Goal: Information Seeking & Learning: Understand process/instructions

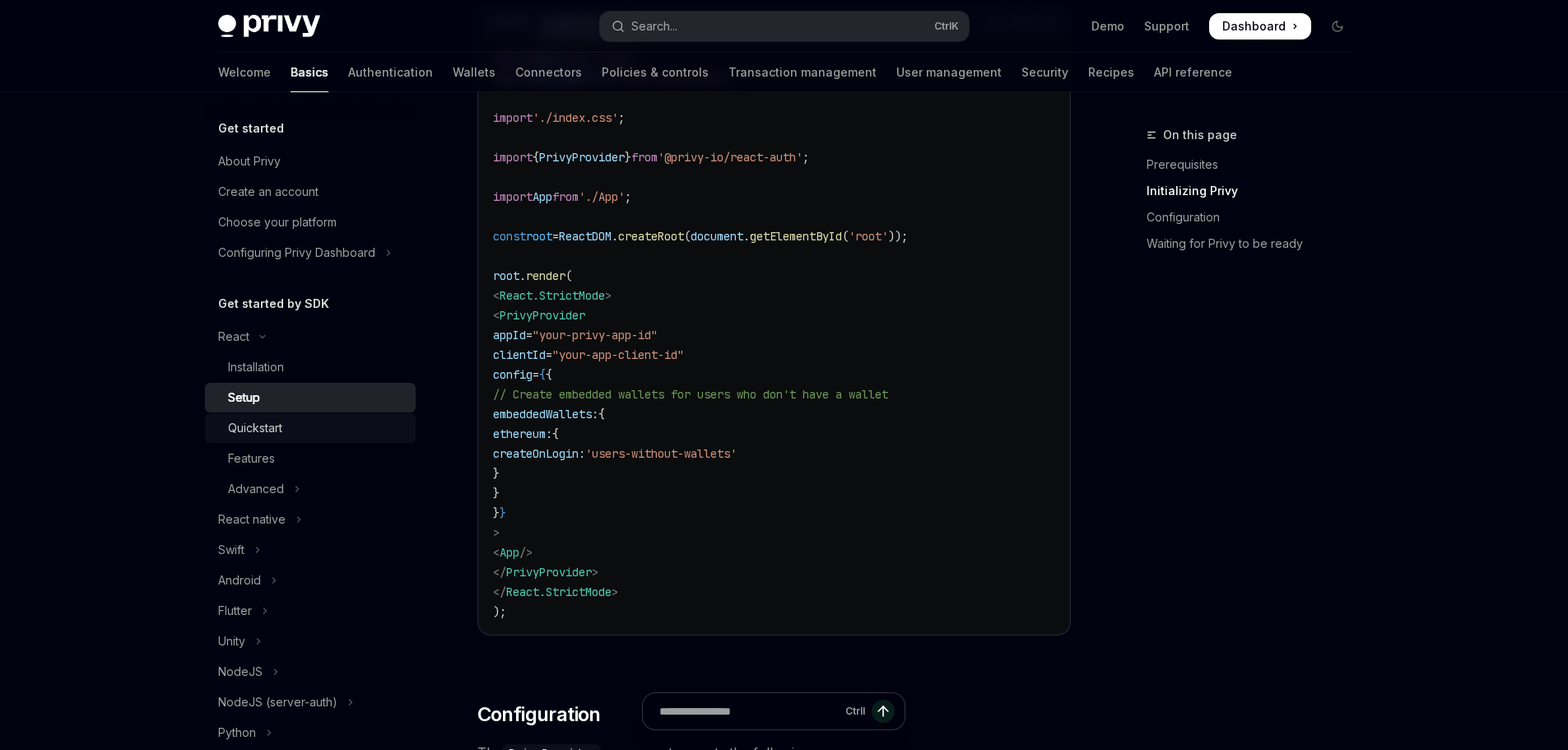
click at [346, 434] on div "Quickstart" at bounding box center [317, 427] width 177 height 20
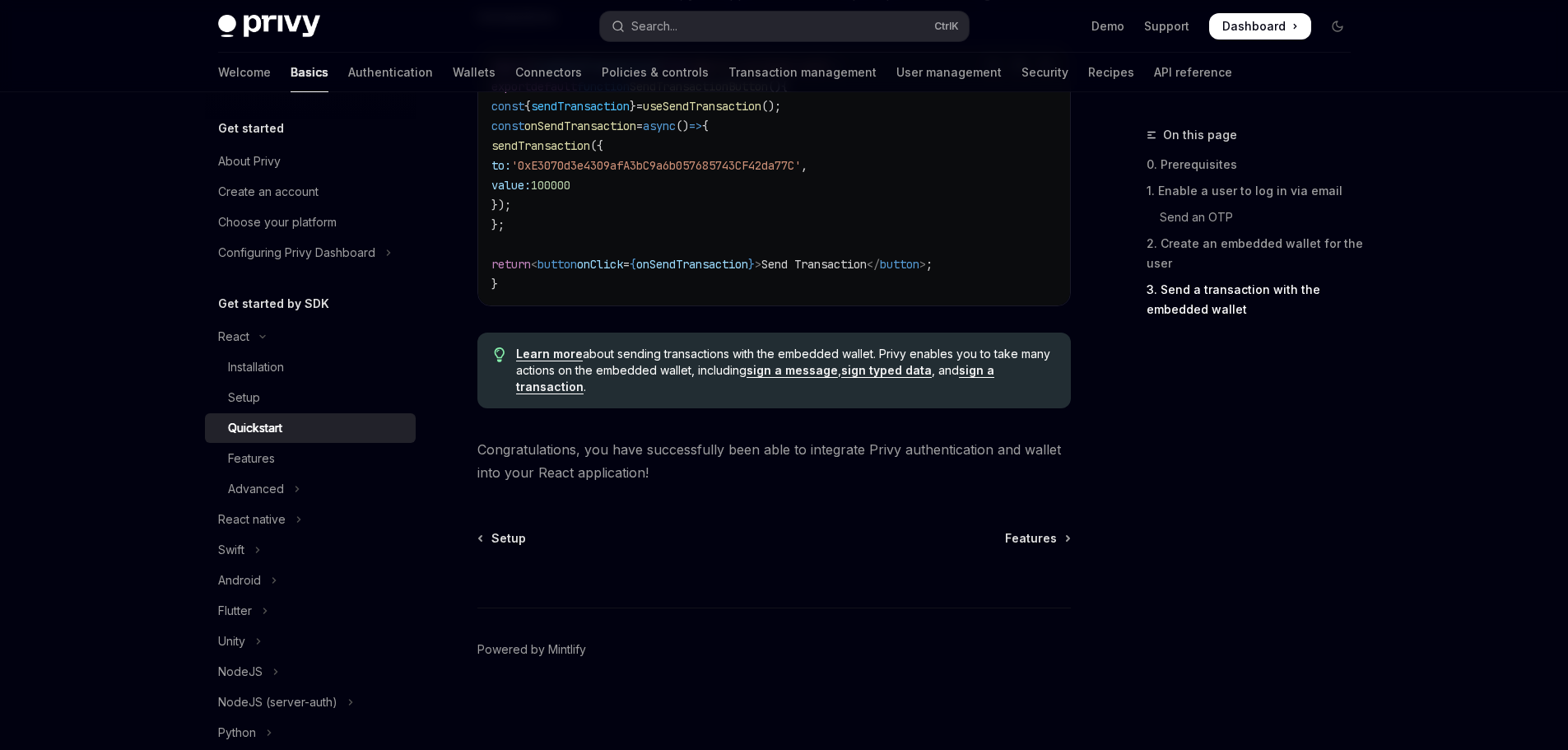
scroll to position [1658, 0]
click at [321, 453] on div "Features" at bounding box center [317, 458] width 177 height 20
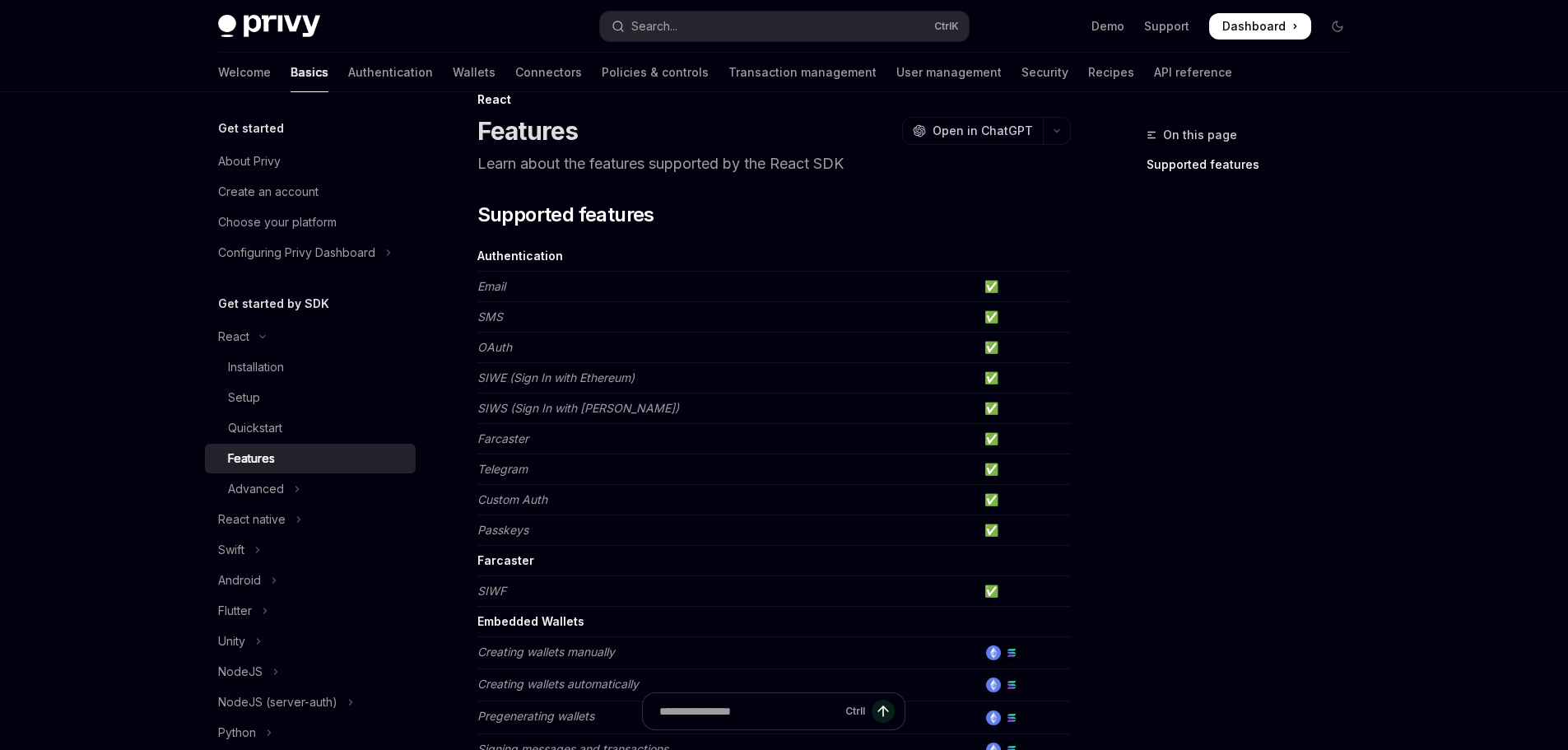
scroll to position [282, 0]
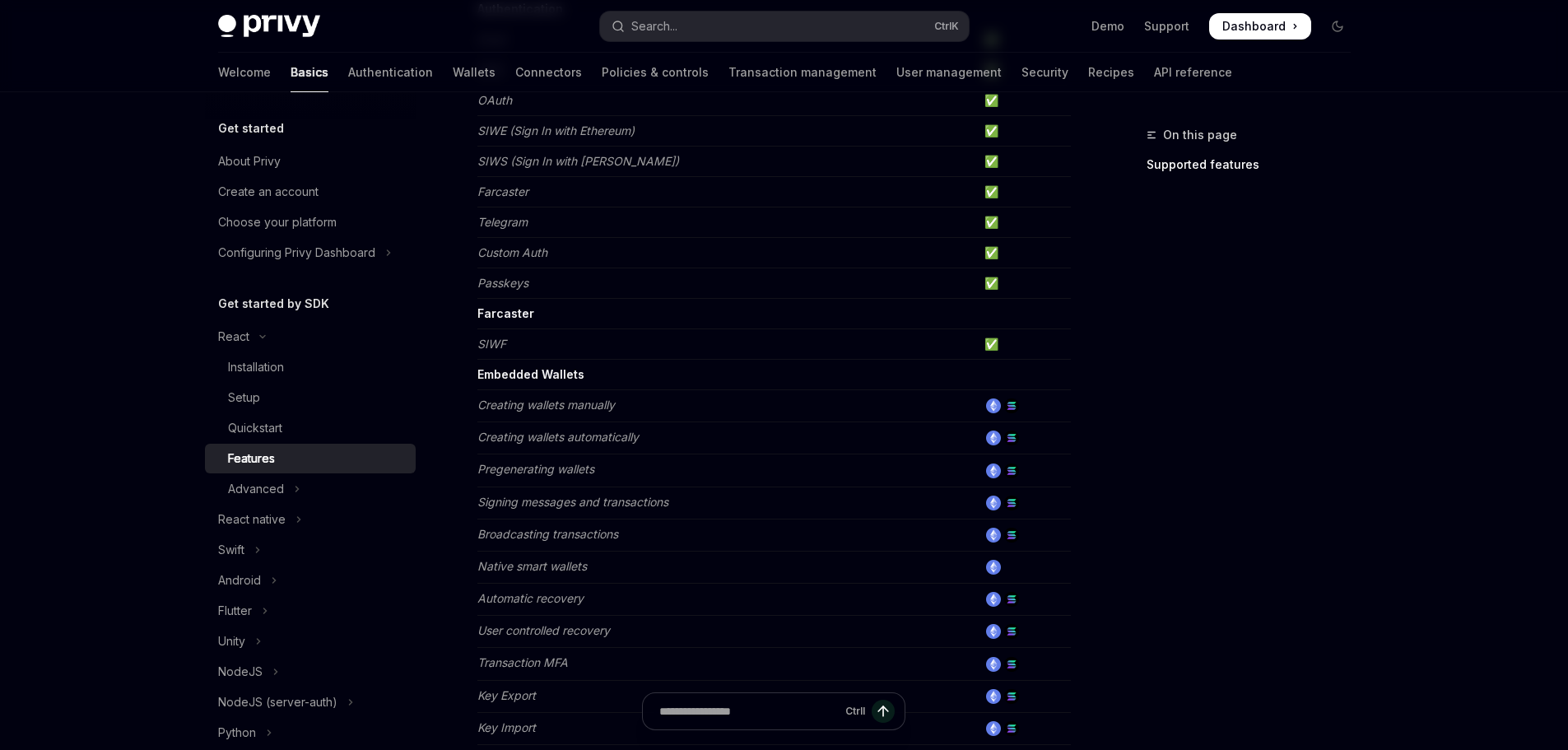
click at [559, 488] on td "Signing messages and transactions" at bounding box center [727, 502] width 501 height 32
click at [992, 527] on td at bounding box center [1024, 534] width 93 height 32
click at [999, 533] on img at bounding box center [993, 535] width 15 height 15
drag, startPoint x: 999, startPoint y: 533, endPoint x: 1010, endPoint y: 533, distance: 11.0
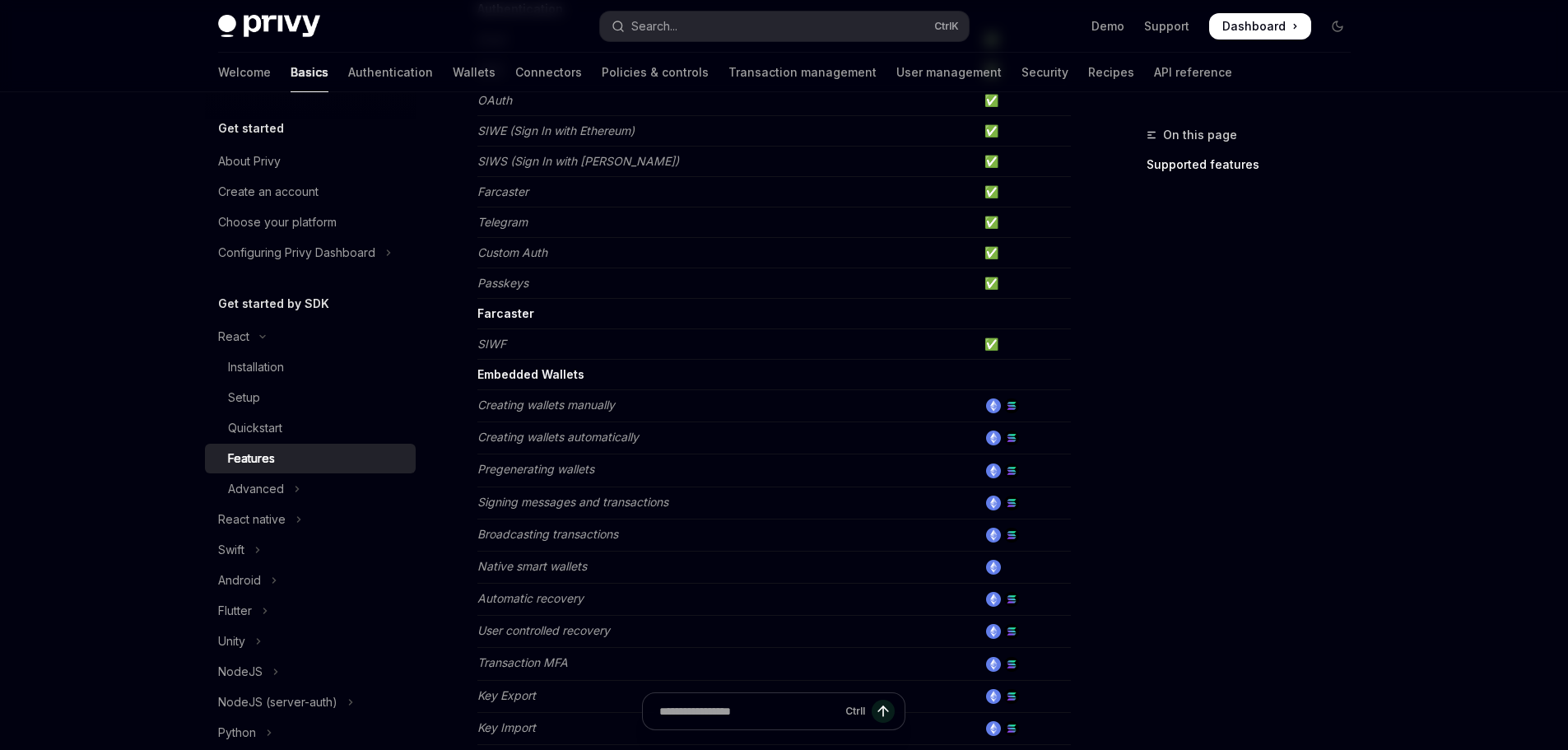
click at [1004, 533] on td at bounding box center [1024, 534] width 93 height 32
drag, startPoint x: 1011, startPoint y: 533, endPoint x: 1011, endPoint y: 522, distance: 11.0
click at [1011, 530] on img at bounding box center [1011, 535] width 15 height 15
click at [1011, 518] on td at bounding box center [1024, 534] width 93 height 32
click at [1110, 485] on div "On this page Supported features React Features OpenAI Open in ChatGPT Learn abo…" at bounding box center [784, 649] width 1159 height 1680
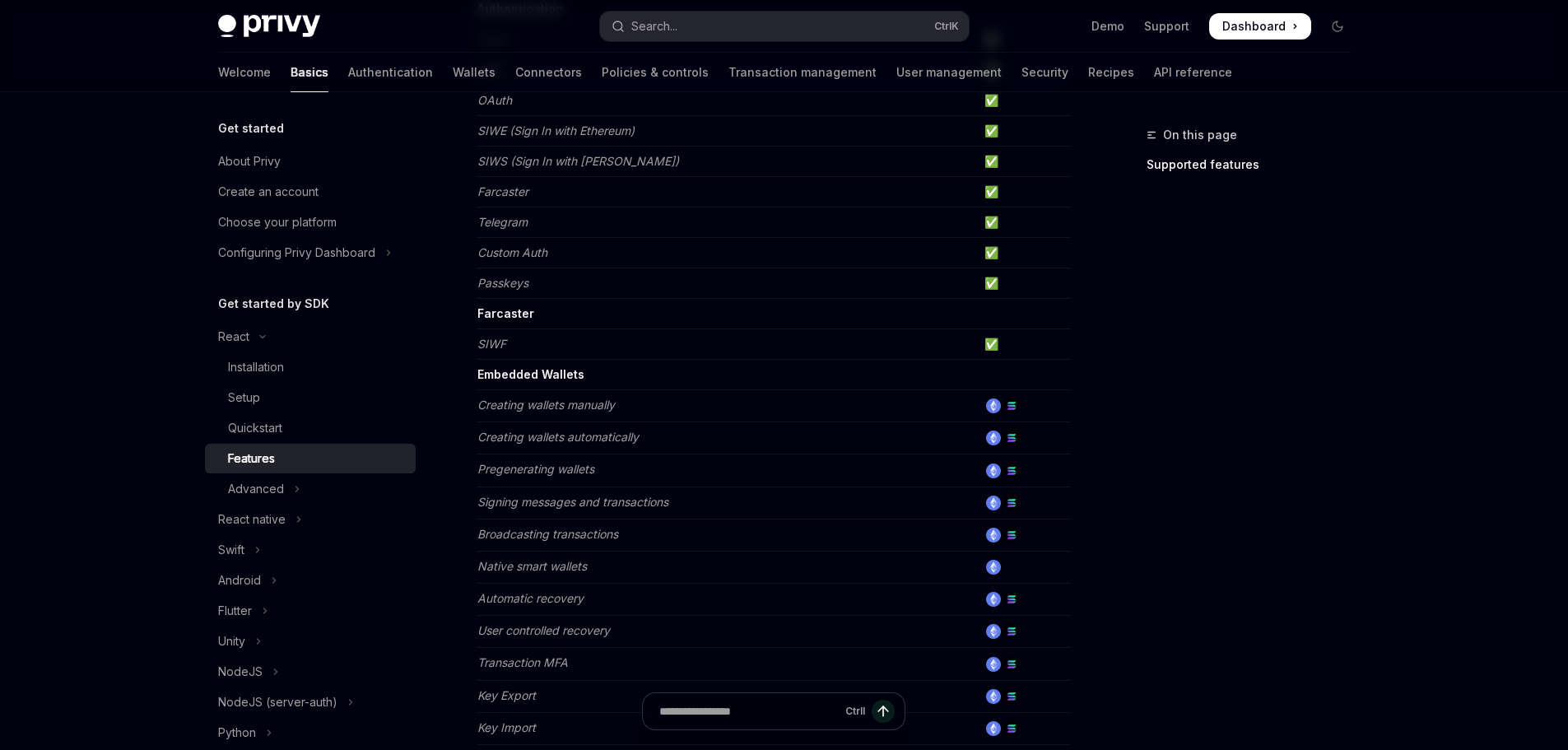
click at [274, 464] on div "Features" at bounding box center [252, 458] width 47 height 20
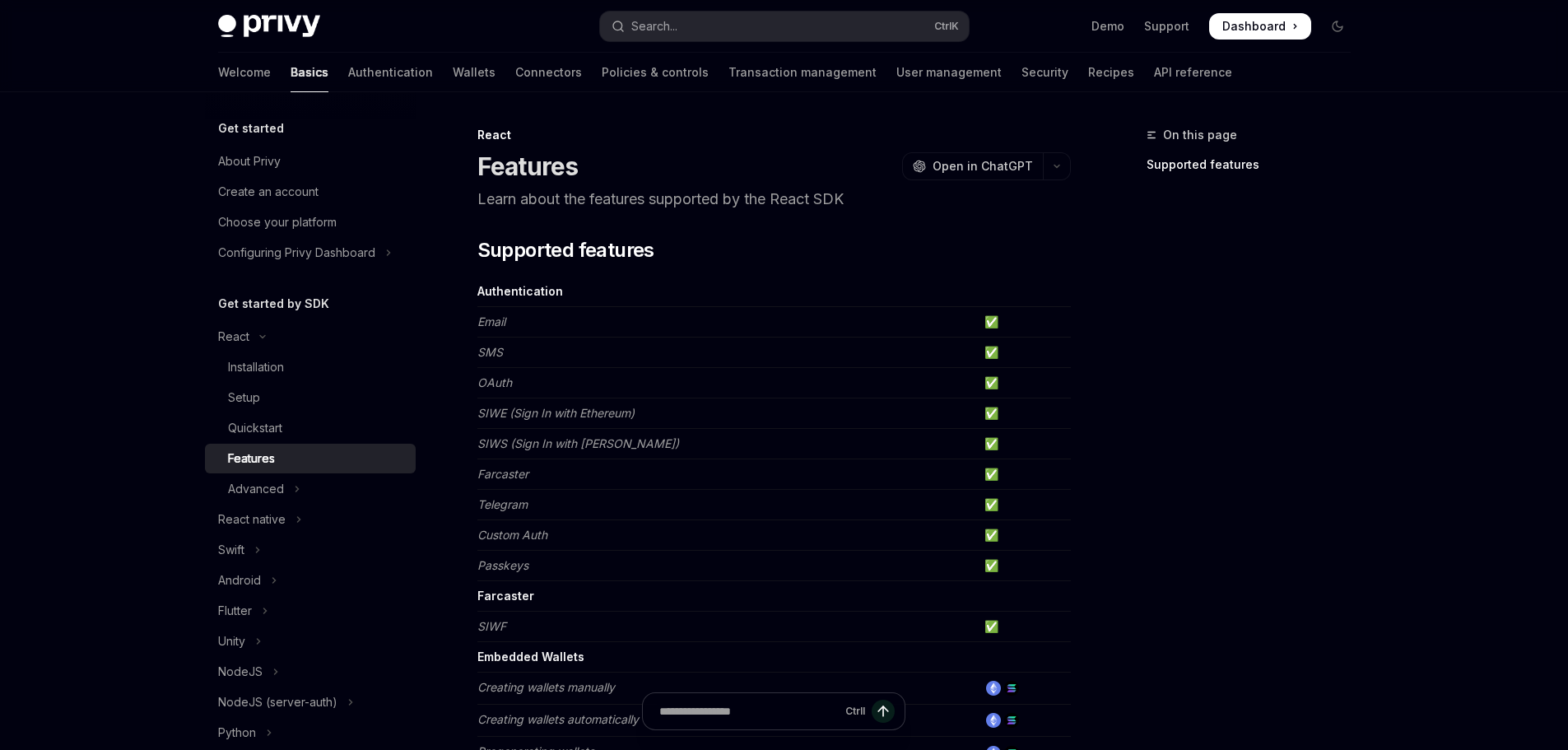
click at [274, 464] on div "Features" at bounding box center [252, 458] width 47 height 20
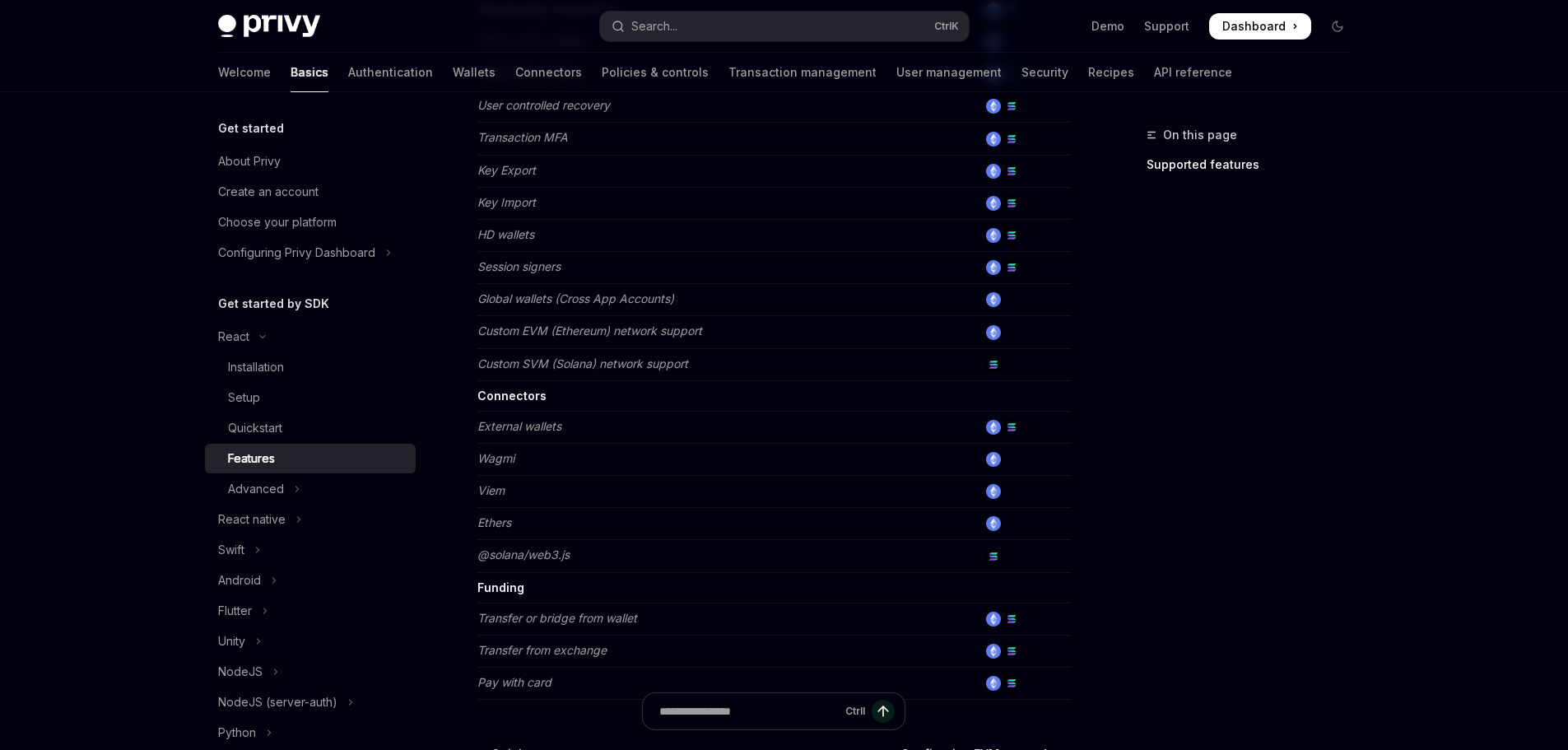
scroll to position [776, 0]
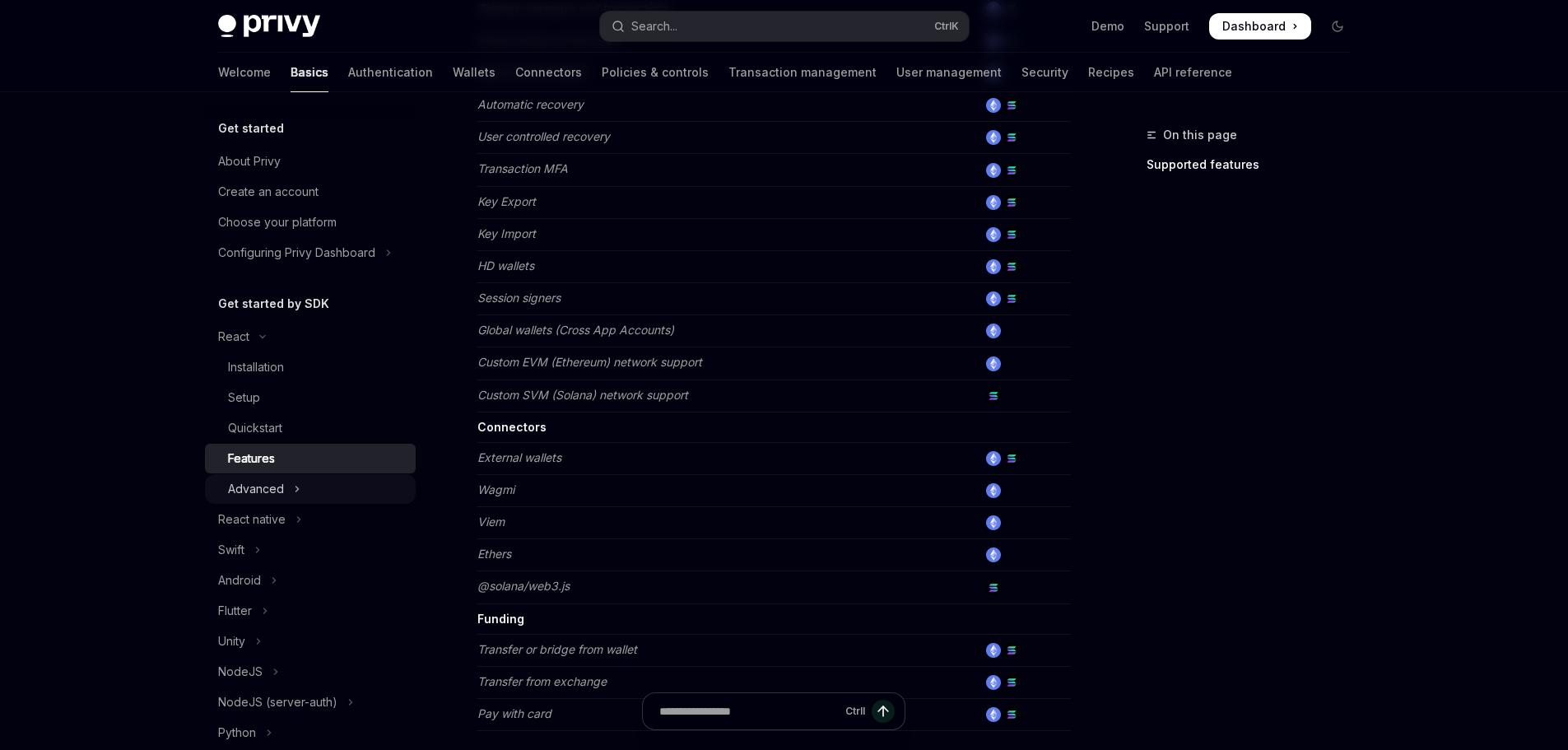
click at [300, 487] on button "Advanced" at bounding box center [310, 488] width 211 height 29
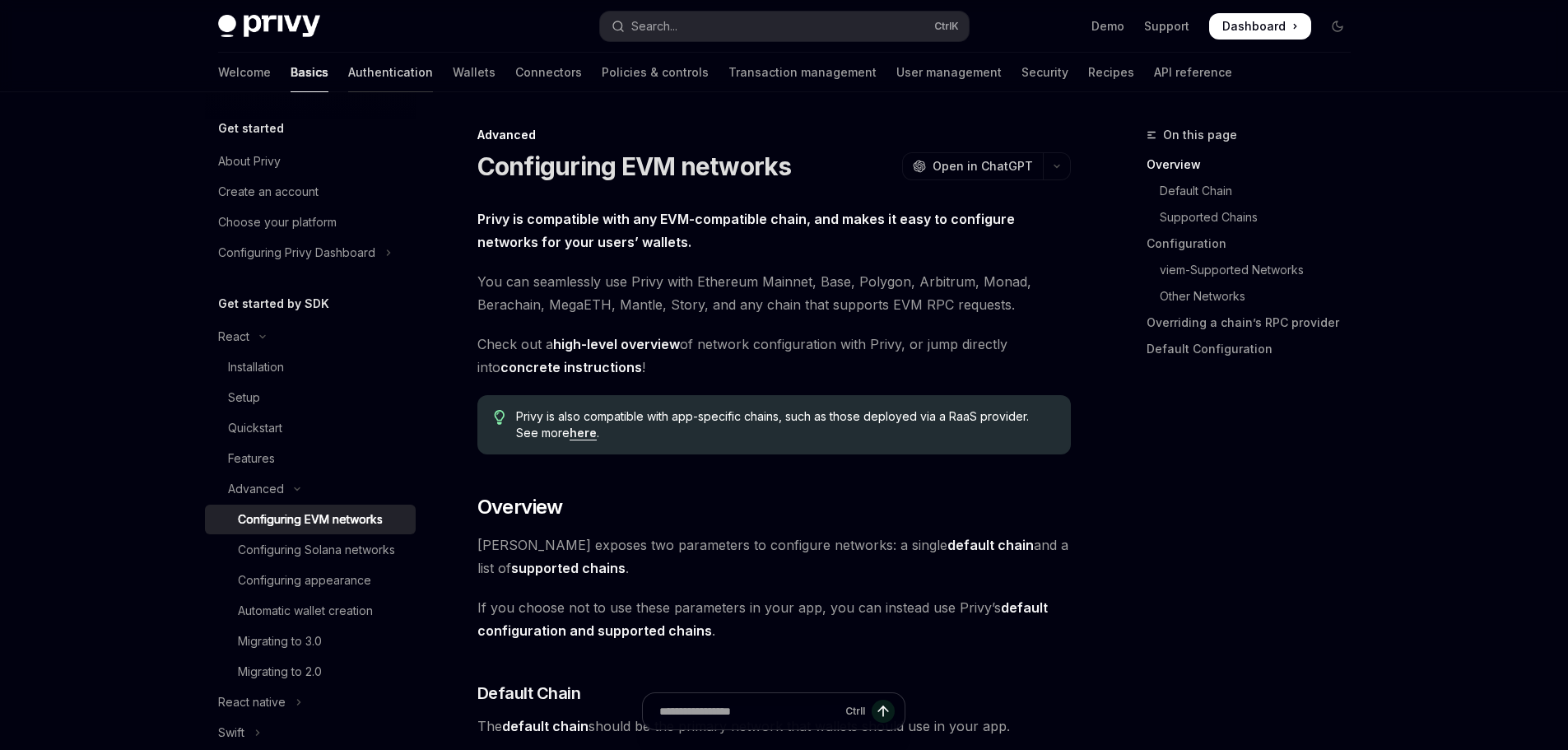
click at [348, 71] on link "Authentication" at bounding box center [390, 72] width 84 height 40
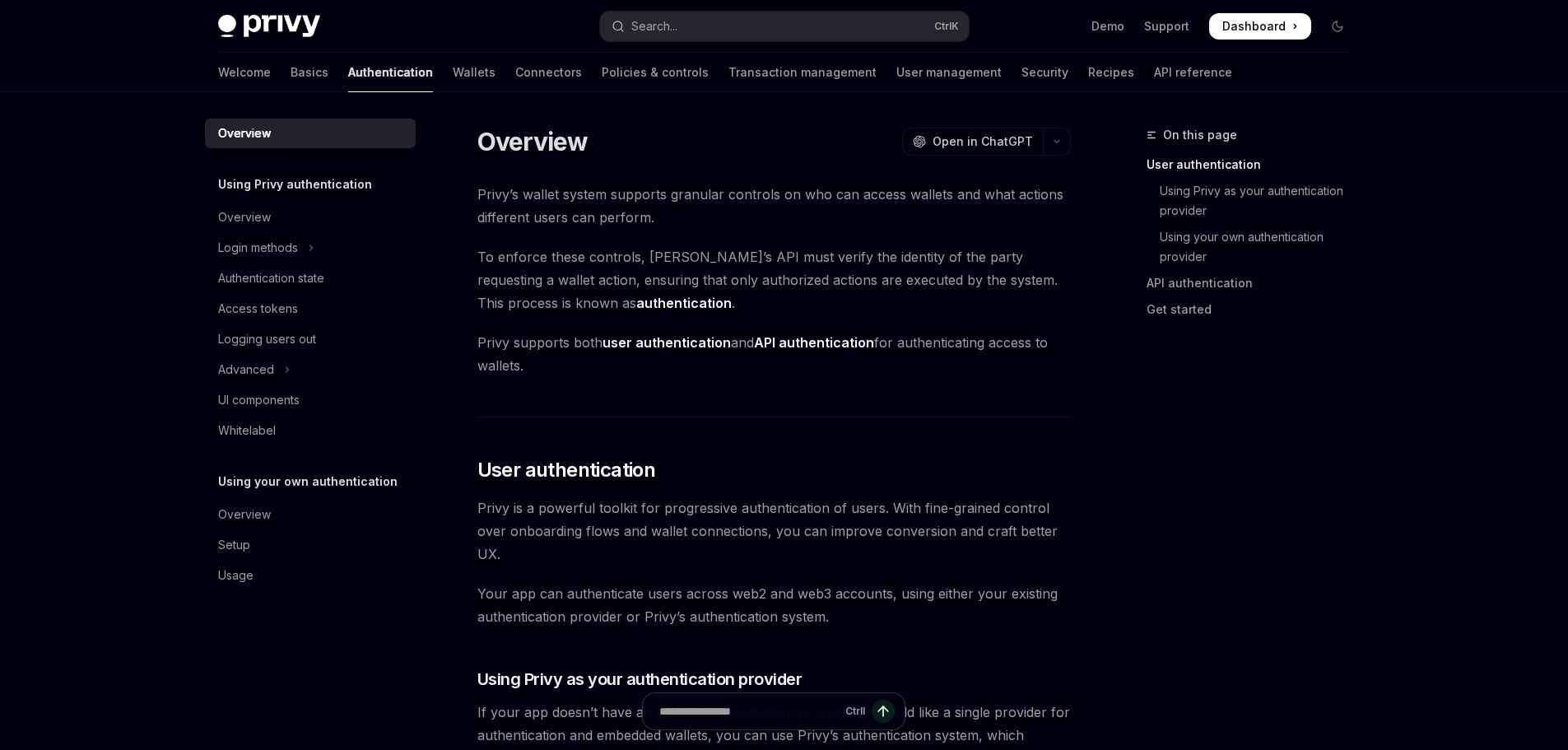
click at [341, 189] on h5 "Using Privy authentication" at bounding box center [295, 184] width 154 height 20
click at [321, 278] on div "Authentication state" at bounding box center [271, 278] width 106 height 20
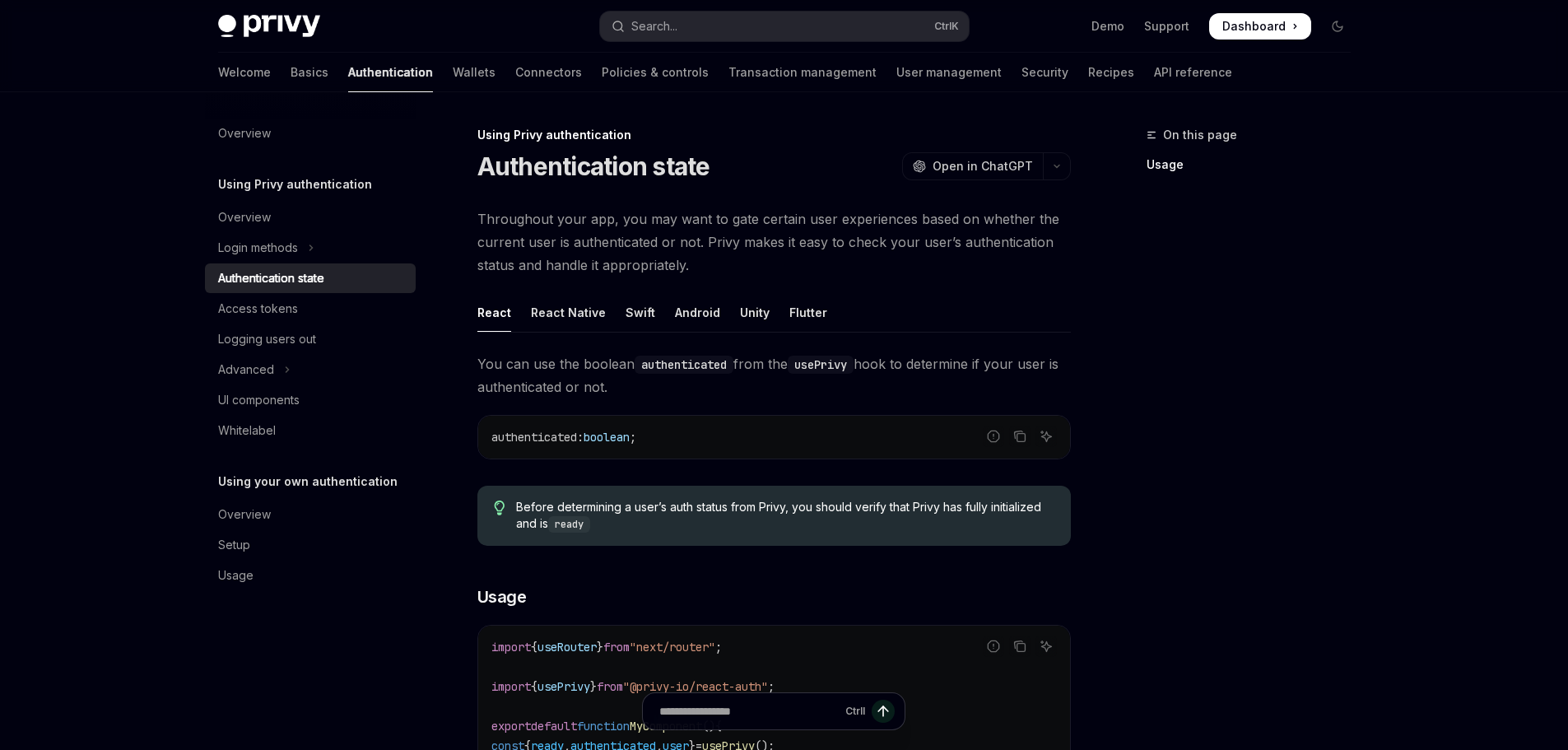
click at [315, 290] on link "Authentication state" at bounding box center [310, 278] width 211 height 29
click at [453, 80] on link "Wallets" at bounding box center [475, 72] width 43 height 40
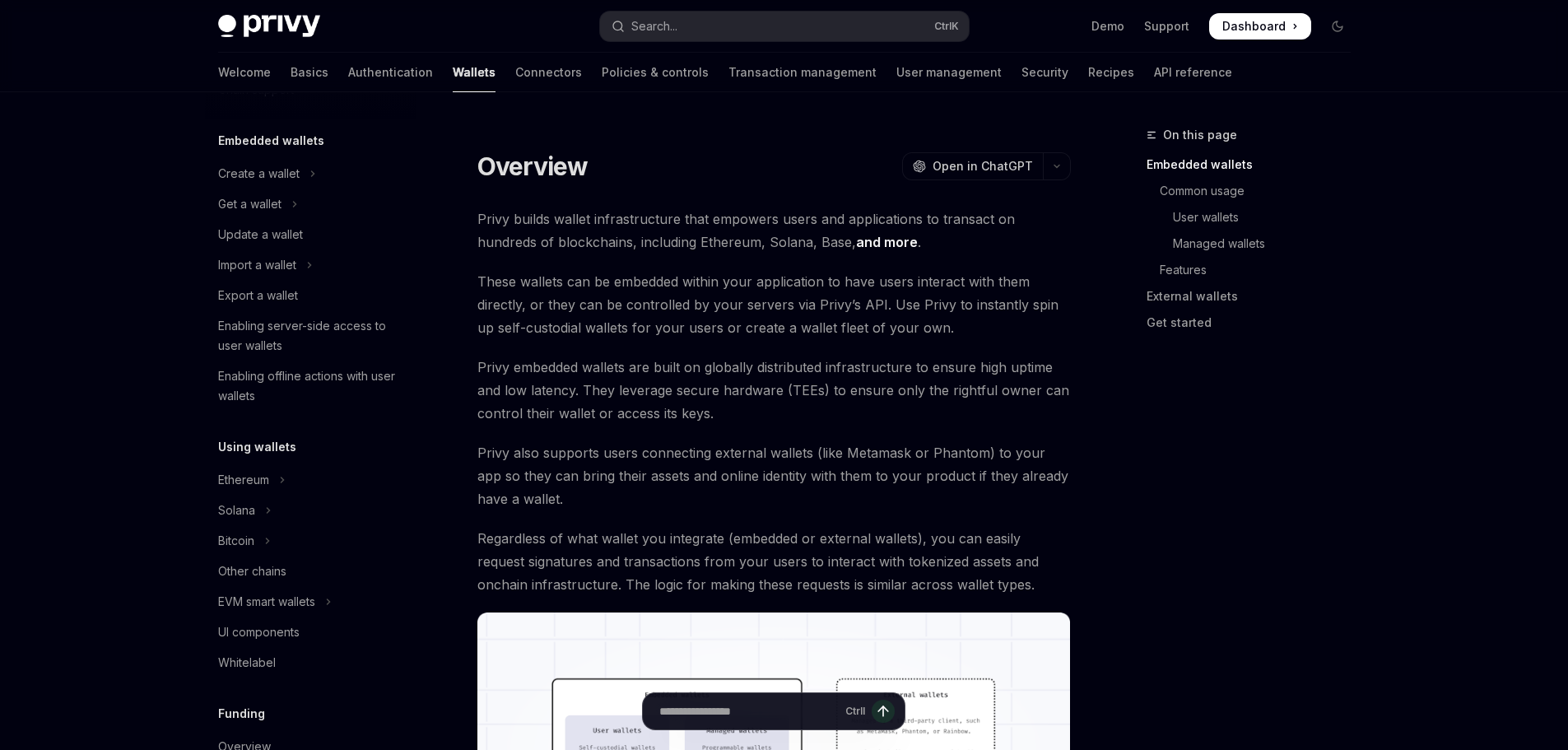
scroll to position [164, 0]
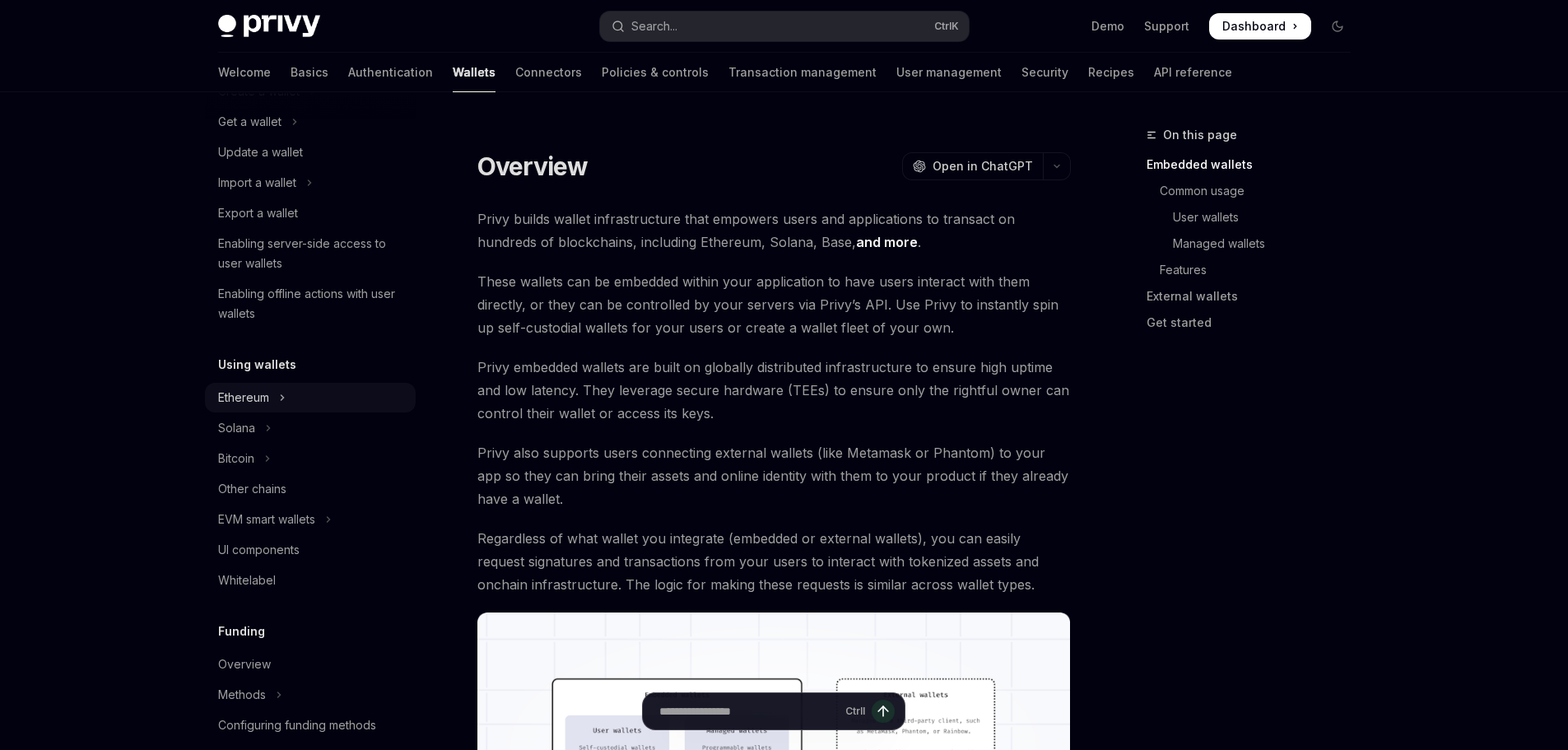
click at [272, 394] on button "Ethereum" at bounding box center [310, 397] width 211 height 29
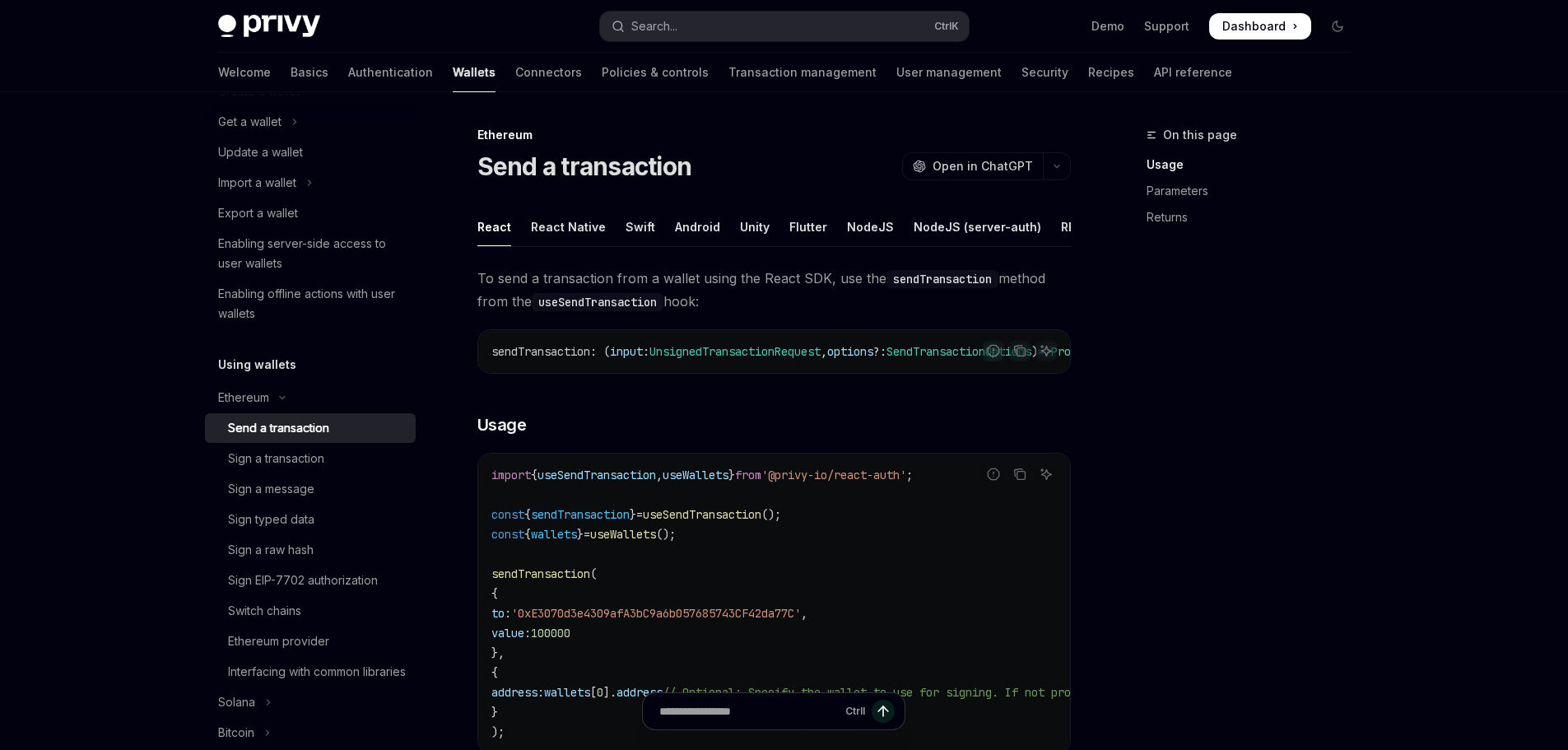
click at [339, 431] on div "Send a transaction" at bounding box center [317, 427] width 177 height 20
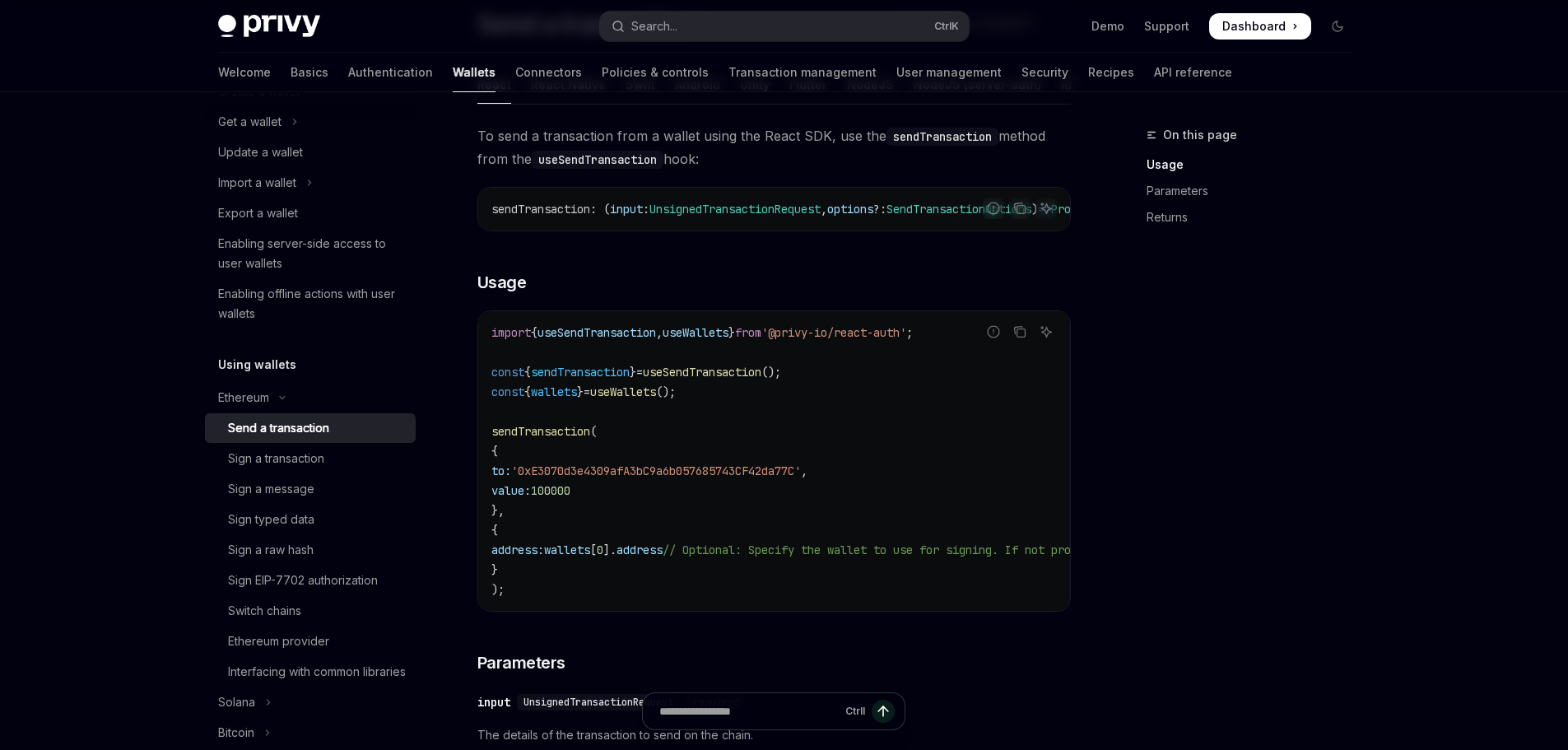
scroll to position [111, 0]
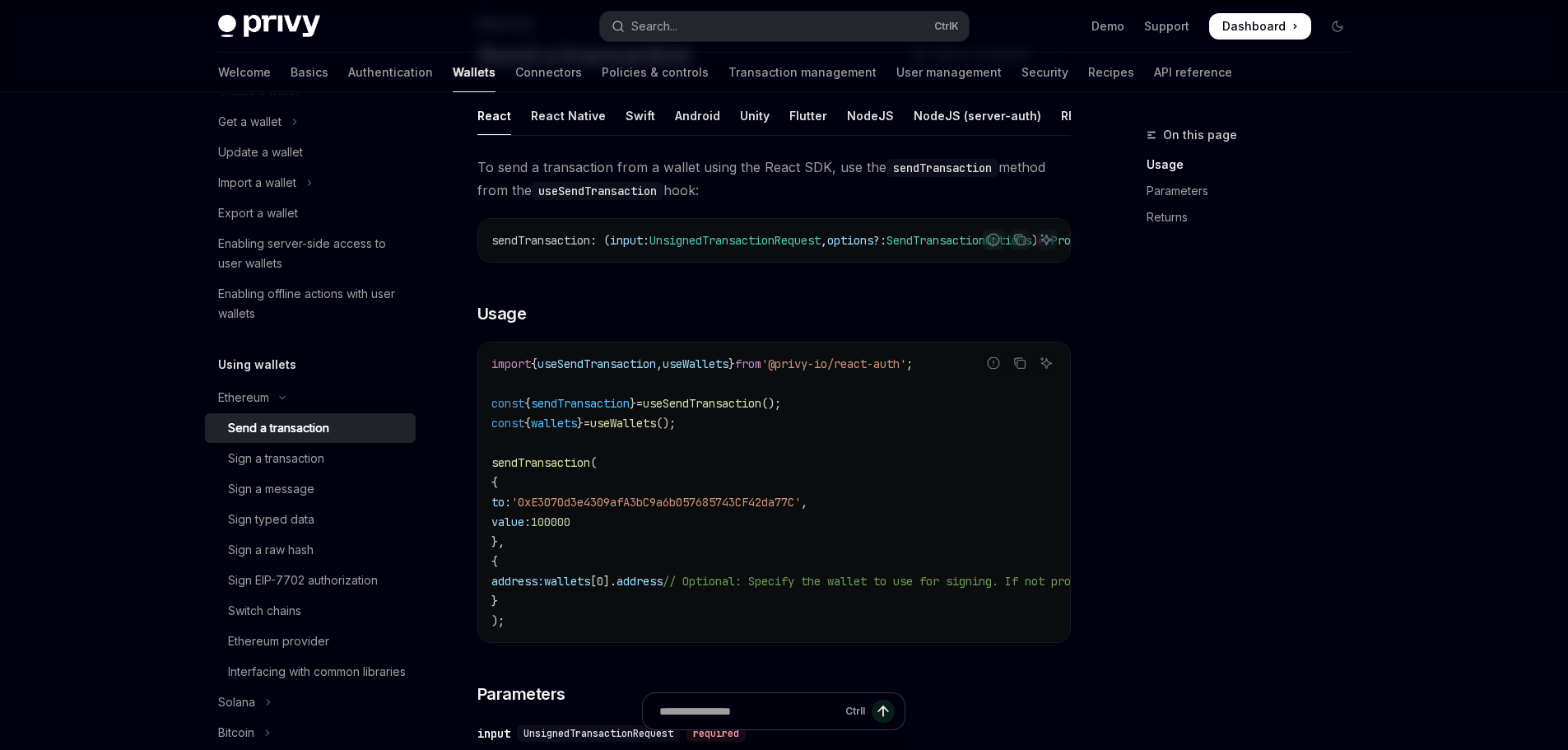
click at [741, 510] on span "'0xE3070d3e4309afA3bC9a6b057685743CF42da77C'" at bounding box center [656, 501] width 289 height 15
click at [650, 510] on span "'0xE3070d3e4309afA3bC9a6b057685743CF42da77C'" at bounding box center [656, 501] width 289 height 15
drag, startPoint x: 718, startPoint y: 590, endPoint x: 862, endPoint y: 604, distance: 144.7
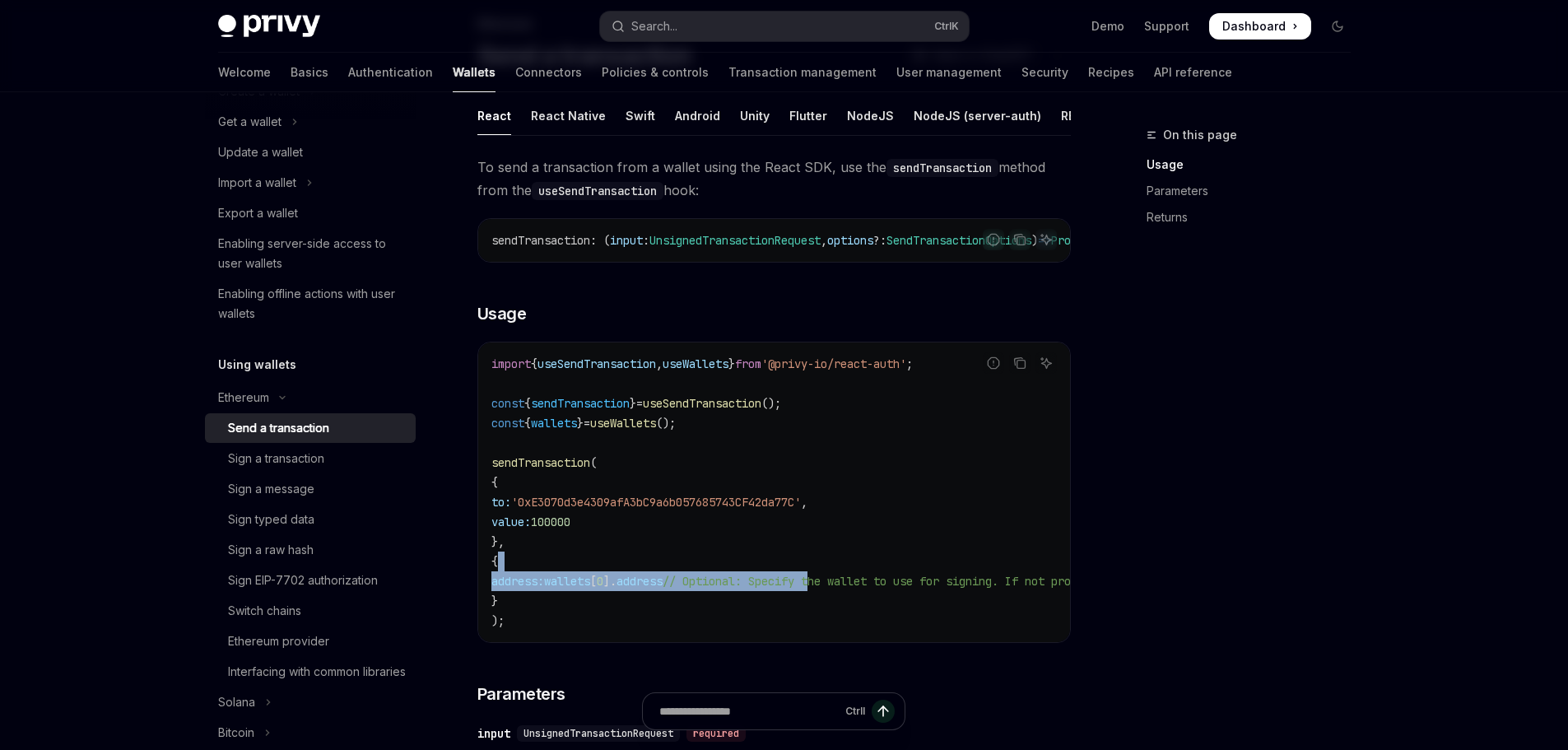
click at [862, 605] on code "import { useSendTransaction , useWallets } from '@privy-io/react-auth' ; const …" at bounding box center [922, 492] width 862 height 276
click at [905, 586] on code "import { useSendTransaction , useWallets } from '@privy-io/react-auth' ; const …" at bounding box center [922, 492] width 862 height 276
drag, startPoint x: 504, startPoint y: 607, endPoint x: 947, endPoint y: 604, distance: 443.0
click at [1013, 598] on code "import { useSendTransaction , useWallets } from '@privy-io/react-auth' ; const …" at bounding box center [922, 492] width 862 height 276
click at [909, 609] on code "import { useSendTransaction , useWallets } from '@privy-io/react-auth' ; const …" at bounding box center [922, 492] width 862 height 276
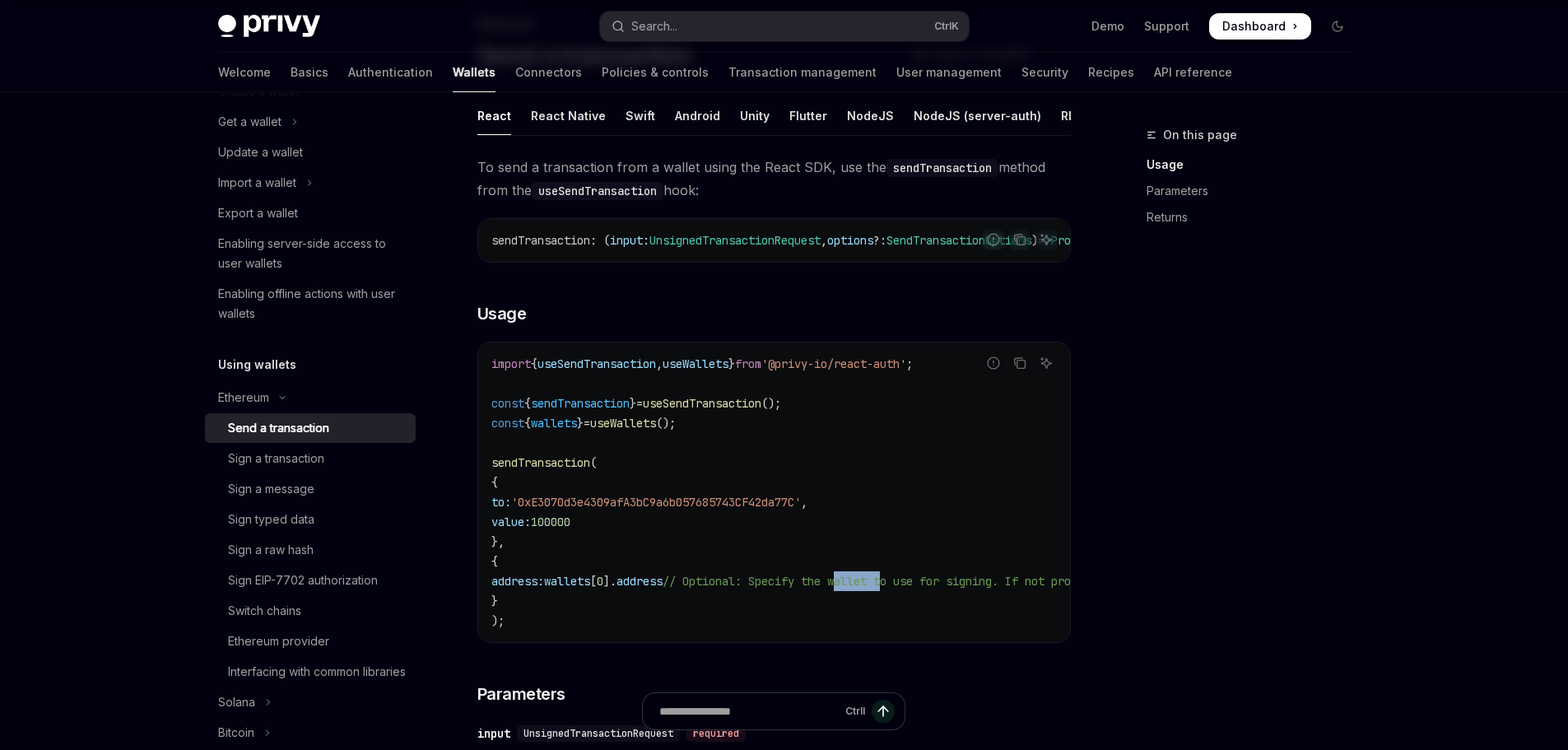
click at [909, 609] on code "import { useSendTransaction , useWallets } from '@privy-io/react-auth' ; const …" at bounding box center [922, 492] width 862 height 276
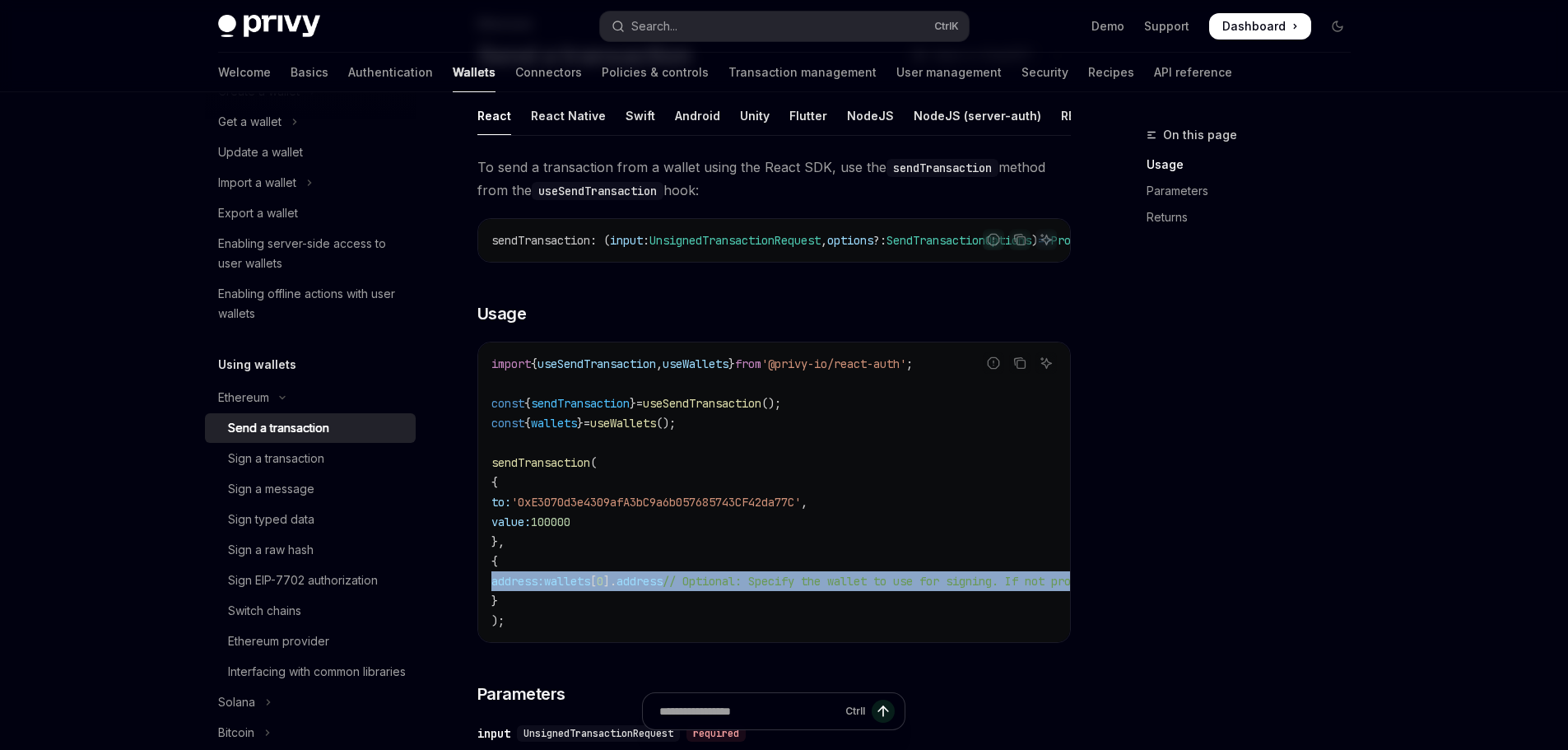
click at [909, 609] on code "import { useSendTransaction , useWallets } from '@privy-io/react-auth' ; const …" at bounding box center [922, 492] width 862 height 276
click at [969, 588] on span "// Optional: Specify the wallet to use for signing. If not provided, the first …" at bounding box center [988, 580] width 652 height 15
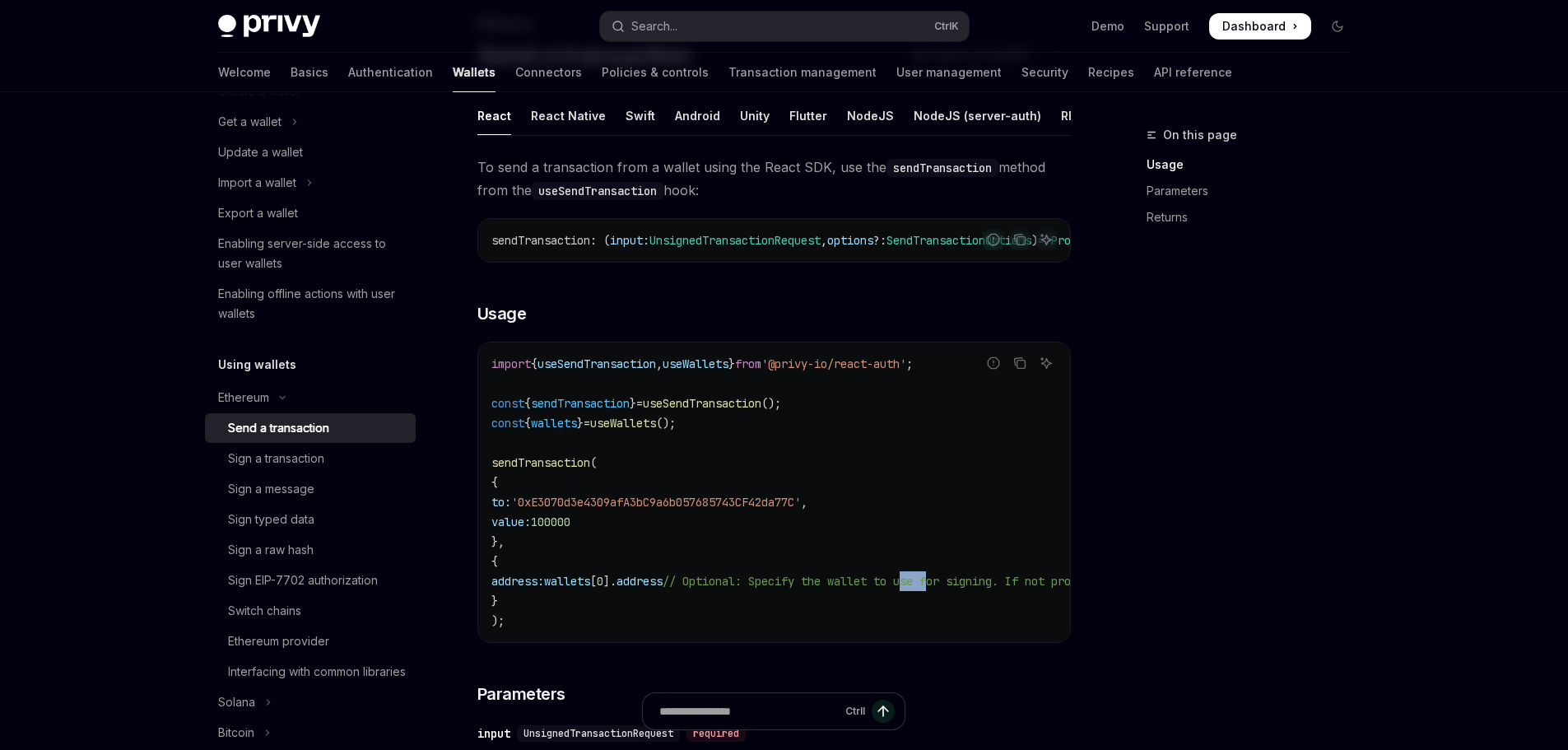
click at [969, 588] on span "// Optional: Specify the wallet to use for signing. If not provided, the first …" at bounding box center [988, 580] width 652 height 15
click at [1017, 588] on span "// Optional: Specify the wallet to use for signing. If not provided, the first …" at bounding box center [988, 580] width 652 height 15
click at [1050, 589] on code "import { useSendTransaction , useWallets } from '@privy-io/react-auth' ; const …" at bounding box center [922, 492] width 862 height 276
drag, startPoint x: 504, startPoint y: 581, endPoint x: 619, endPoint y: 620, distance: 121.4
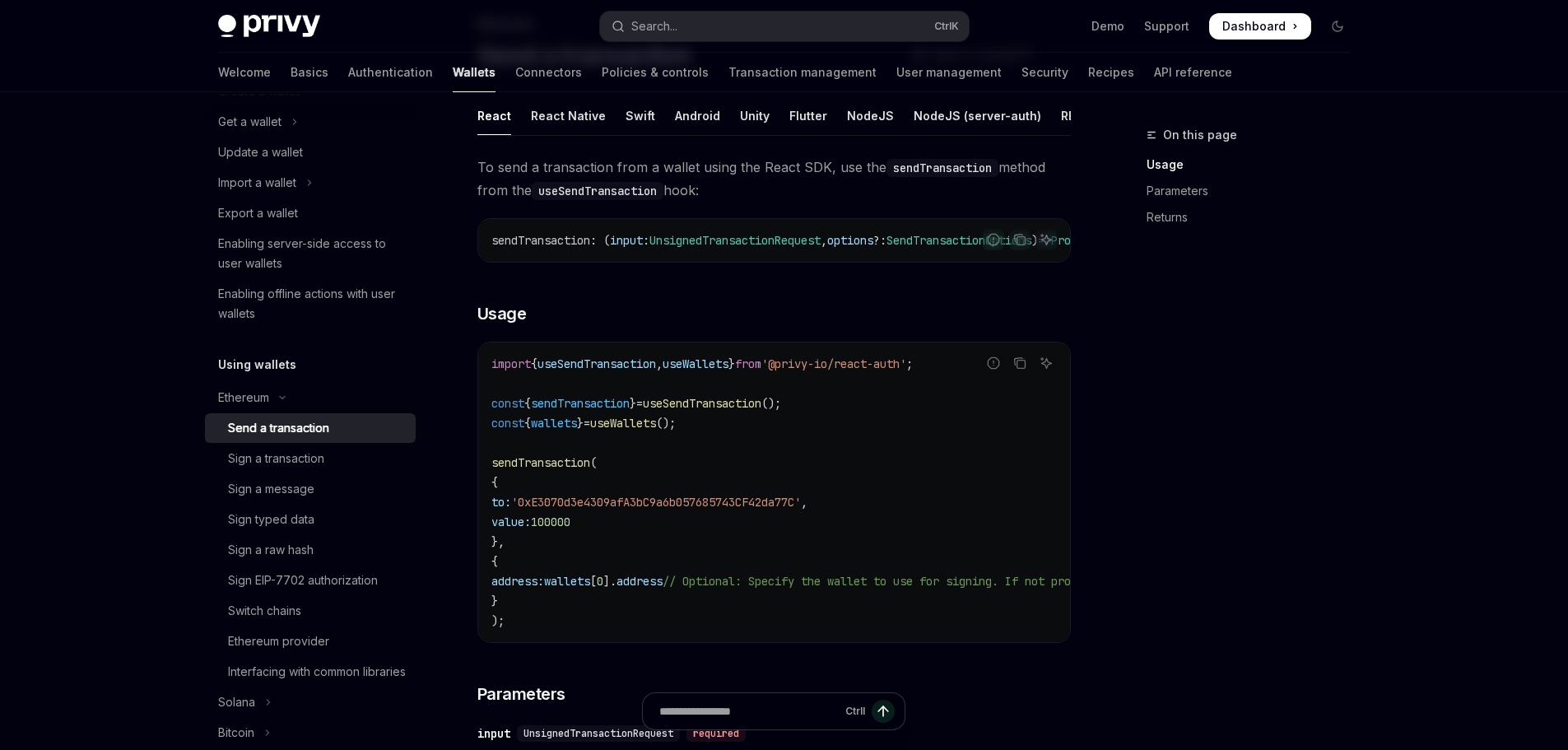
click at [612, 622] on code "import { useSendTransaction , useWallets } from '@privy-io/react-auth' ; const …" at bounding box center [922, 492] width 862 height 276
click at [874, 557] on code "import { useSendTransaction , useWallets } from '@privy-io/react-auth' ; const …" at bounding box center [922, 492] width 862 height 276
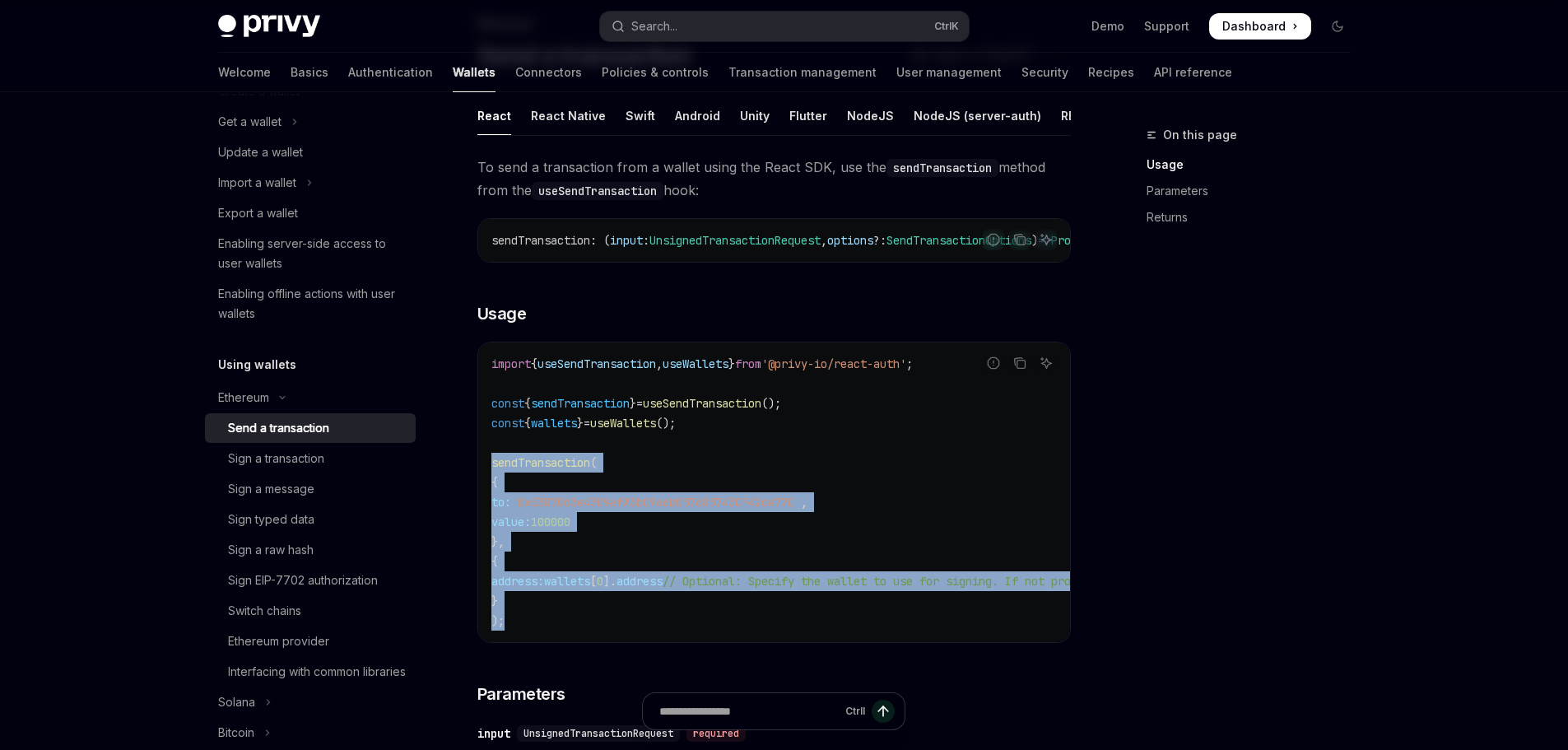
drag, startPoint x: 478, startPoint y: 479, endPoint x: 578, endPoint y: 637, distance: 187.0
click at [578, 637] on div "import { useSendTransaction , useWallets } from '@privy-io/react-auth' ; const …" at bounding box center [774, 493] width 592 height 300
click at [751, 506] on code "import { useSendTransaction , useWallets } from '@privy-io/react-auth' ; const …" at bounding box center [922, 492] width 862 height 276
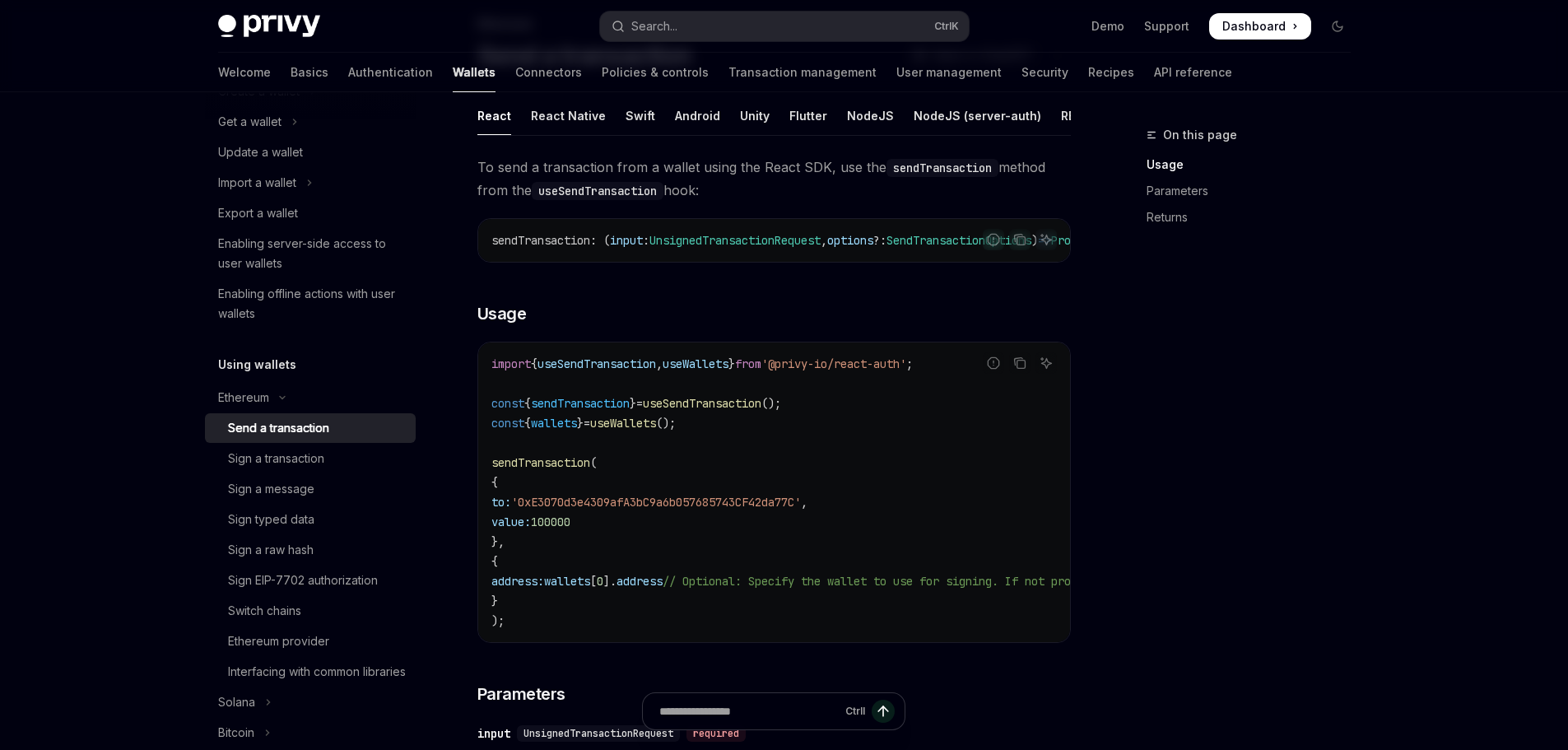
click at [627, 371] on span "useSendTransaction" at bounding box center [597, 363] width 119 height 15
click at [716, 371] on span "useWallets" at bounding box center [695, 363] width 65 height 15
click at [795, 411] on code "import { useSendTransaction , useWallets } from '@privy-io/react-auth' ; const …" at bounding box center [922, 492] width 862 height 276
click at [714, 411] on code "import { useSendTransaction , useWallets } from '@privy-io/react-auth' ; const …" at bounding box center [922, 492] width 862 height 276
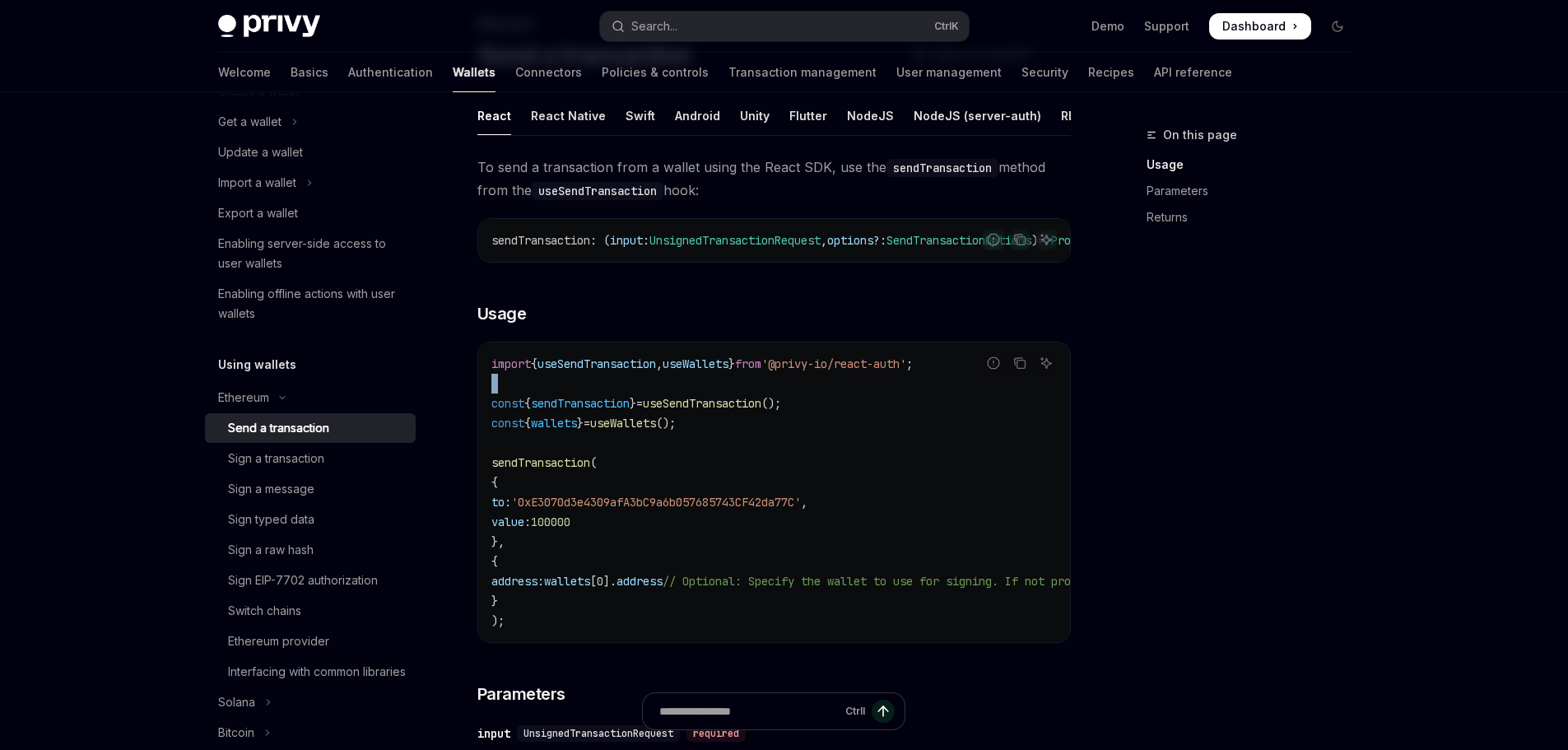
drag, startPoint x: 714, startPoint y: 411, endPoint x: 843, endPoint y: 417, distance: 129.1
click at [715, 412] on code "import { useSendTransaction , useWallets } from '@privy-io/react-auth' ; const …" at bounding box center [922, 492] width 862 height 276
click at [843, 417] on code "import { useSendTransaction , useWallets } from '@privy-io/react-auth' ; const …" at bounding box center [922, 492] width 862 height 276
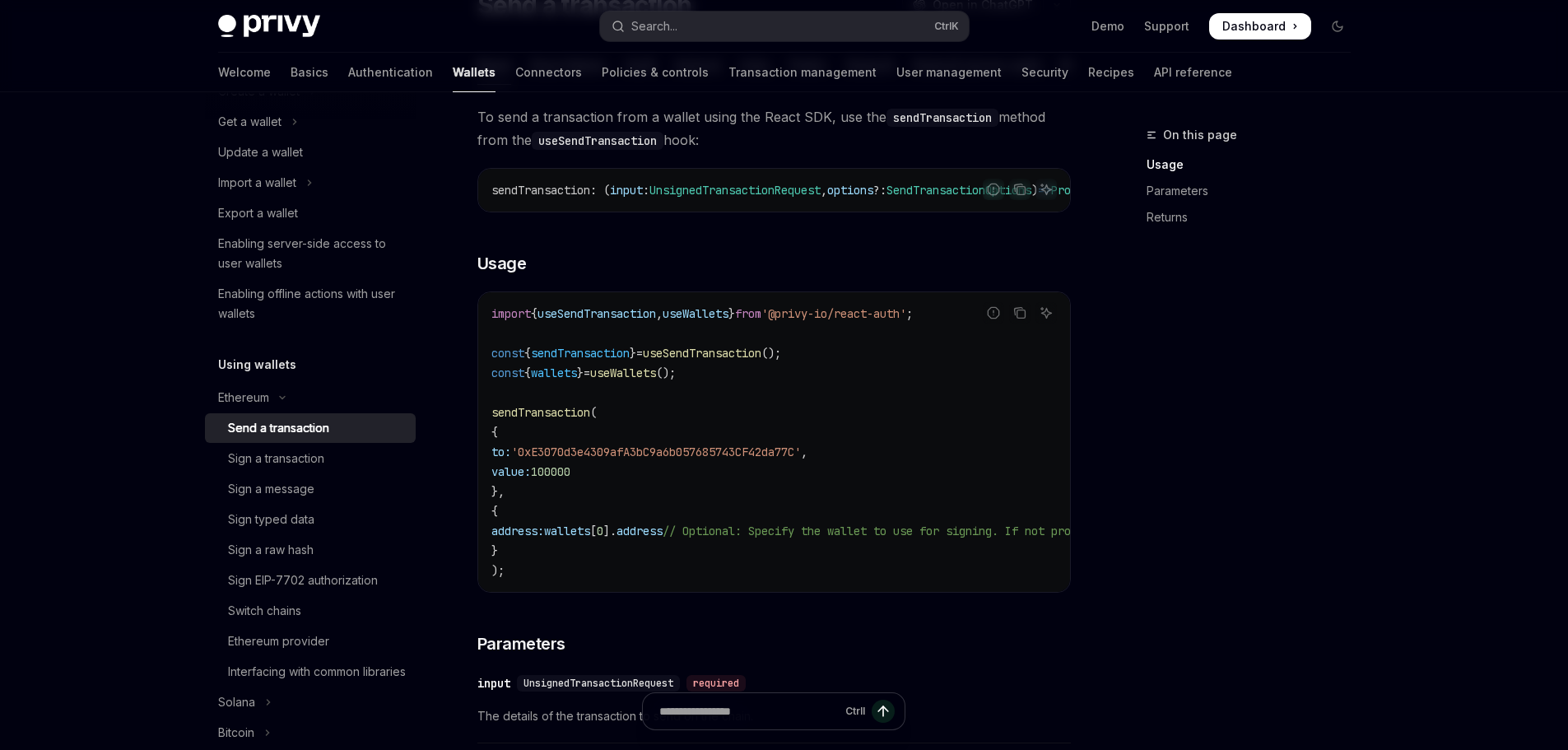
scroll to position [164, 0]
click at [320, 489] on div "Sign a message" at bounding box center [317, 488] width 177 height 20
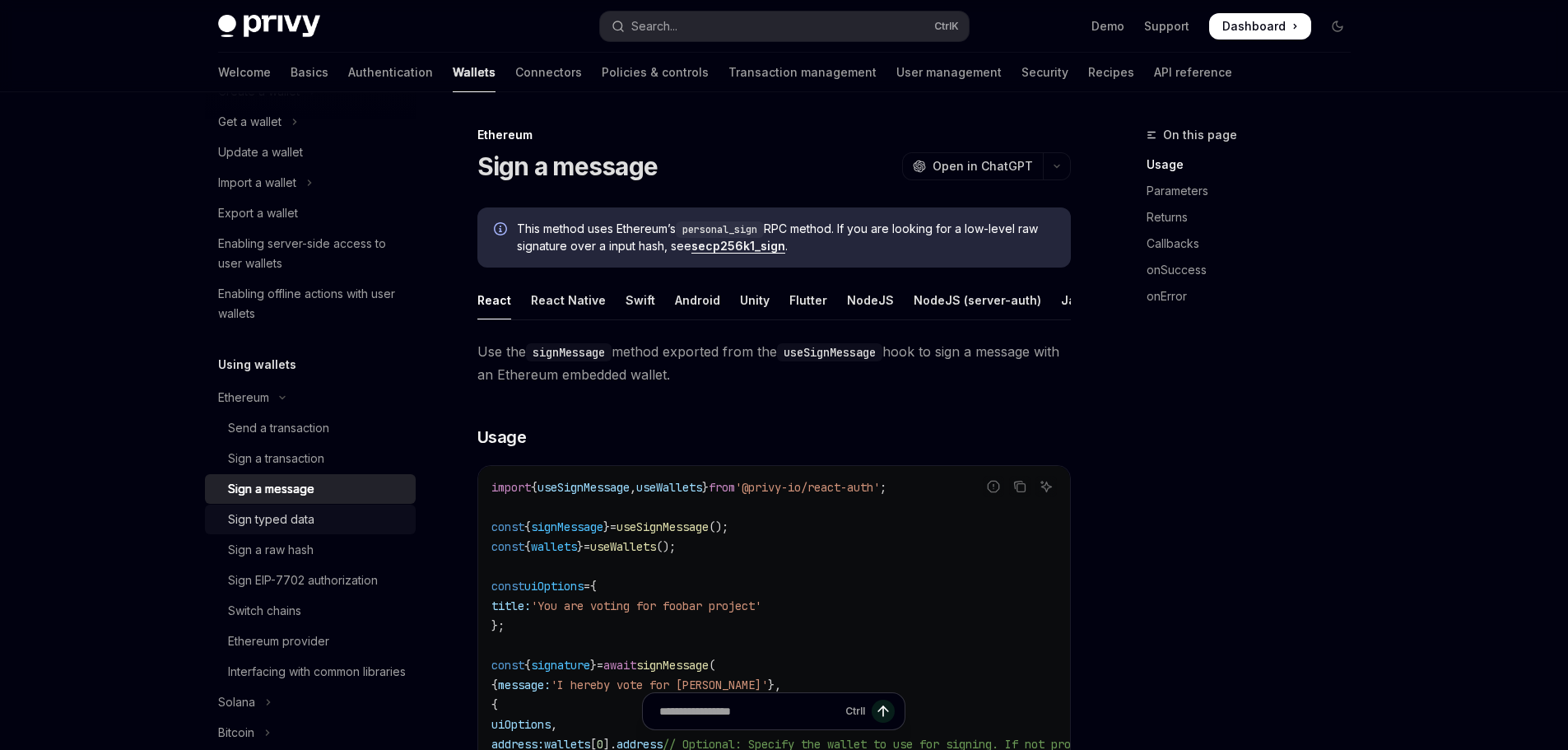
click at [322, 521] on div "Sign typed data" at bounding box center [317, 519] width 177 height 20
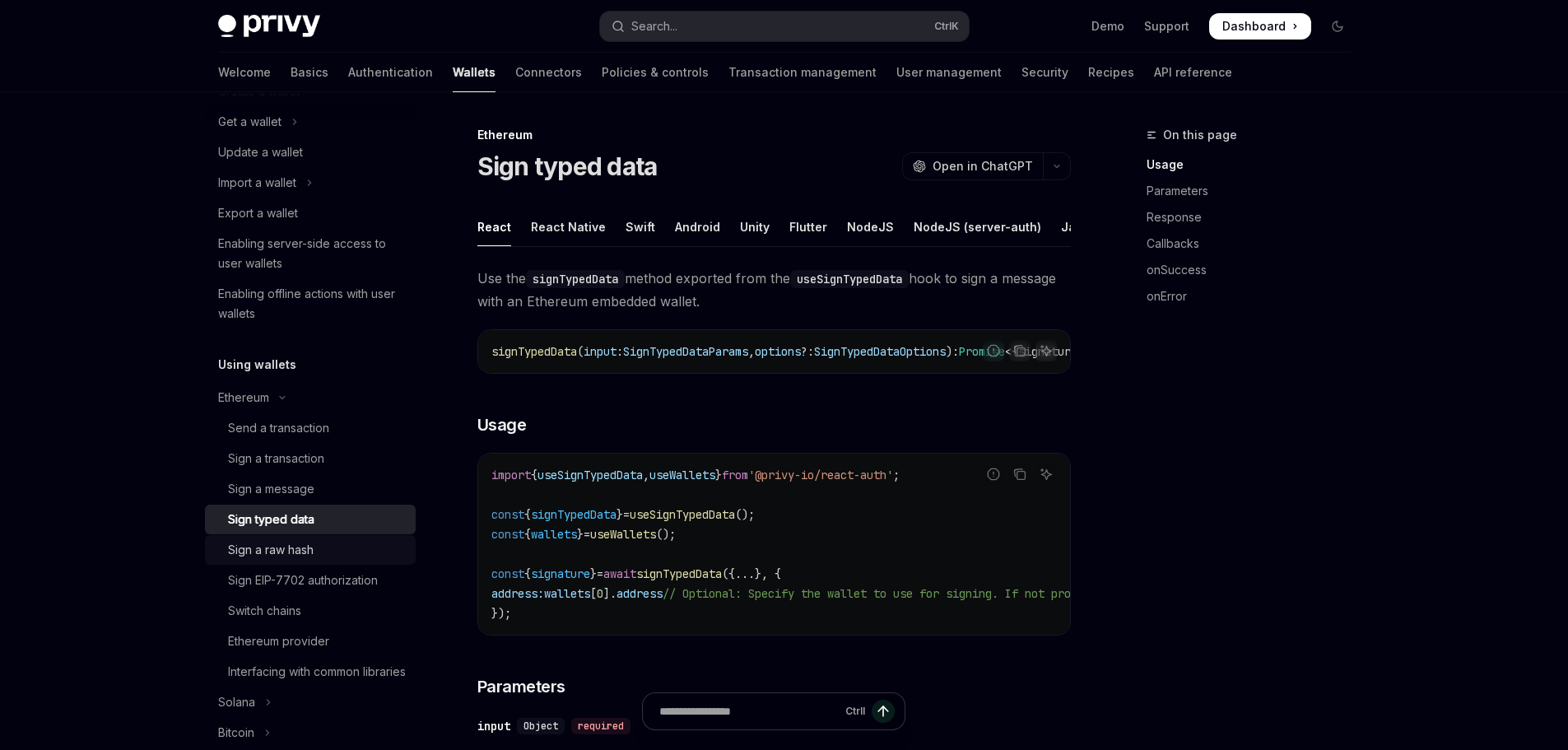
click at [326, 546] on div "Sign a raw hash" at bounding box center [317, 549] width 177 height 20
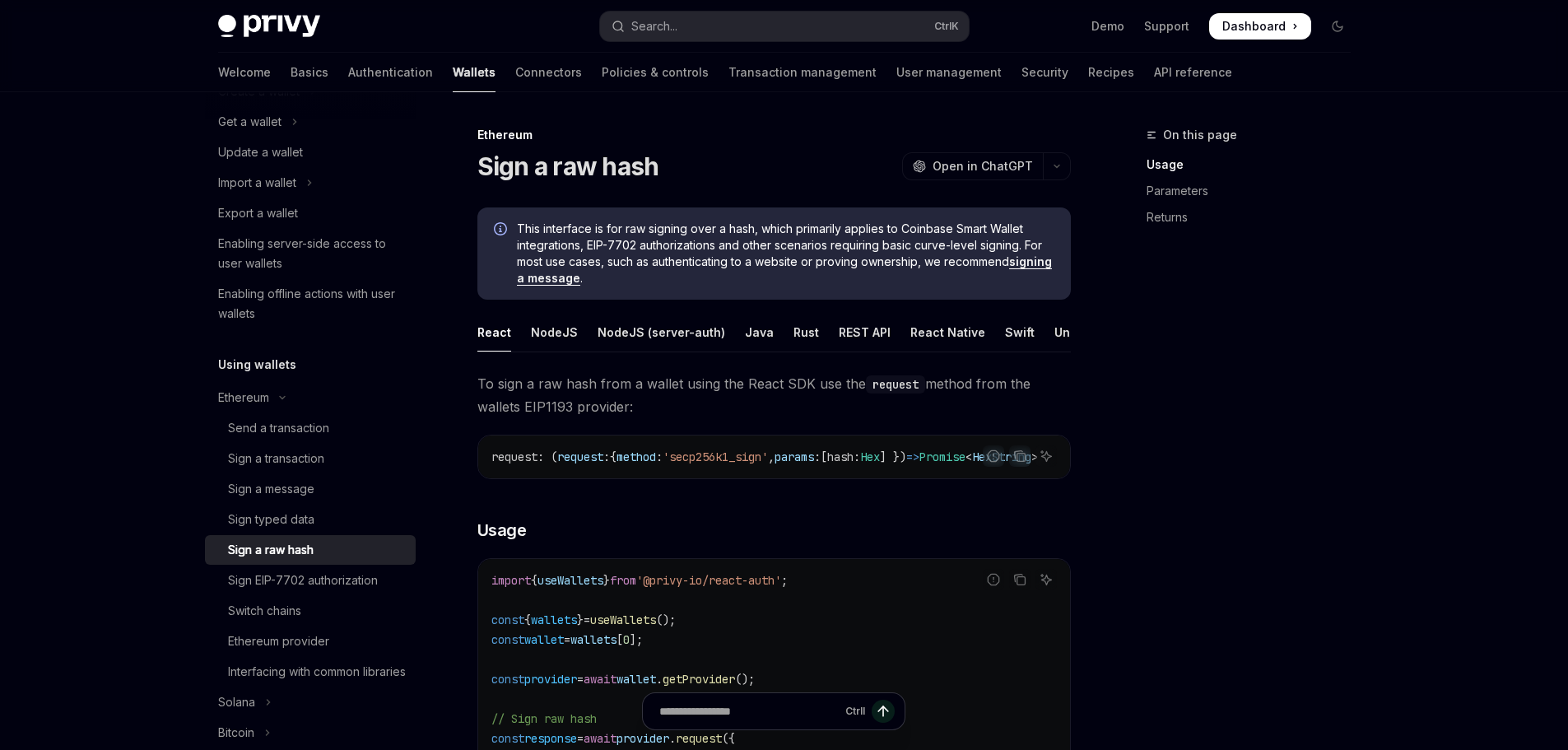
scroll to position [247, 0]
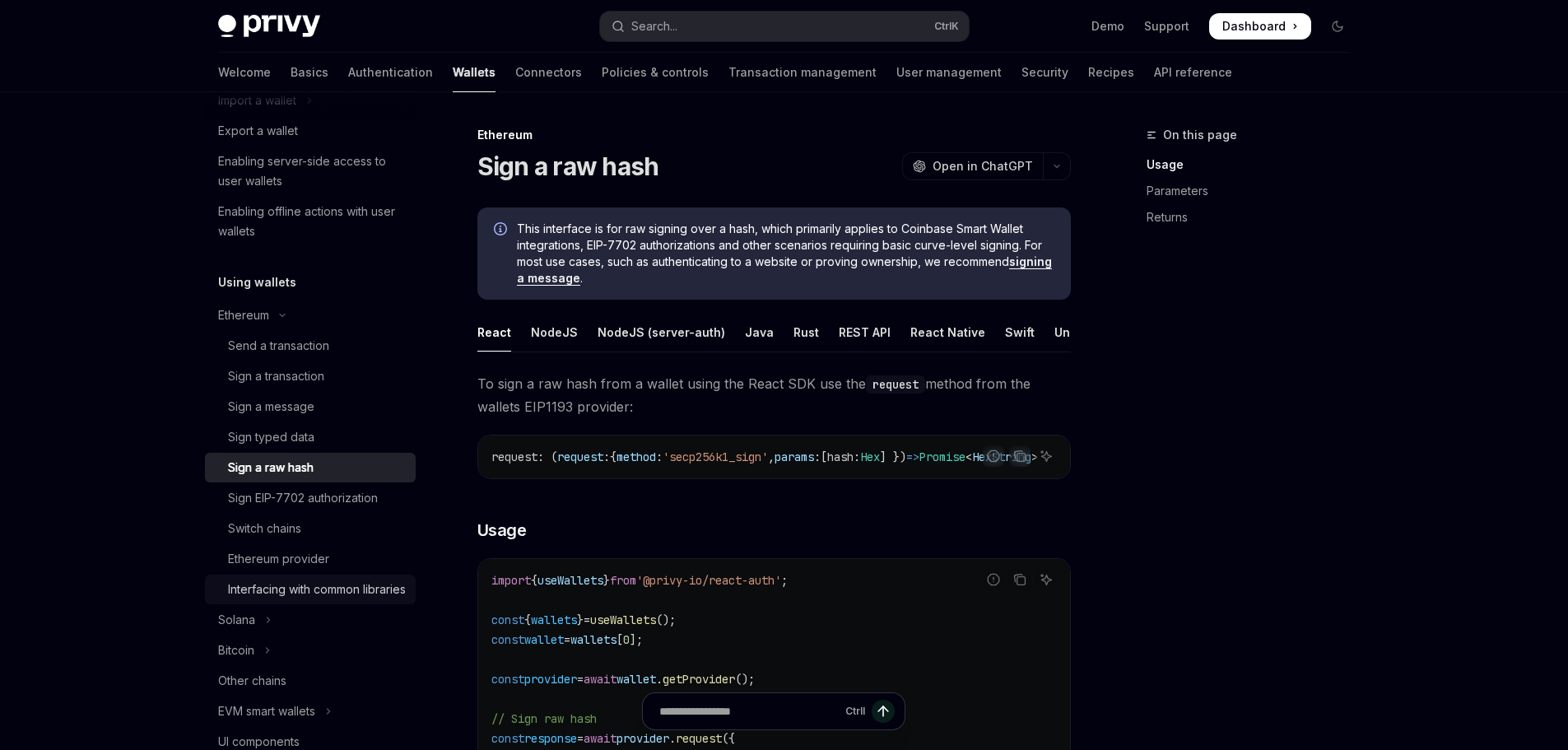
click at [340, 579] on link "Interfacing with common libraries" at bounding box center [310, 589] width 211 height 29
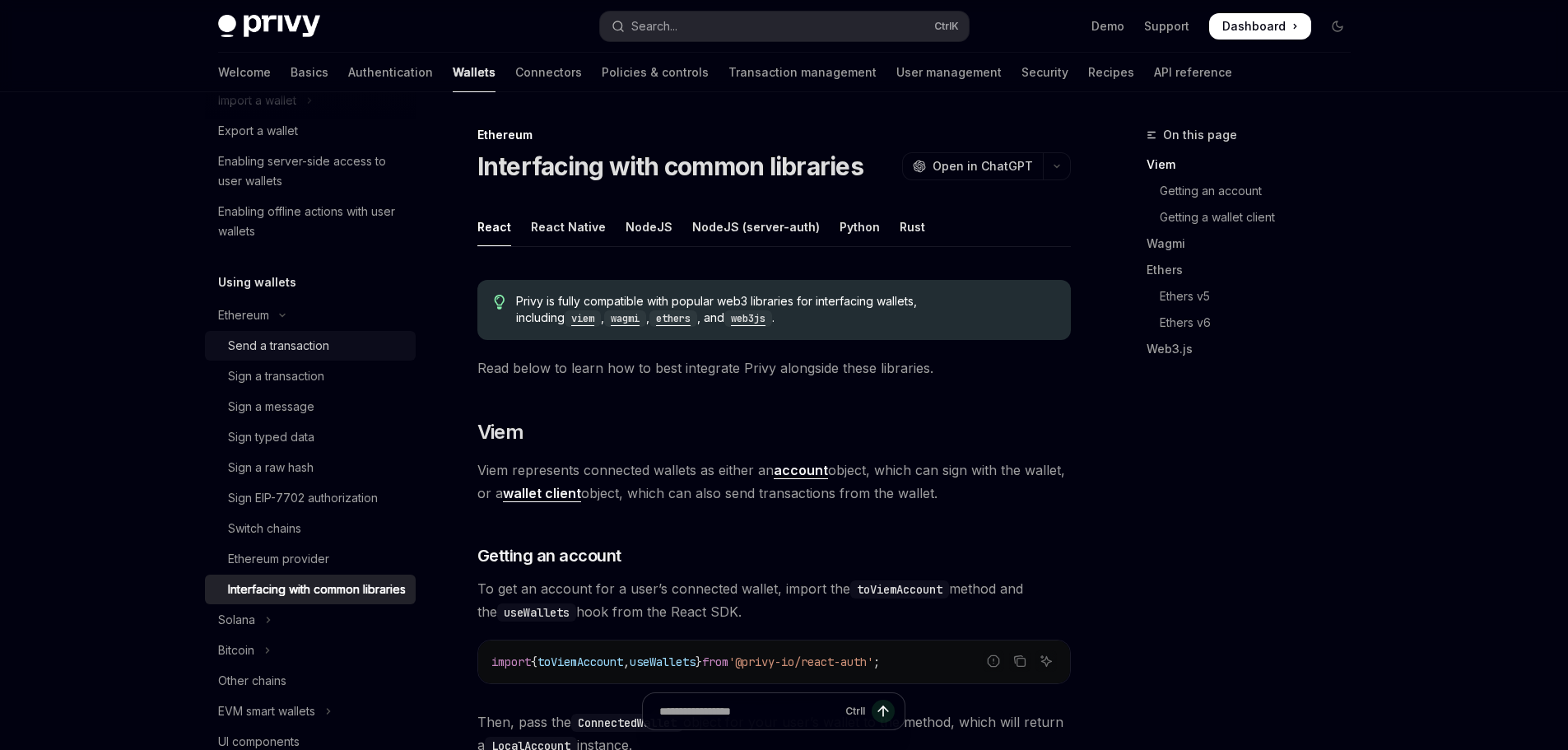
click at [342, 352] on div "Send a transaction" at bounding box center [317, 345] width 177 height 20
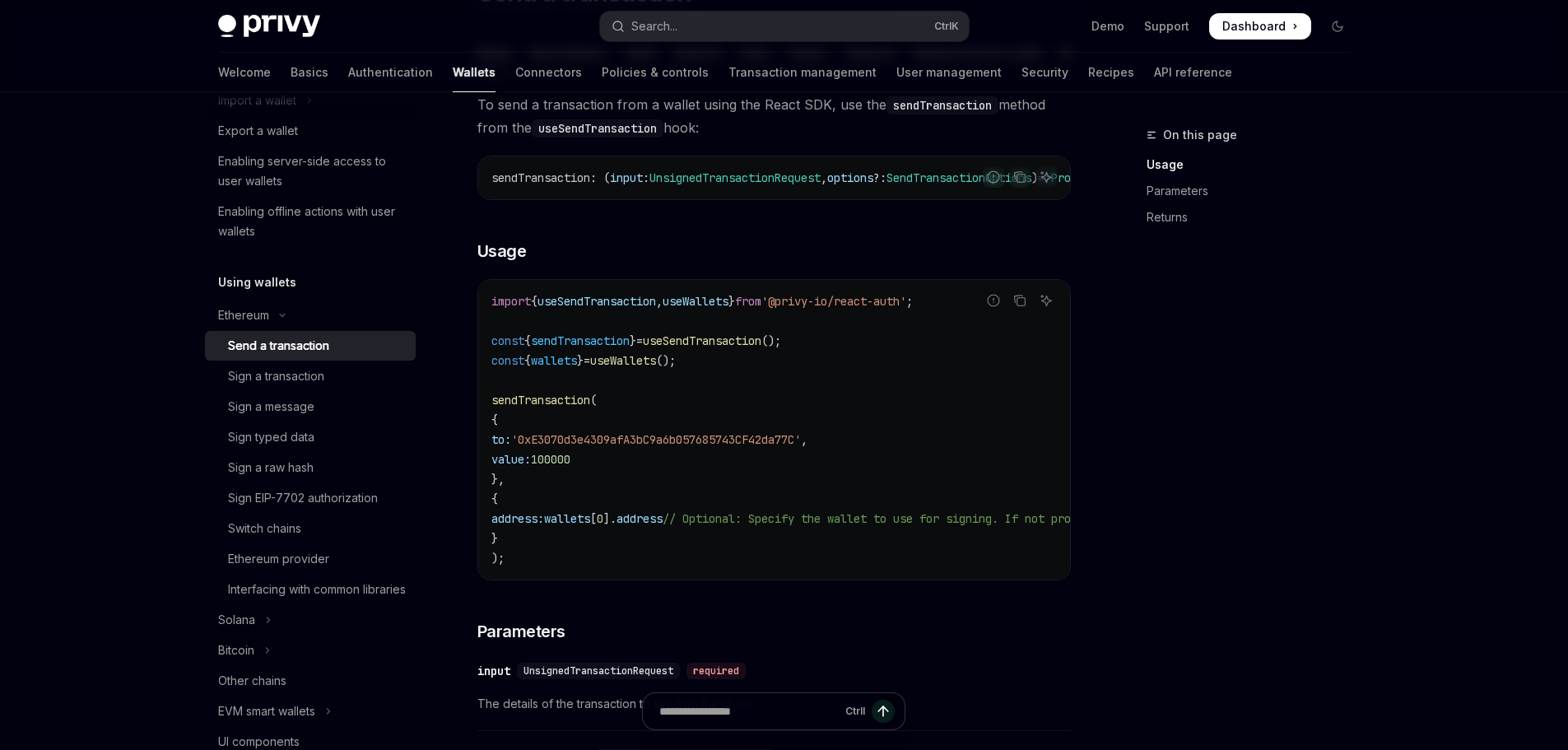
scroll to position [83, 0]
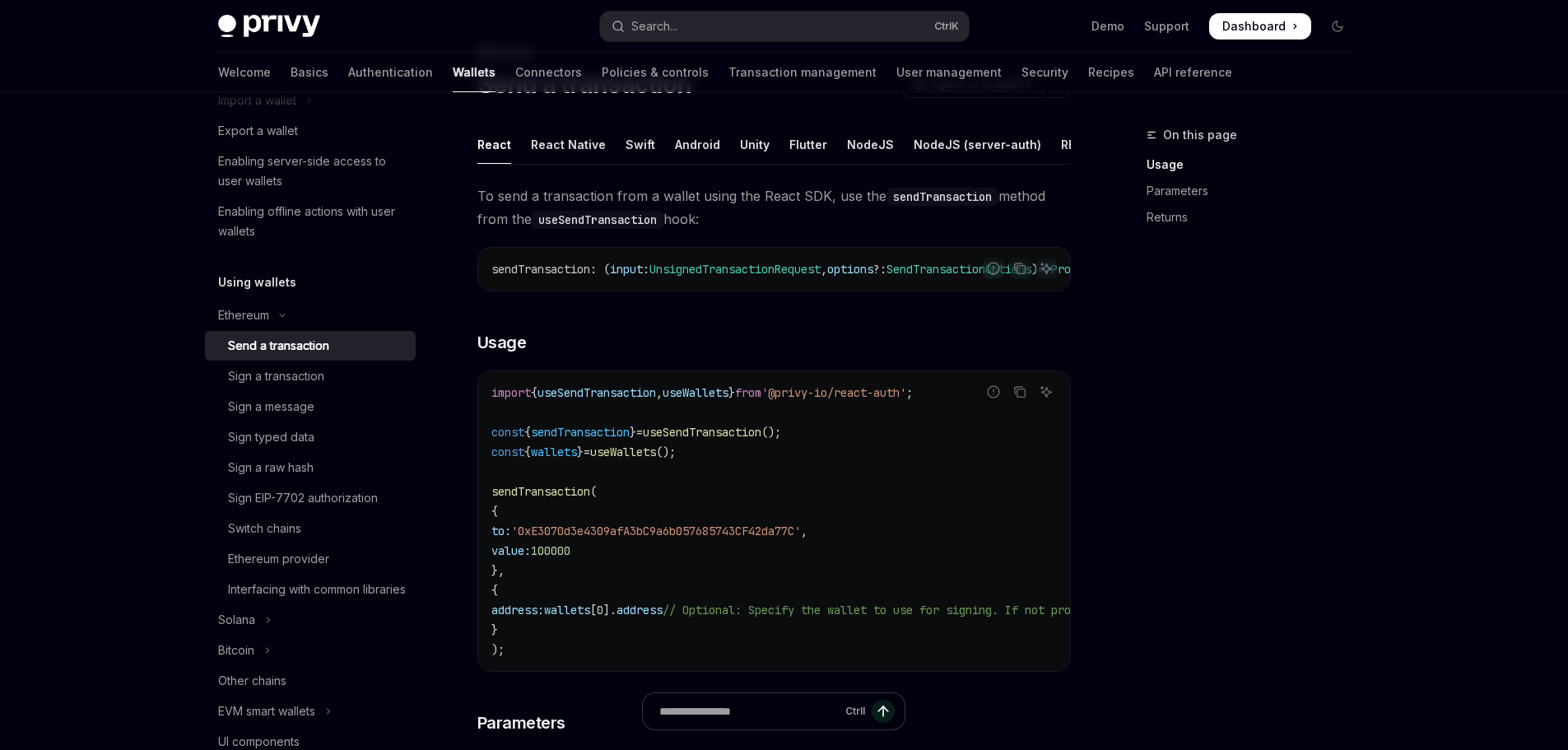
click at [921, 463] on code "import { useSendTransaction , useWallets } from '@privy-io/react-auth' ; const …" at bounding box center [922, 520] width 862 height 276
click at [1260, 391] on div "On this page Usage Parameters Returns" at bounding box center [1239, 437] width 251 height 624
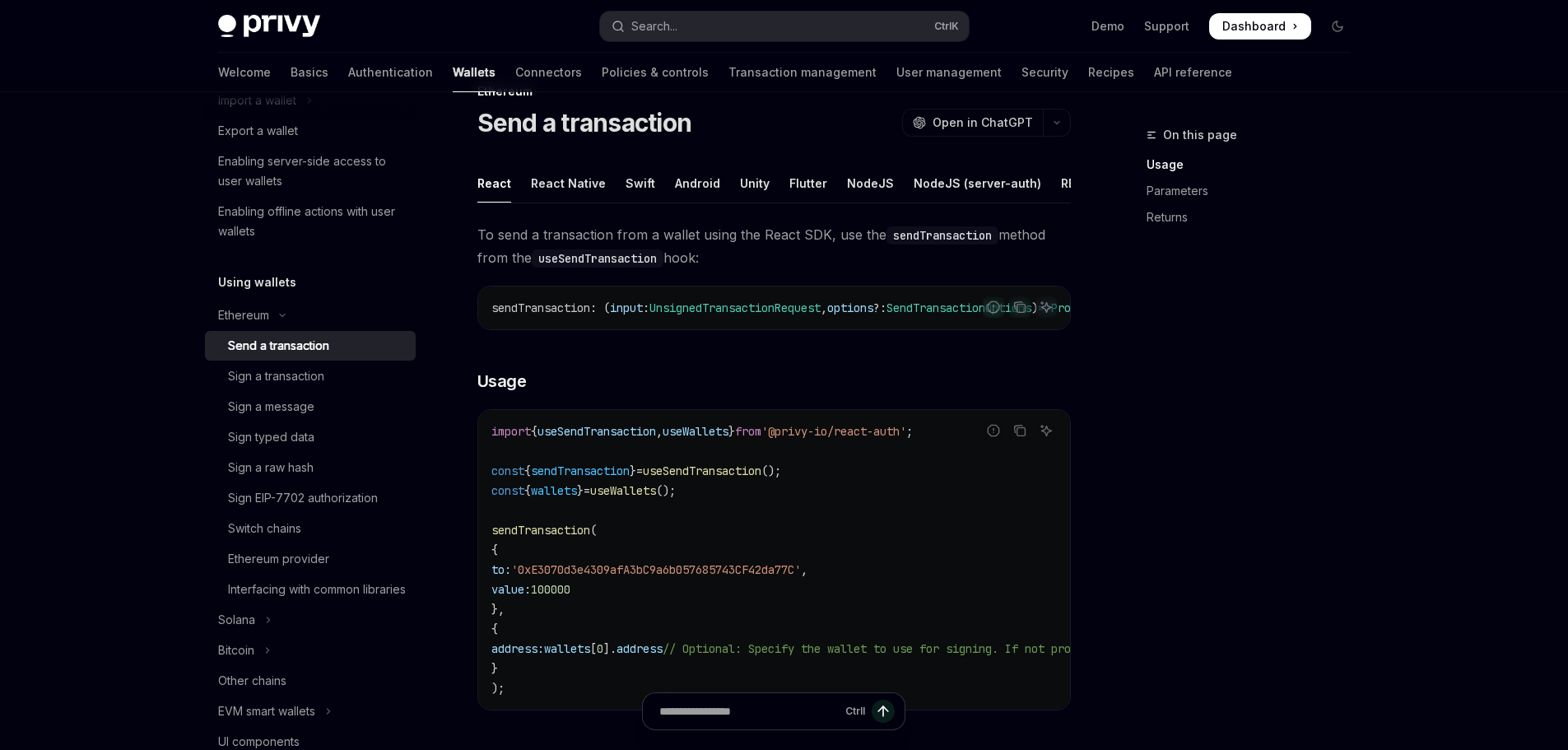
scroll to position [40, 0]
click at [650, 501] on span "useWallets" at bounding box center [623, 493] width 65 height 15
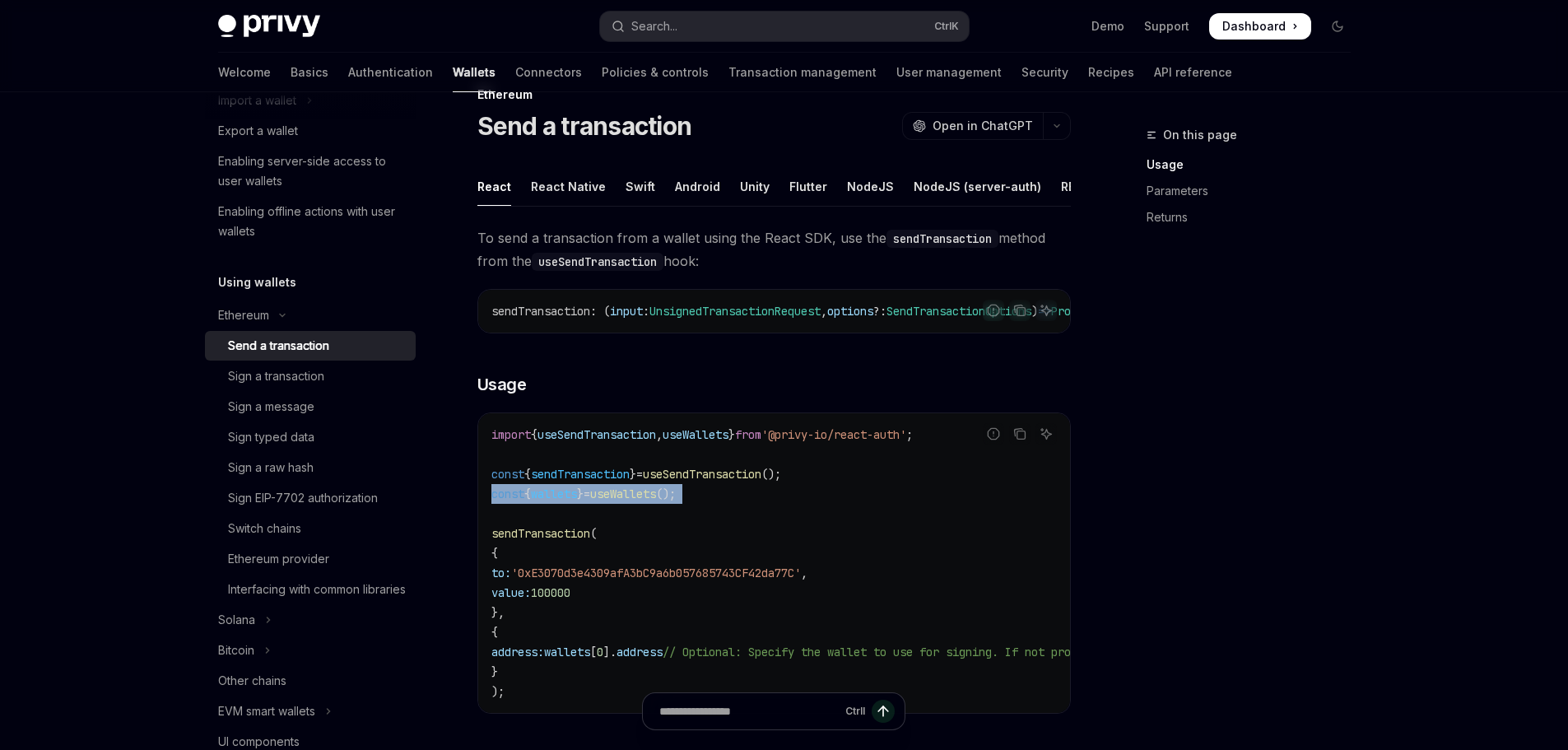
click at [650, 501] on span "useWallets" at bounding box center [623, 493] width 65 height 15
click at [778, 485] on code "import { useSendTransaction , useWallets } from '@privy-io/react-auth' ; const …" at bounding box center [922, 562] width 862 height 276
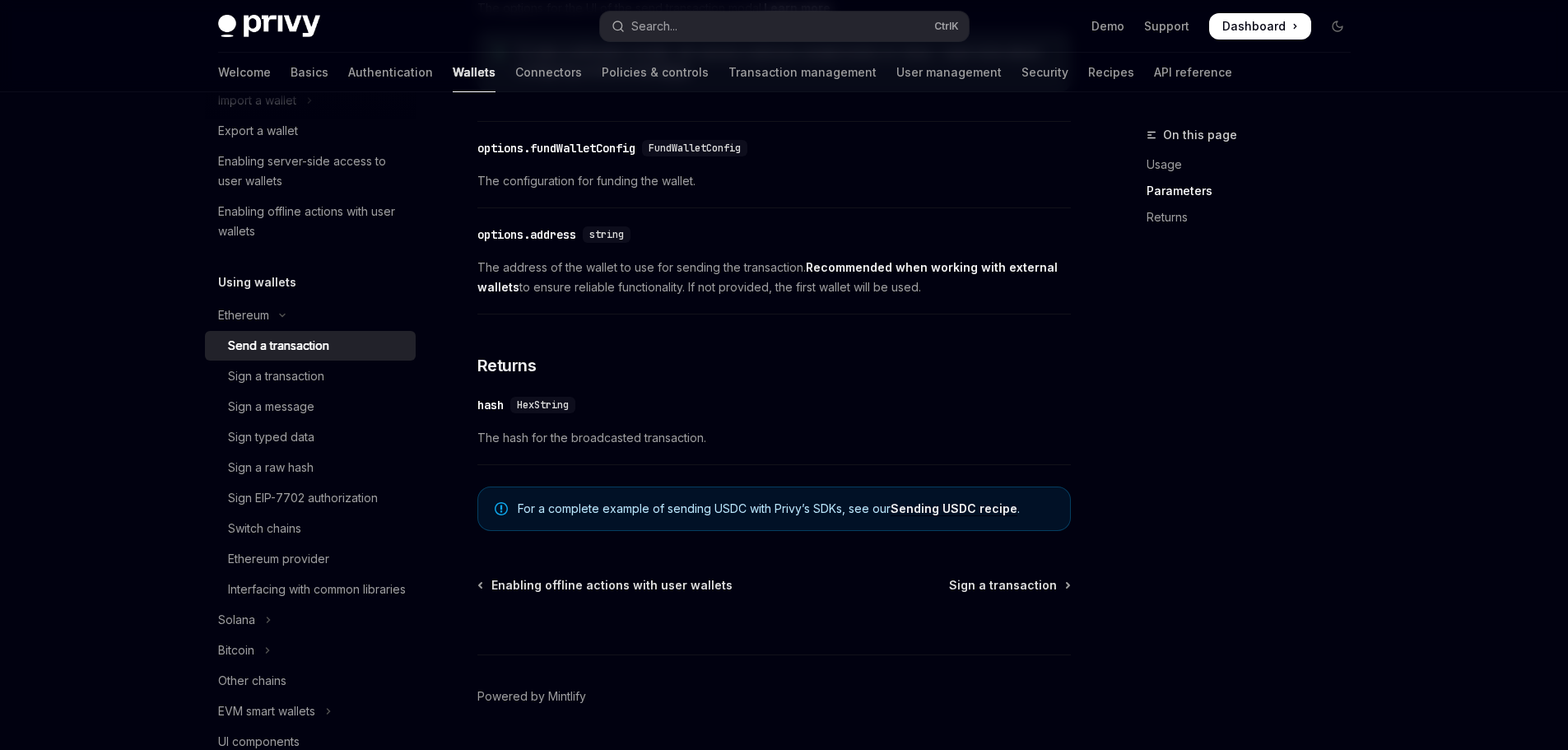
scroll to position [1028, 0]
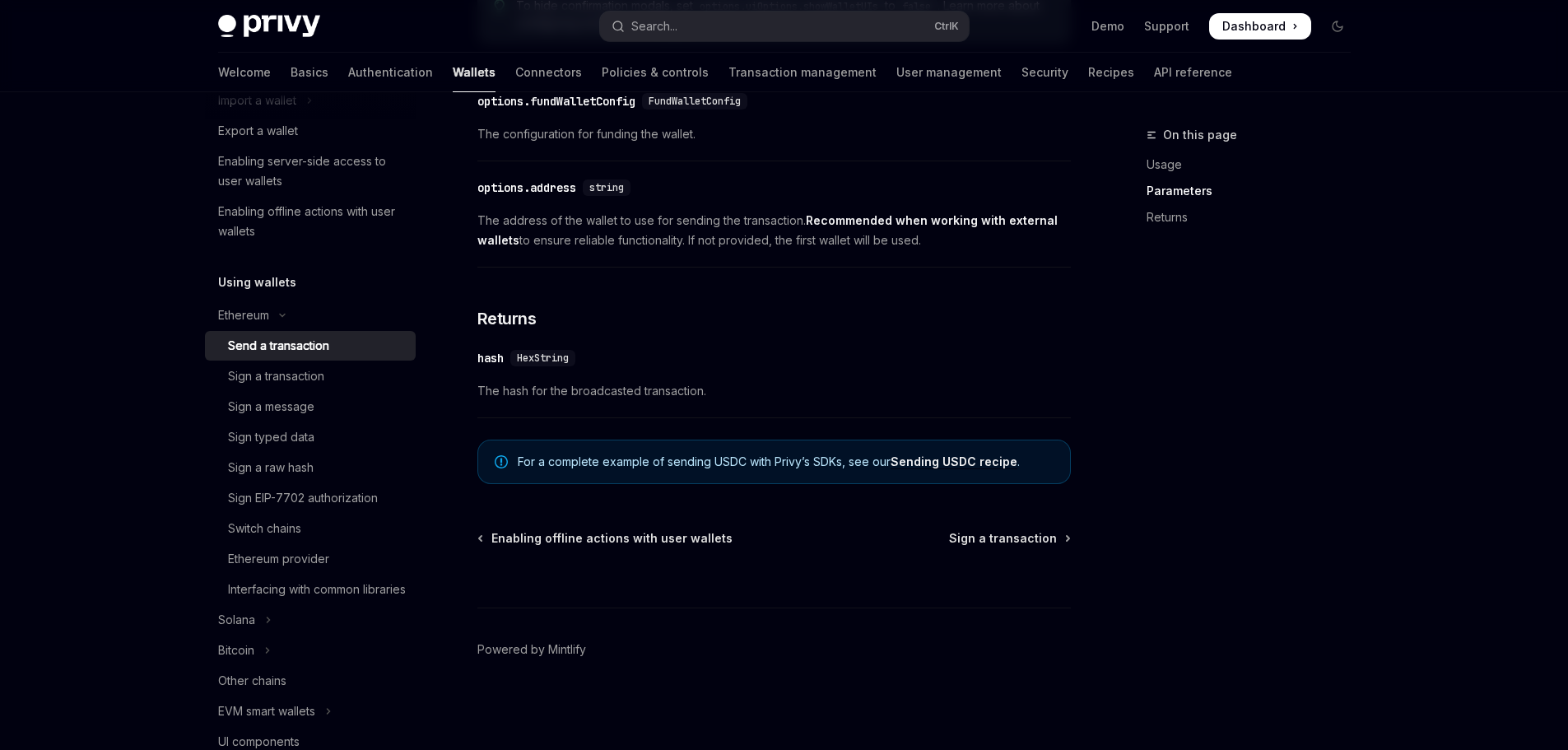
click at [986, 457] on link "Sending USDC recipe" at bounding box center [954, 461] width 127 height 15
click at [333, 332] on link "Send a transaction" at bounding box center [310, 345] width 211 height 29
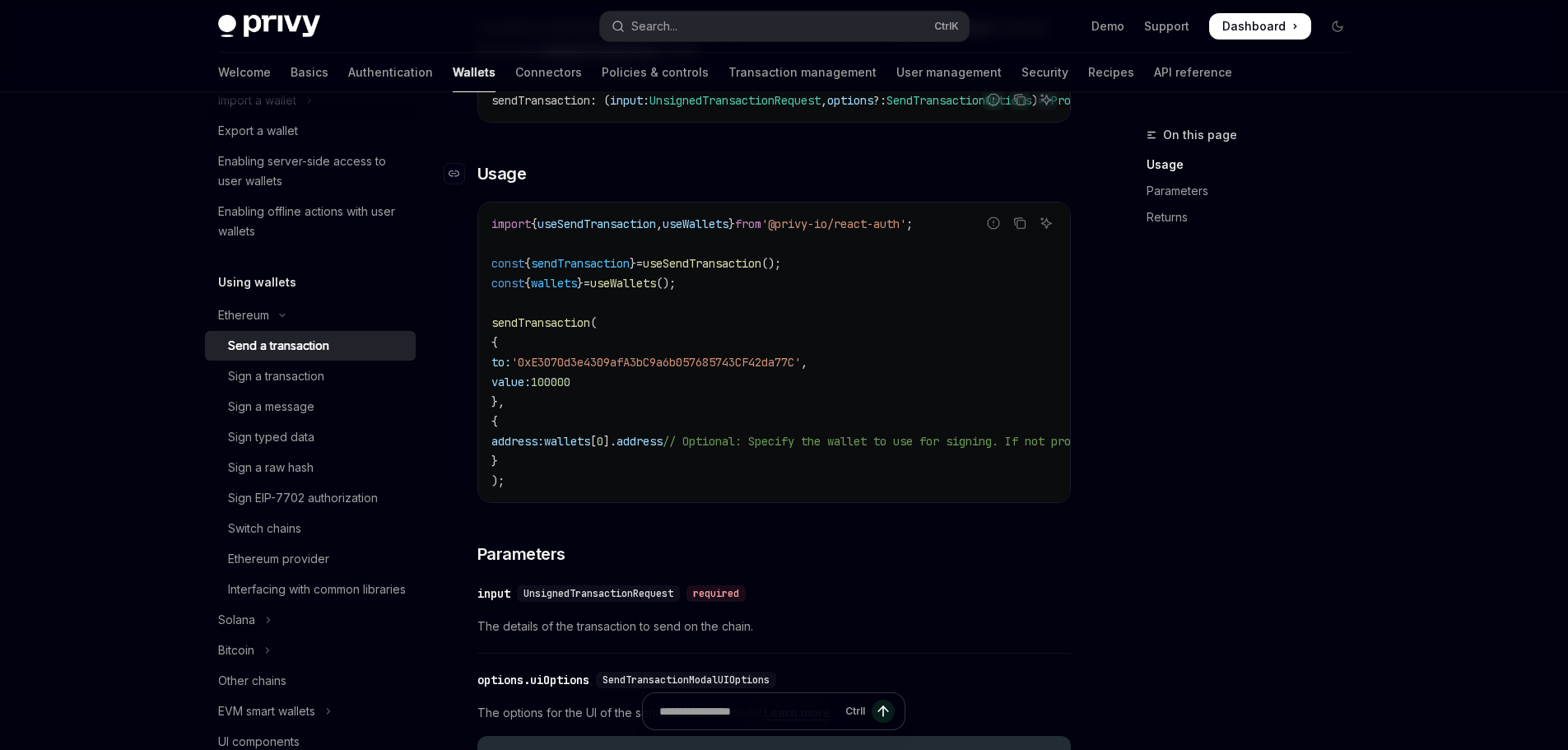
scroll to position [247, 0]
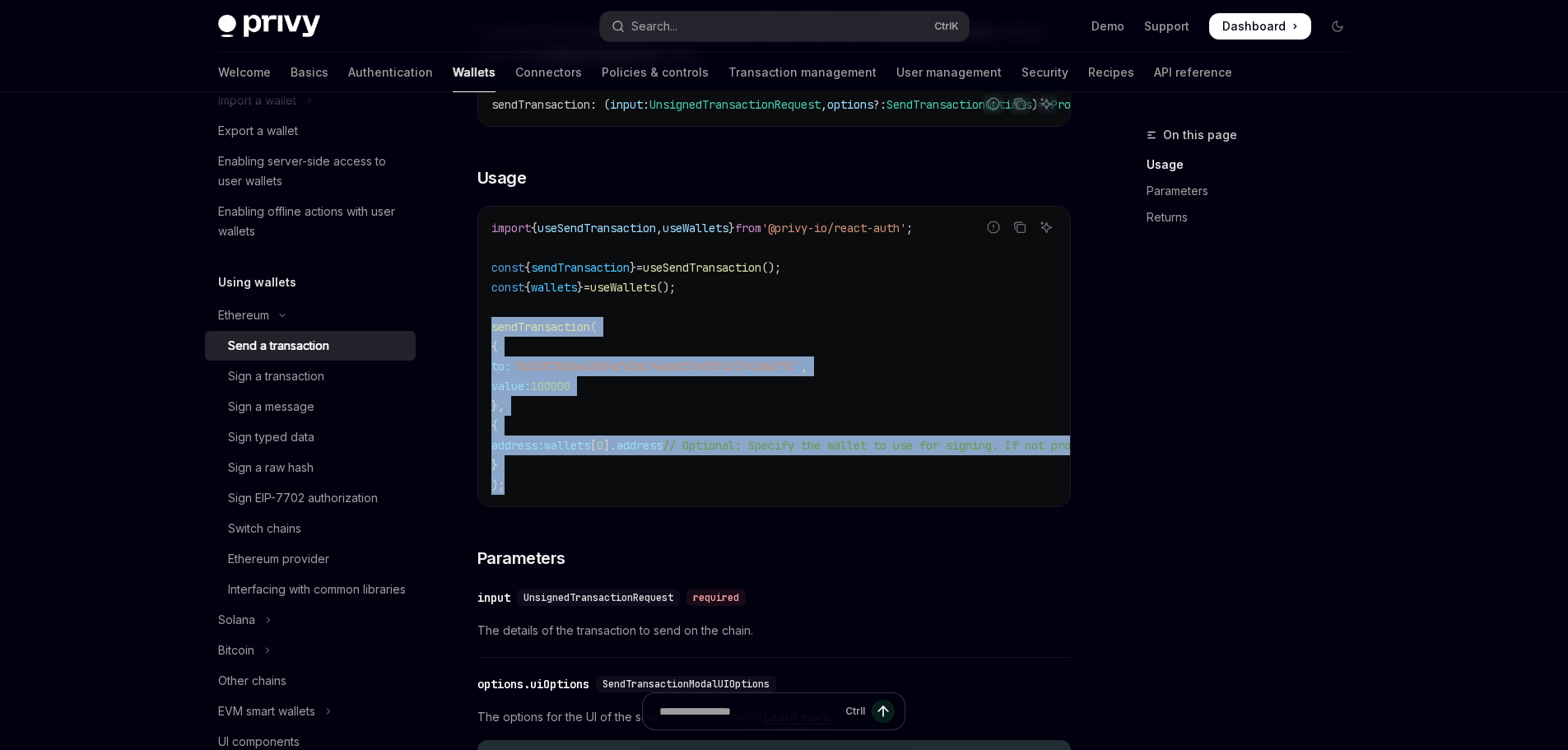
drag, startPoint x: 491, startPoint y: 343, endPoint x: 568, endPoint y: 507, distance: 181.2
click at [568, 494] on code "import { useSendTransaction , useWallets } from '@privy-io/react-auth' ; const …" at bounding box center [922, 356] width 862 height 276
copy code "sendTransaction ( { to: '0xE3070d3e4309afA3bC9a6b057685743CF42da77C' , value: 1…"
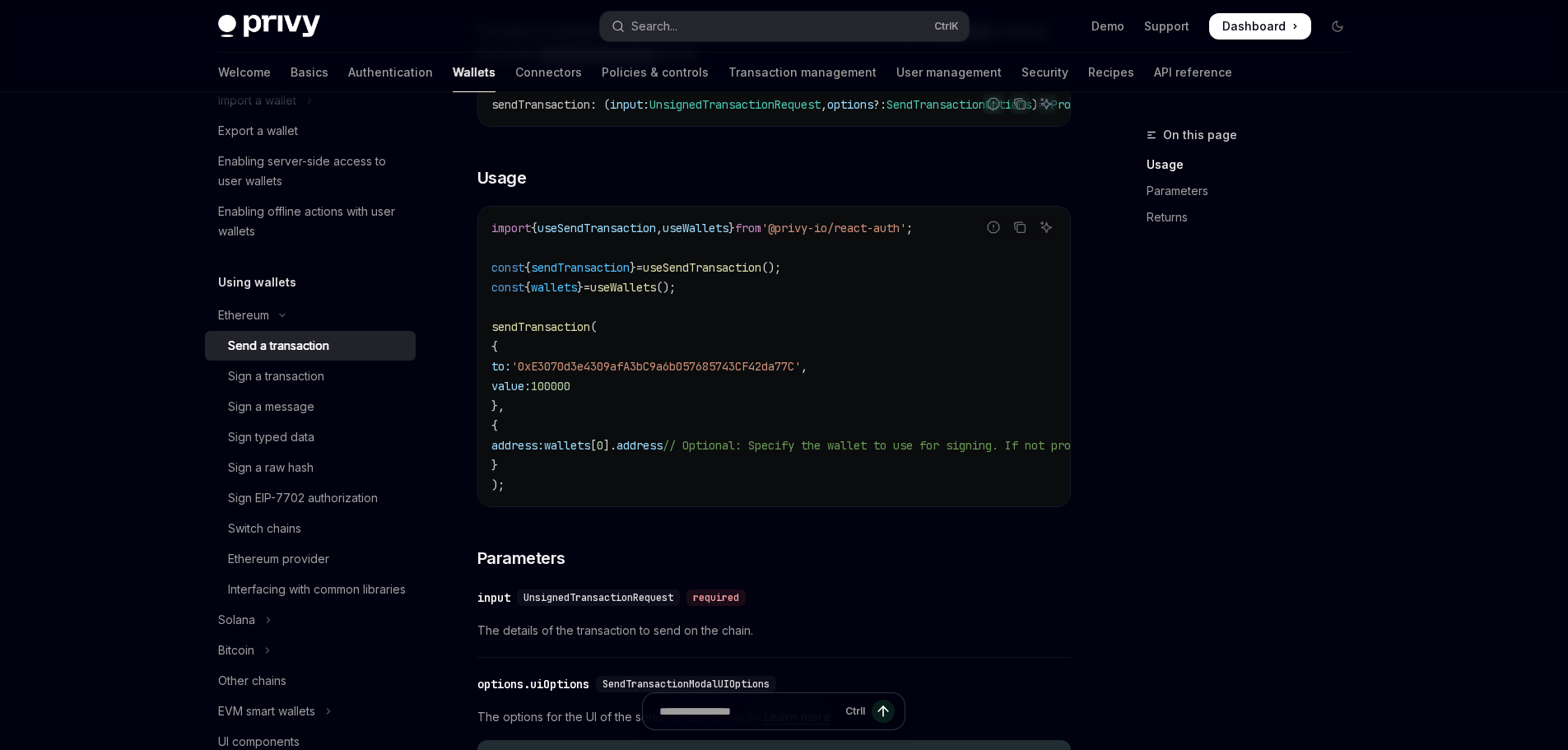
click at [1176, 556] on div "On this page Usage Parameters Returns" at bounding box center [1239, 437] width 251 height 624
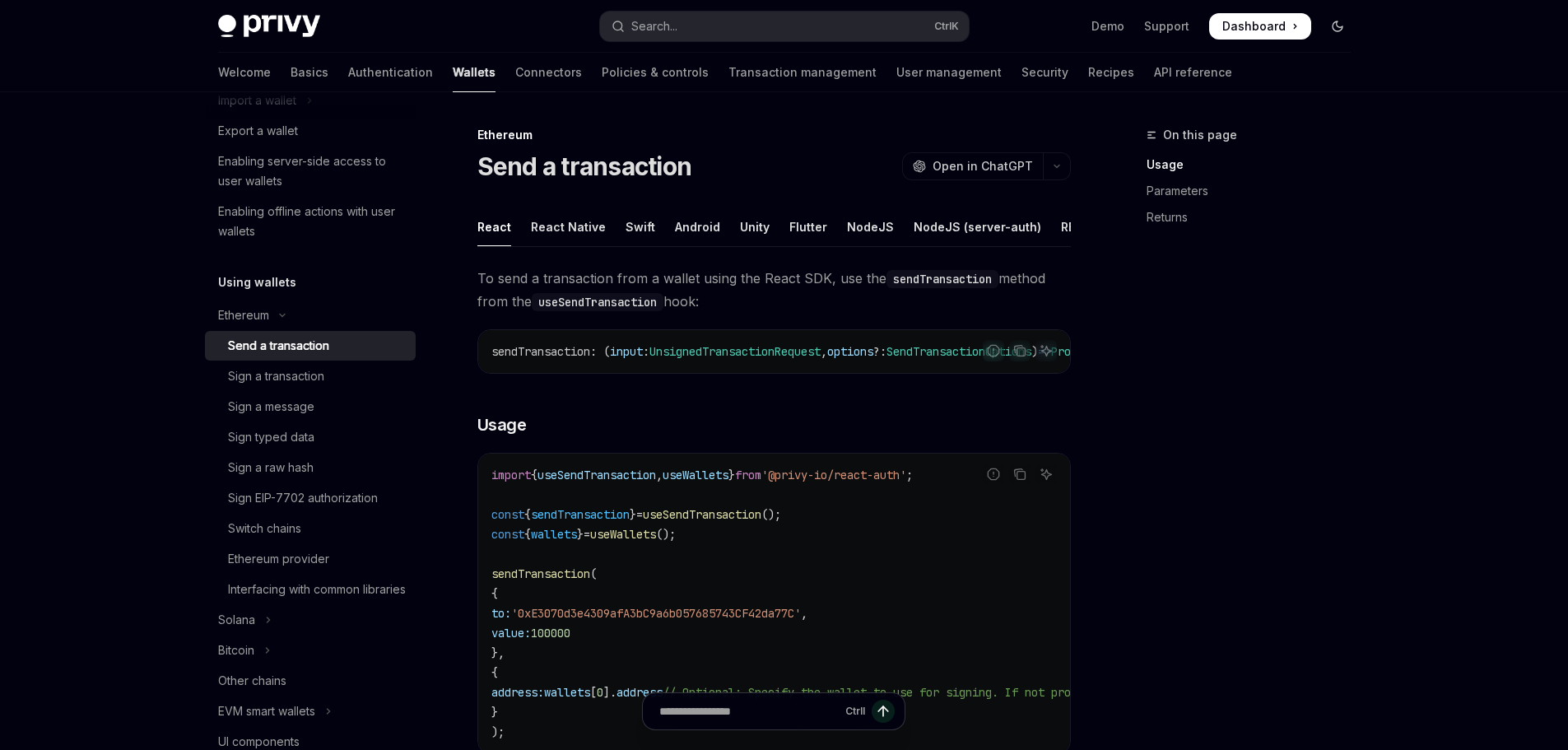
click at [1343, 34] on button "Toggle dark mode" at bounding box center [1338, 26] width 27 height 27
type textarea "*"
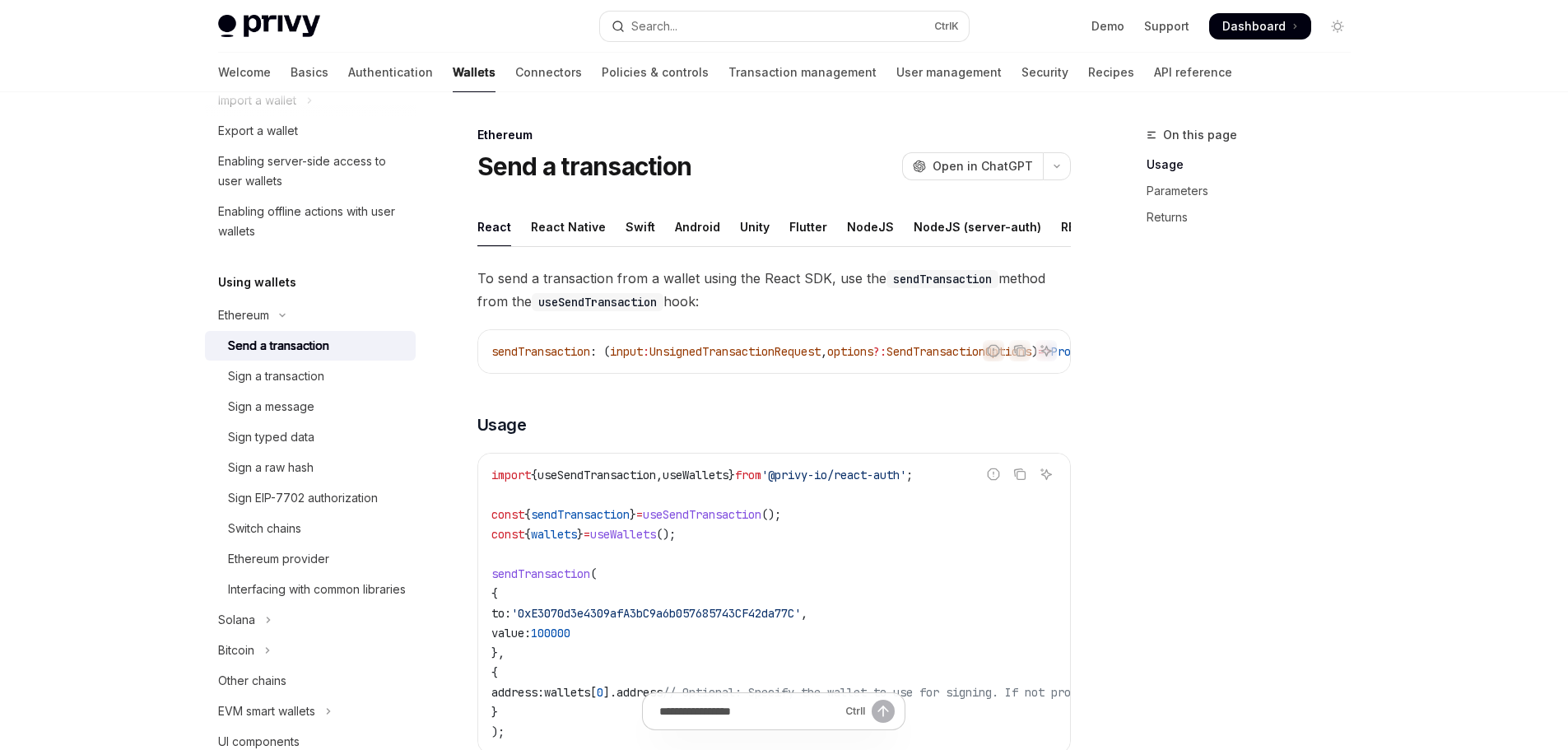
click at [1342, 133] on div "On this page" at bounding box center [1255, 134] width 217 height 20
click at [1051, 168] on icon "button" at bounding box center [1057, 166] width 20 height 7
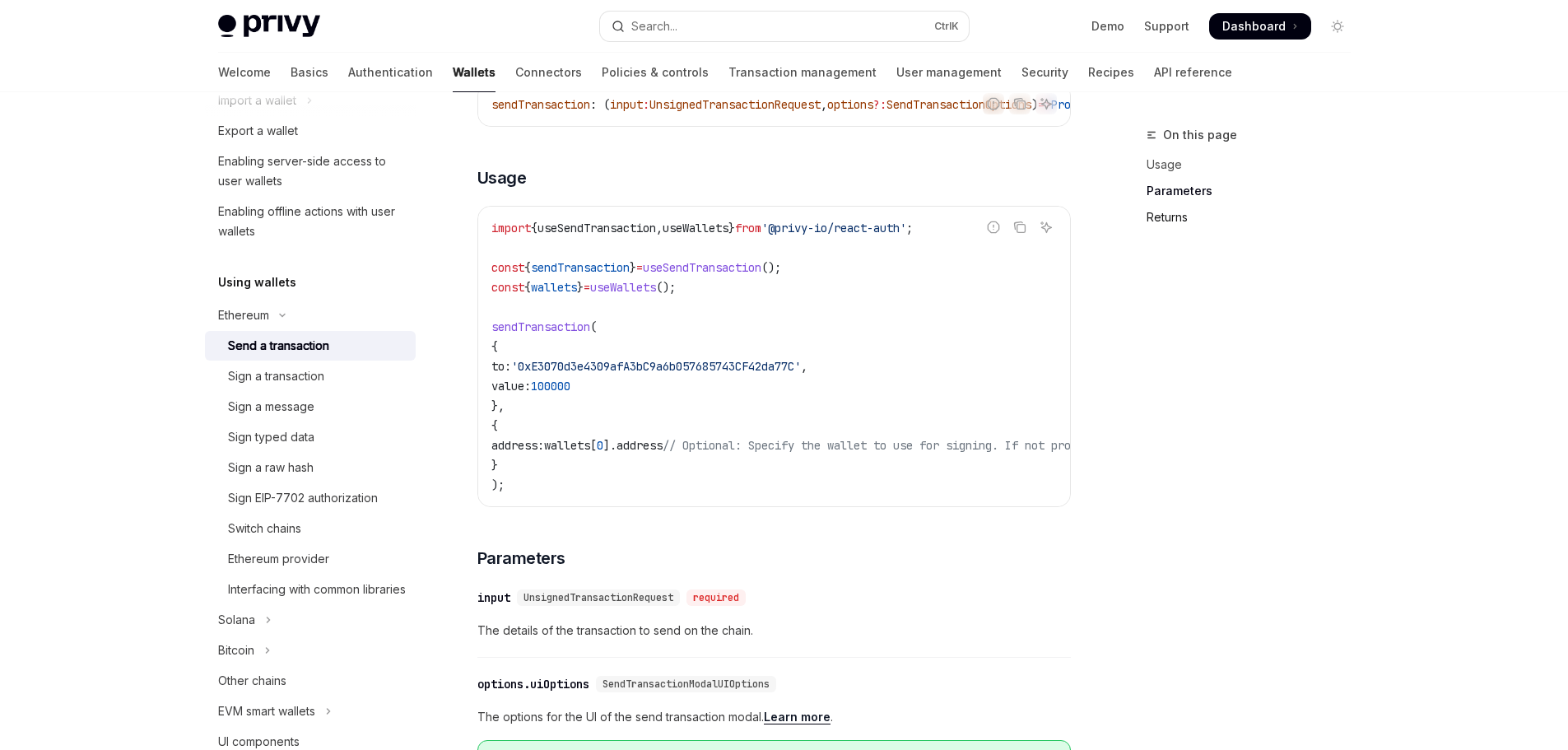
scroll to position [902, 0]
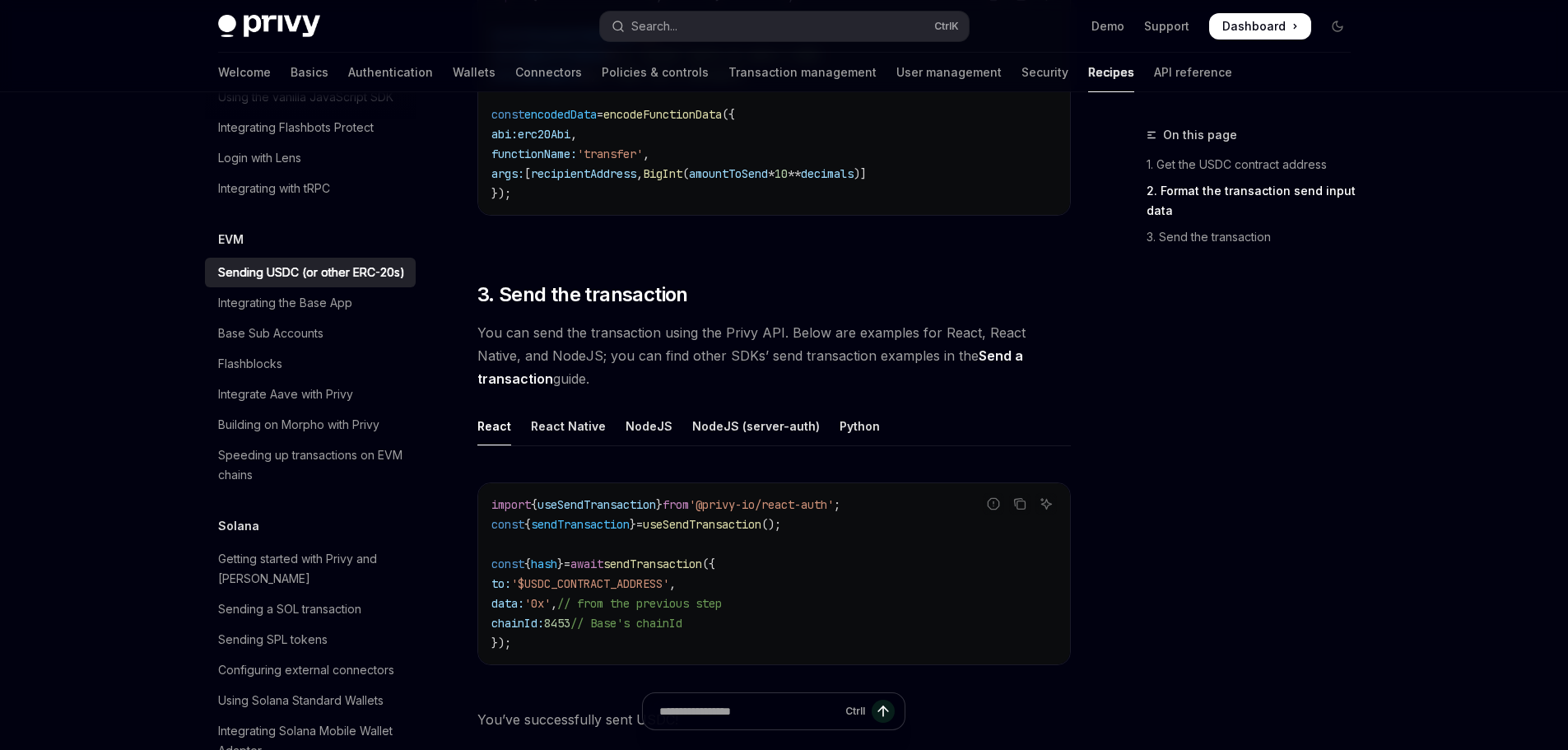
scroll to position [900, 0]
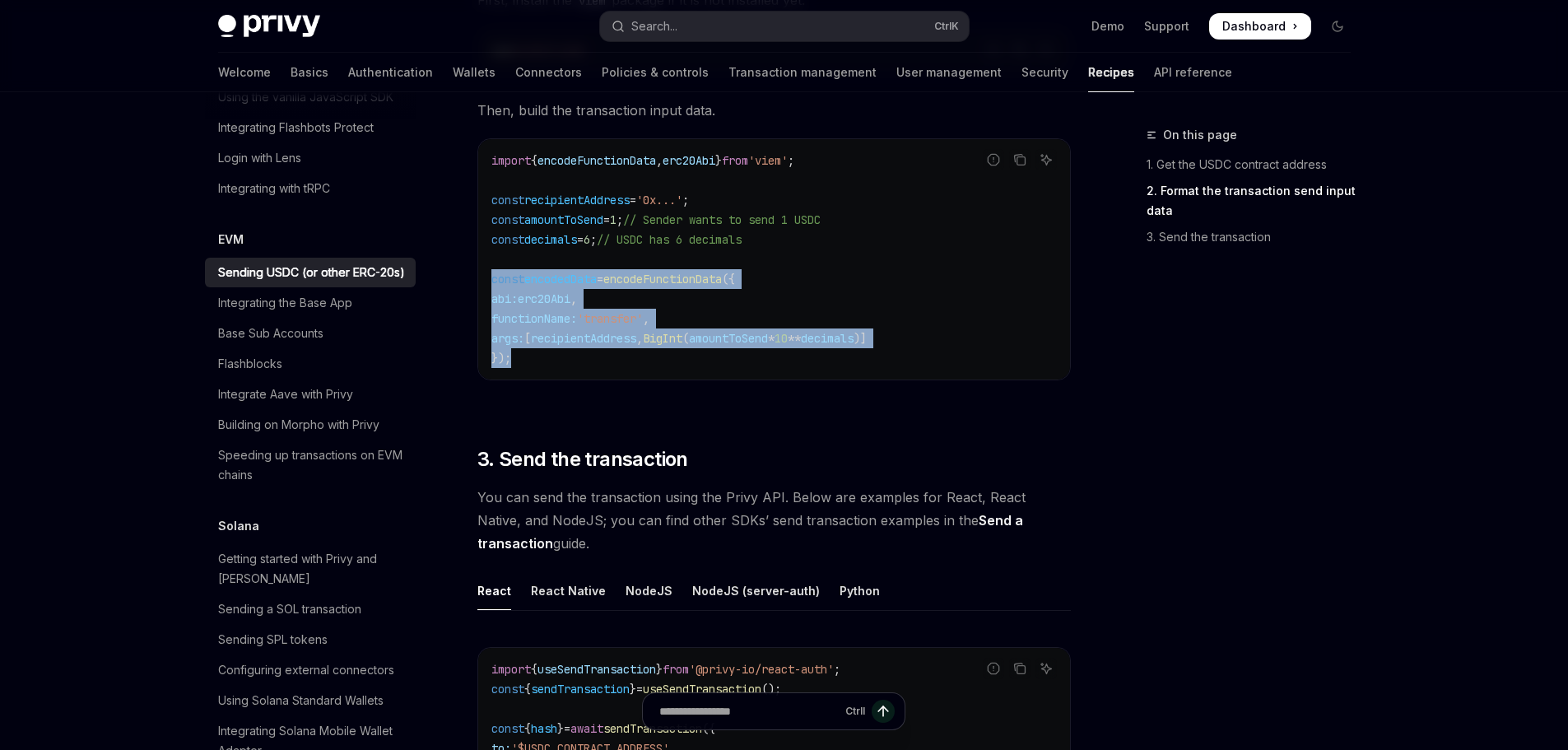
drag, startPoint x: 473, startPoint y: 276, endPoint x: 836, endPoint y: 356, distance: 371.7
click at [836, 356] on div "EVM Sending USDC (or other ERC-20s) OpenAI Open in ChatGPT OpenAI Open in ChatG…" at bounding box center [619, 193] width 909 height 1937
click at [965, 309] on code "import { encodeFunctionData , erc20Abi } from 'viem' ; const recipientAddress =…" at bounding box center [774, 259] width 565 height 217
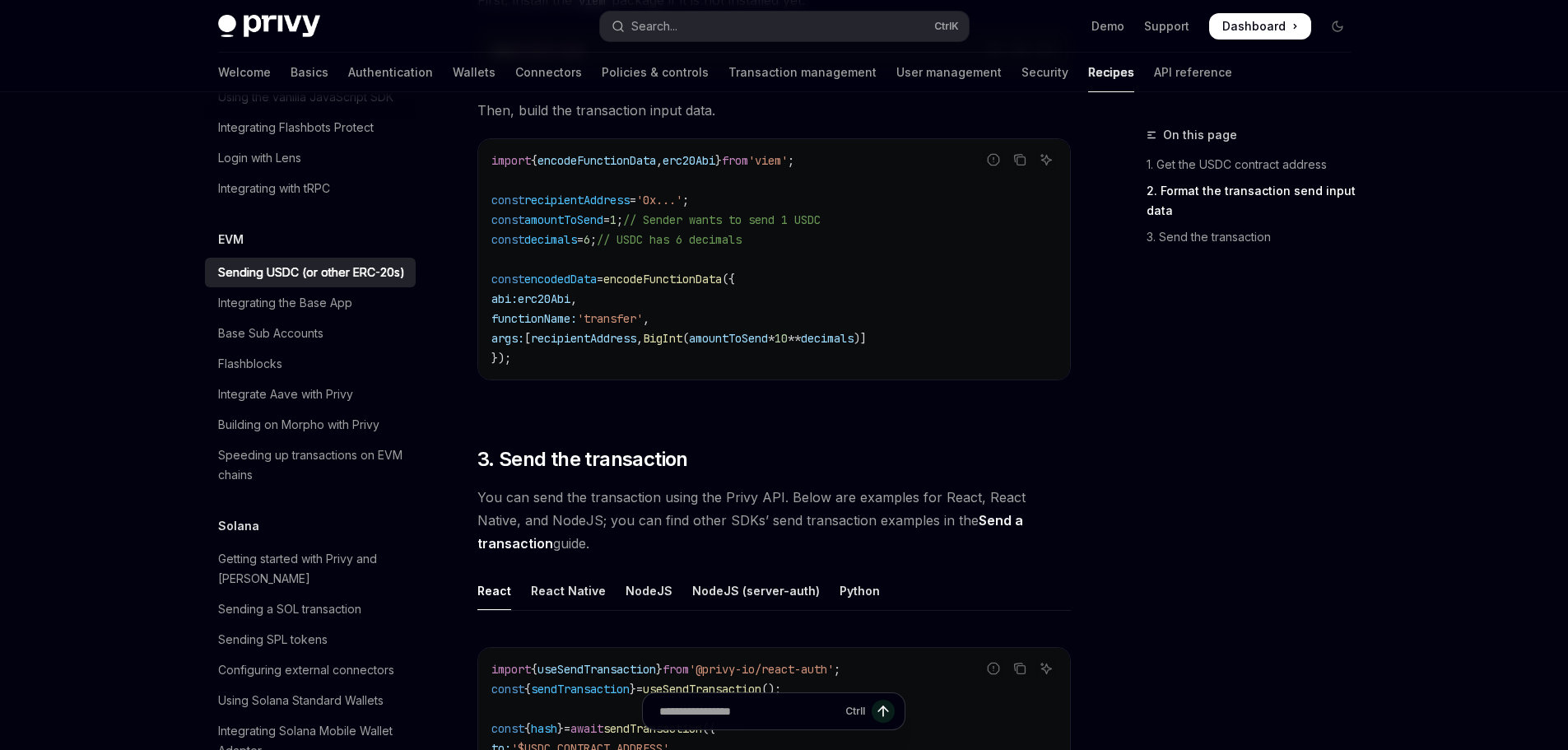
click at [715, 158] on span "erc20Abi" at bounding box center [688, 160] width 53 height 15
click at [867, 210] on code "import { encodeFunctionData , erc20Abi } from 'viem' ; const recipientAddress =…" at bounding box center [774, 259] width 565 height 217
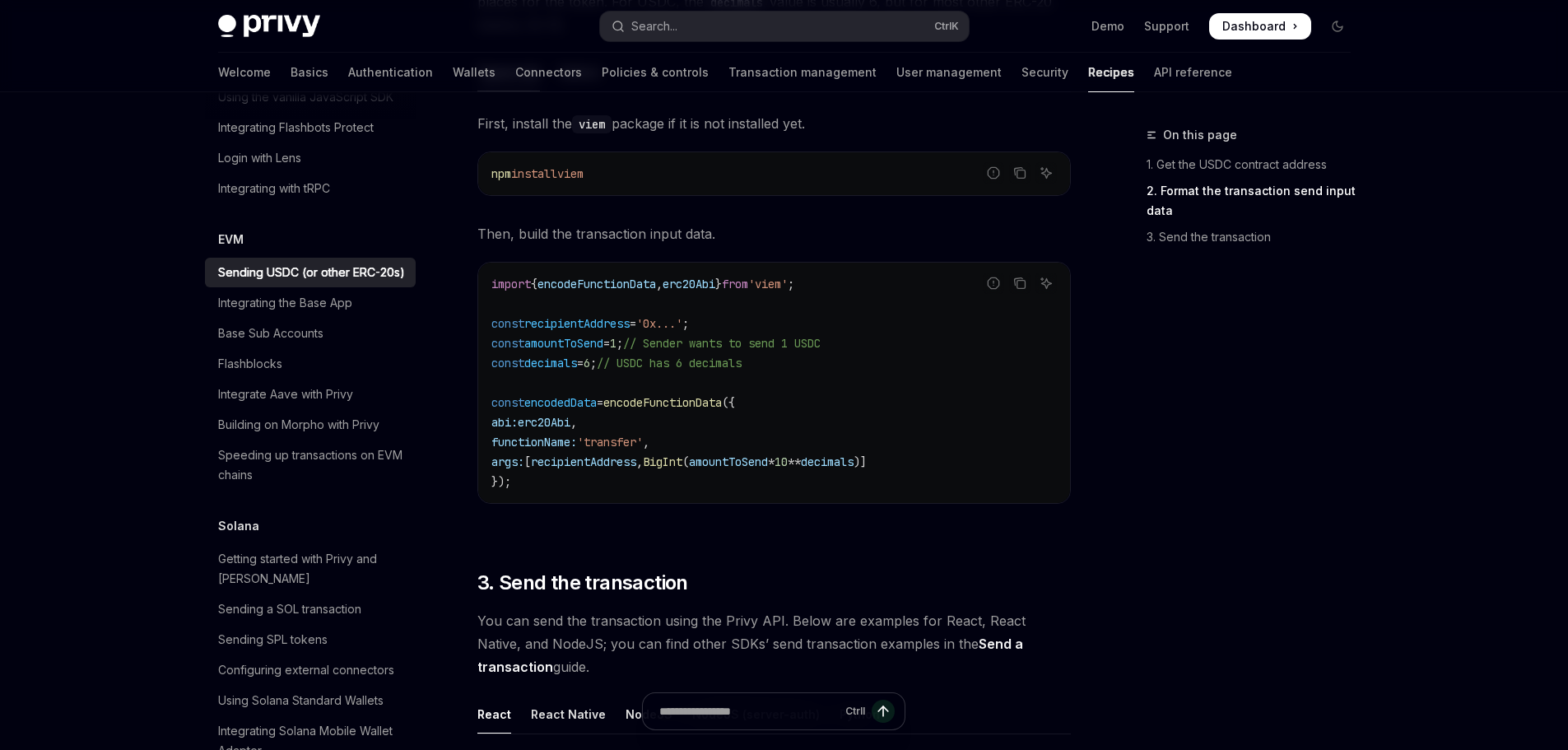
scroll to position [654, 0]
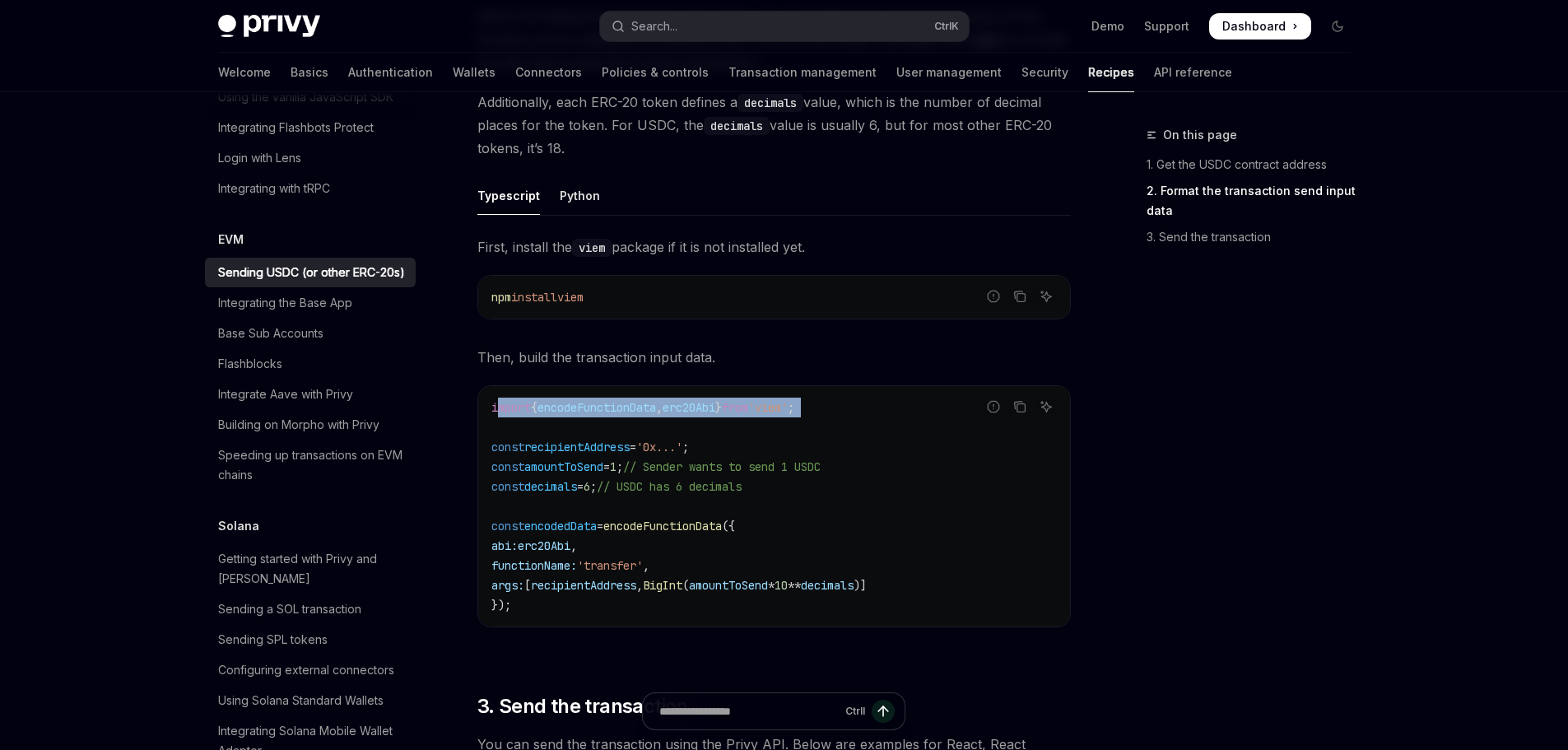
drag, startPoint x: 877, startPoint y: 417, endPoint x: 501, endPoint y: 415, distance: 376.0
click at [501, 415] on code "import { encodeFunctionData , erc20Abi } from 'viem' ; const recipientAddress =…" at bounding box center [774, 506] width 565 height 217
click at [696, 394] on div "import { encodeFunctionData , erc20Abi } from 'viem' ; const recipientAddress =…" at bounding box center [774, 505] width 592 height 240
click at [688, 413] on span "erc20Abi" at bounding box center [688, 406] width 53 height 15
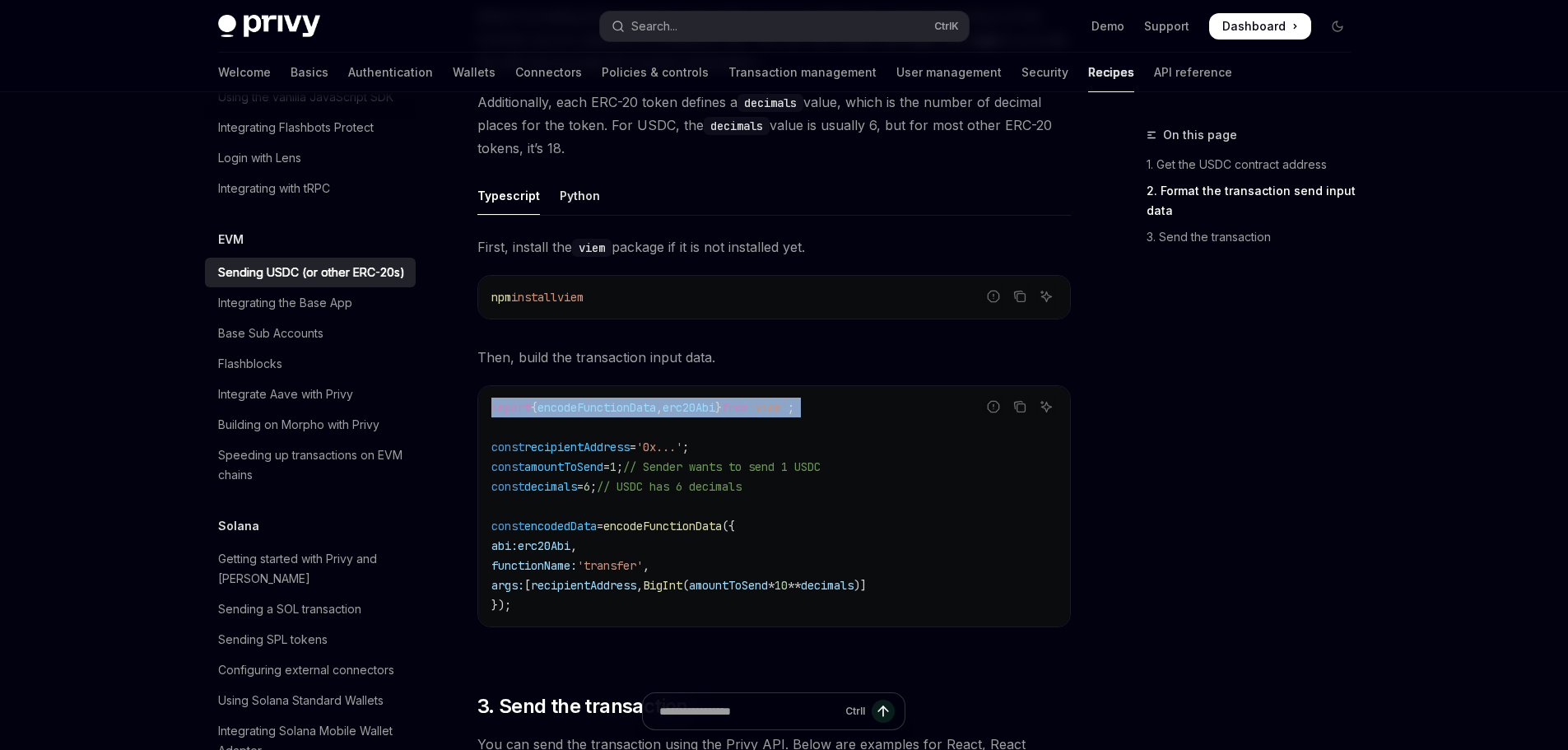
click at [688, 413] on span "erc20Abi" at bounding box center [688, 406] width 53 height 15
copy code "import { encodeFunctionData , erc20Abi } from 'viem' ;"
click at [1073, 453] on div "EVM Sending USDC (or other ERC-20s) OpenAI Open in ChatGPT OpenAI Open in ChatG…" at bounding box center [619, 440] width 909 height 1937
click at [595, 456] on code "import { encodeFunctionData , erc20Abi } from 'viem' ; const recipientAddress =…" at bounding box center [774, 506] width 565 height 217
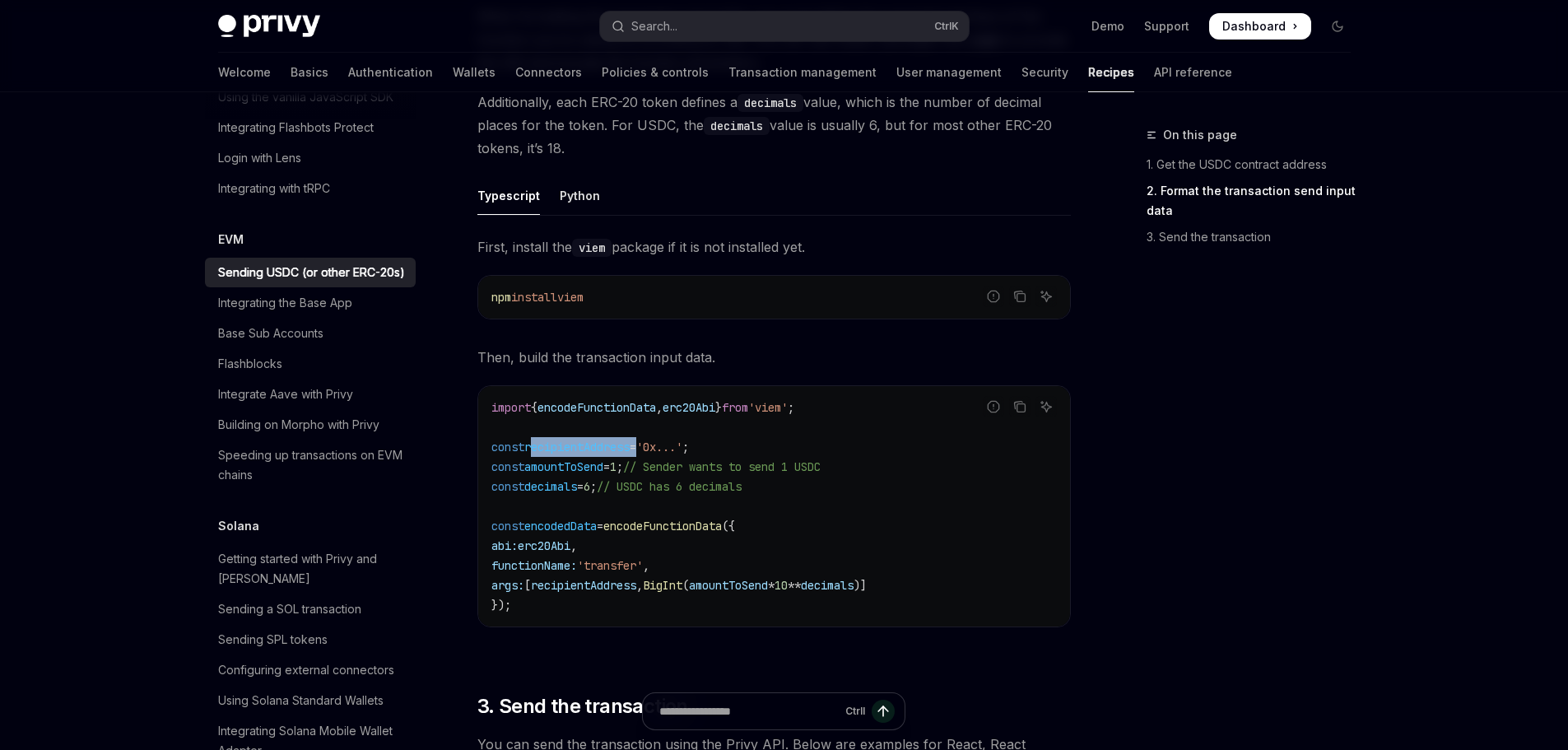
click at [595, 456] on code "import { encodeFunctionData , erc20Abi } from 'viem' ; const recipientAddress =…" at bounding box center [774, 506] width 565 height 217
click at [590, 479] on span "6" at bounding box center [588, 486] width 7 height 15
click at [596, 465] on span "amountToSend" at bounding box center [564, 466] width 79 height 15
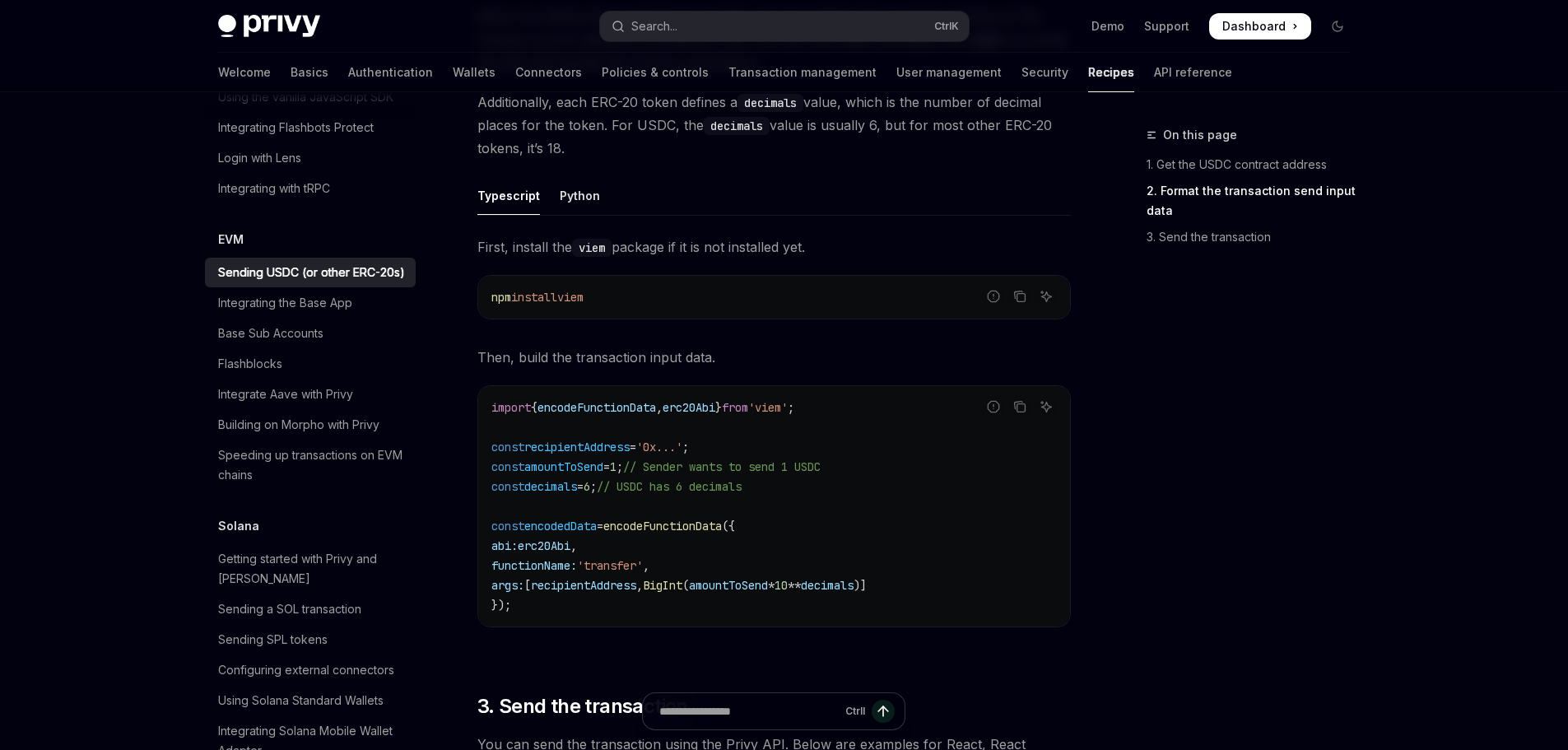
click at [711, 466] on span "// Sender wants to send 1 USDC" at bounding box center [721, 466] width 197 height 15
click at [584, 438] on code "import { encodeFunctionData , erc20Abi } from 'viem' ; const recipientAddress =…" at bounding box center [774, 506] width 565 height 217
click at [596, 447] on span "recipientAddress" at bounding box center [577, 446] width 105 height 15
click at [923, 459] on code "import { encodeFunctionData , erc20Abi } from 'viem' ; const recipientAddress =…" at bounding box center [774, 506] width 565 height 217
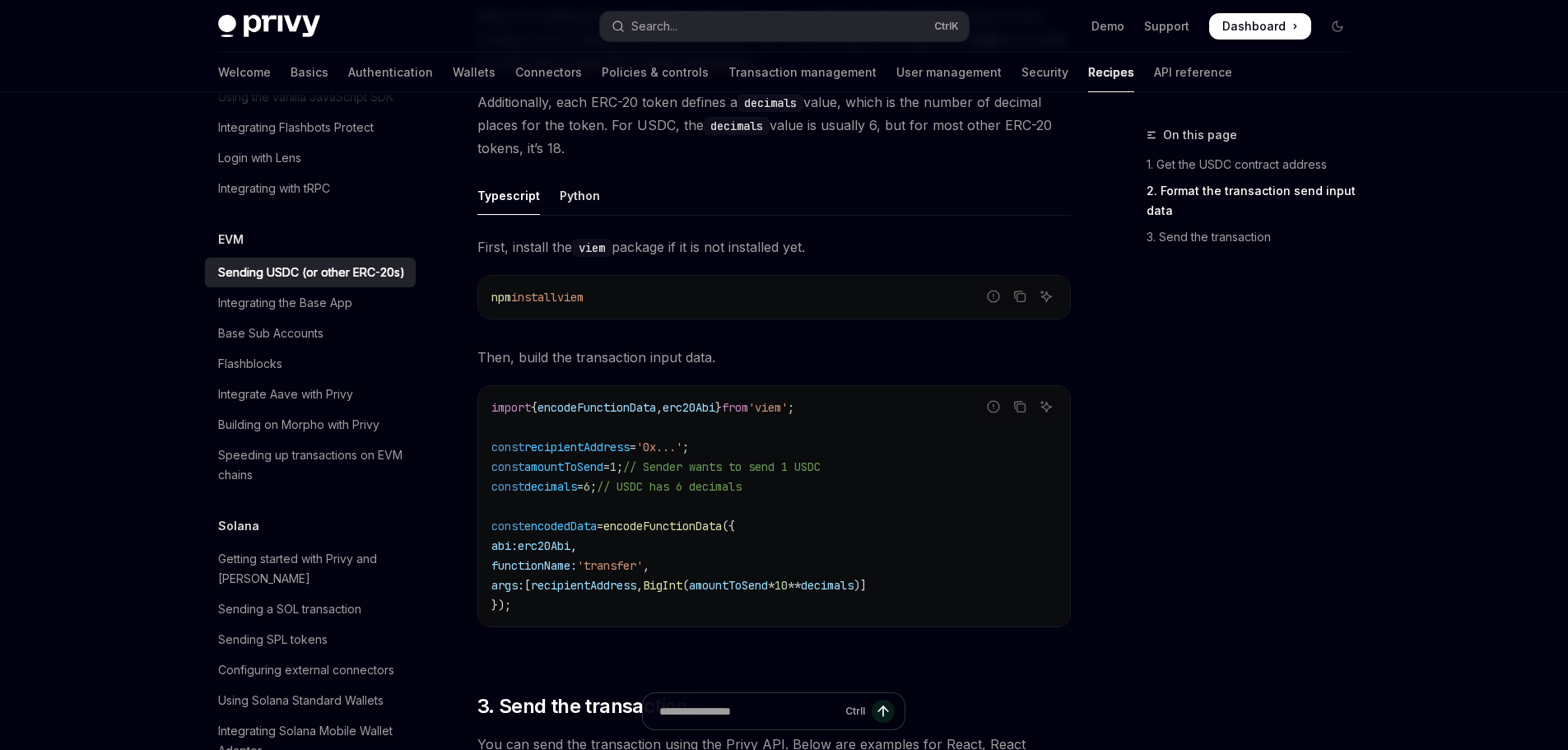
click at [630, 453] on span "recipientAddress" at bounding box center [577, 446] width 105 height 15
copy span "recipientAddress"
click at [877, 461] on code "import { encodeFunctionData , erc20Abi } from 'viem' ; const recipientAddress =…" at bounding box center [774, 506] width 565 height 217
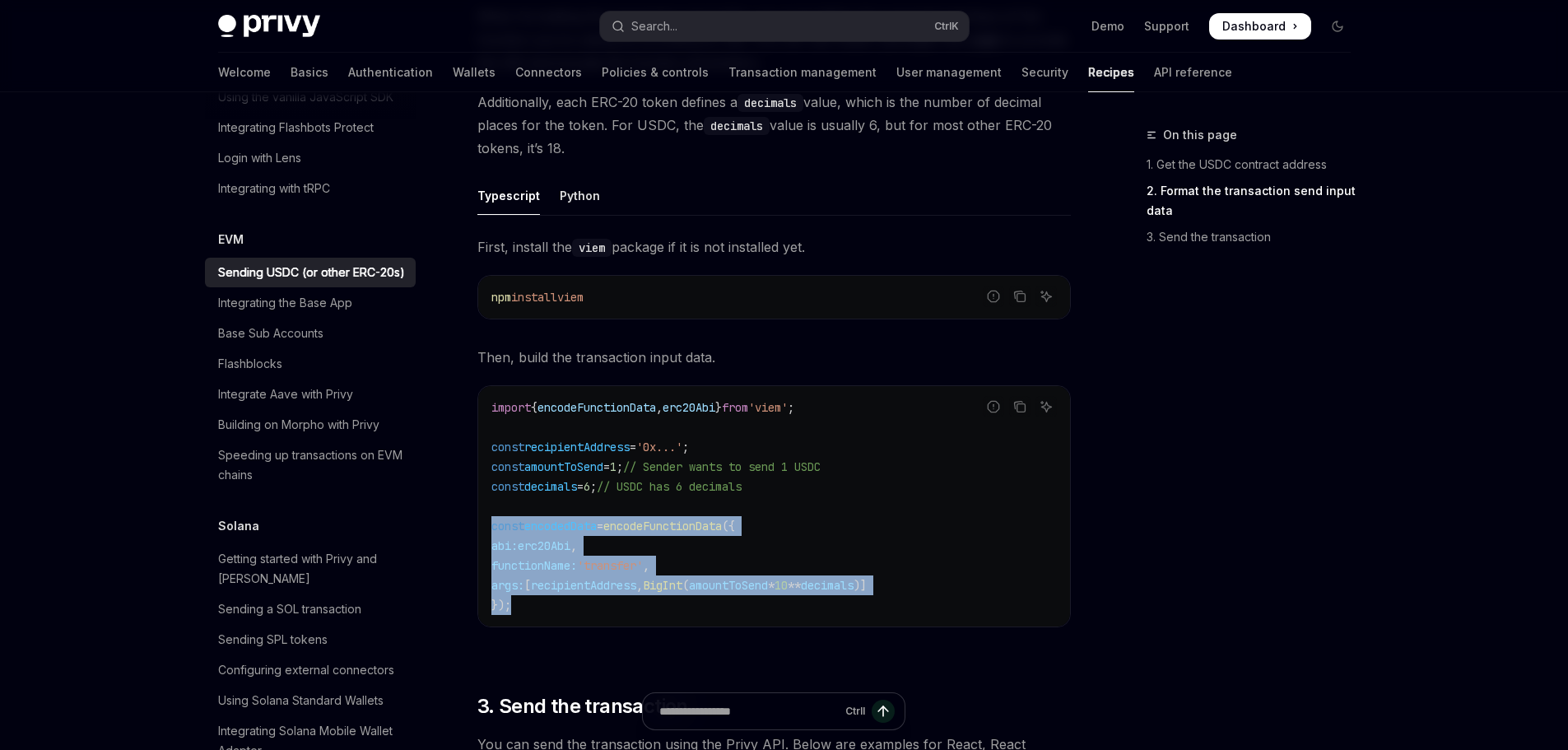
drag, startPoint x: 476, startPoint y: 523, endPoint x: 555, endPoint y: 595, distance: 106.9
click at [555, 595] on div "Report incorrect code Copy Ask AI import { encodeFunctionData , erc20Abi } from…" at bounding box center [774, 505] width 594 height 242
copy code "const encodedData = encodeFunctionData ({ abi: erc20Abi , functionName: 'transf…"
click at [839, 517] on code "import { encodeFunctionData , erc20Abi } from 'viem' ; const recipientAddress =…" at bounding box center [774, 506] width 565 height 217
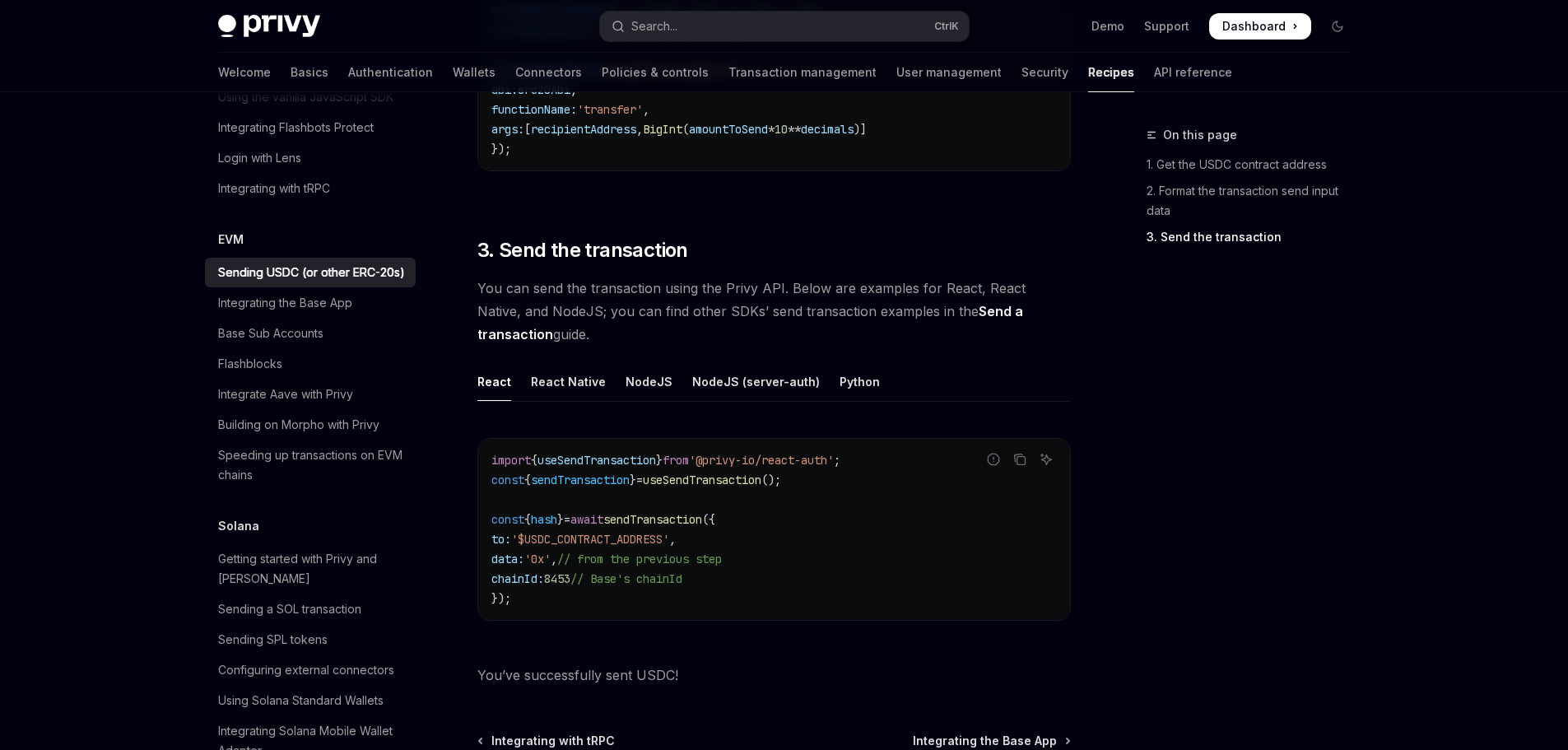
scroll to position [1230, 0]
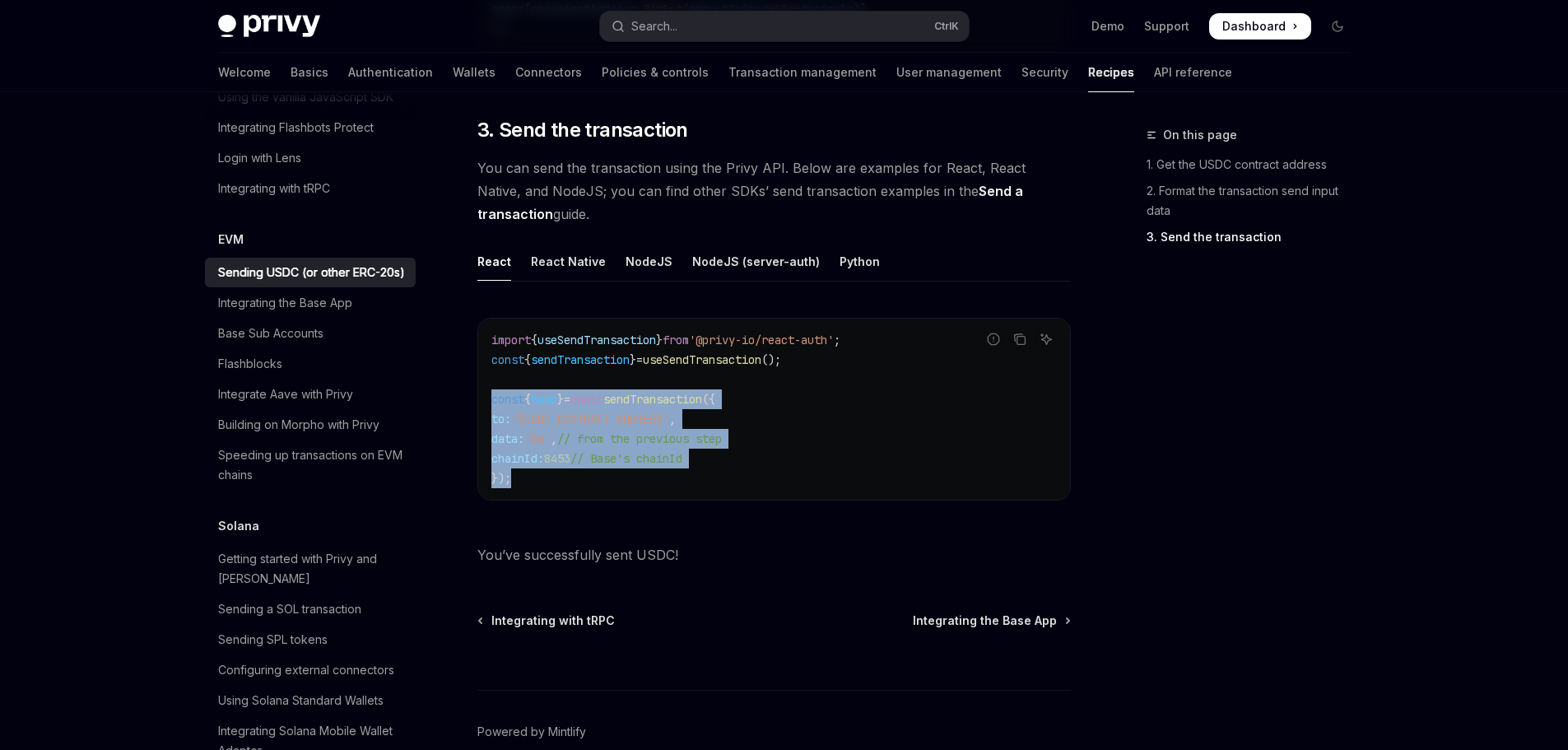
drag, startPoint x: 480, startPoint y: 406, endPoint x: 660, endPoint y: 474, distance: 192.4
click at [660, 474] on div "import { useSendTransaction } from '@privy-io/react-auth' ; const { sendTransac…" at bounding box center [774, 409] width 592 height 181
copy code "const { hash } = await sendTransaction ({ to: '$USDC_CONTRACT_ADDRESS' , data: …"
click at [919, 422] on code "import { useSendTransaction } from '@privy-io/react-auth' ; const { sendTransac…" at bounding box center [774, 408] width 565 height 158
copy code "const { sendTransaction } = useSendTransaction (); const { hash } = await sendT…"
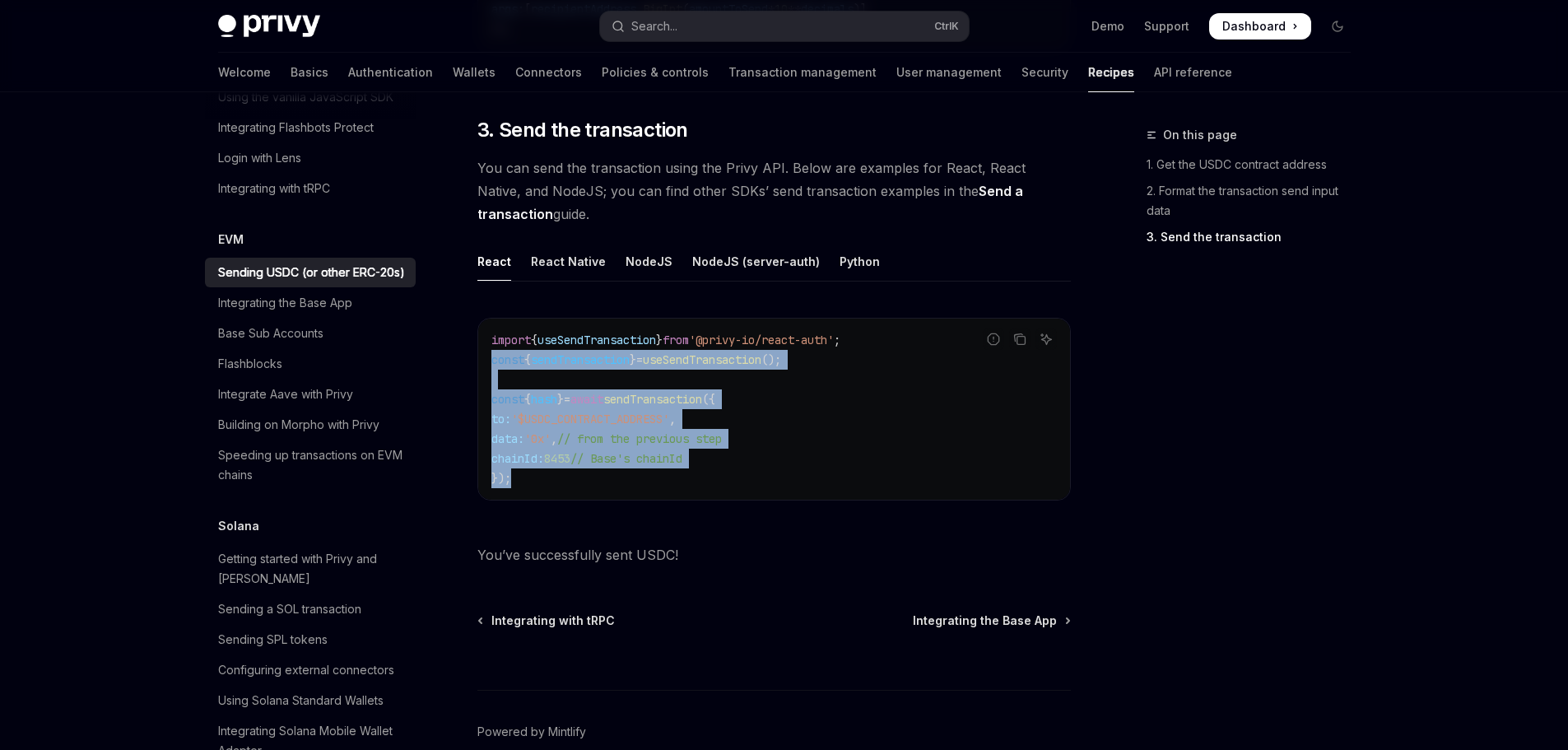
drag, startPoint x: 488, startPoint y: 357, endPoint x: 700, endPoint y: 454, distance: 233.1
click at [551, 476] on div "import { useSendTransaction } from '@privy-io/react-auth' ; const { sendTransac…" at bounding box center [774, 409] width 592 height 181
click at [682, 454] on span "// Base's chainId" at bounding box center [626, 458] width 112 height 15
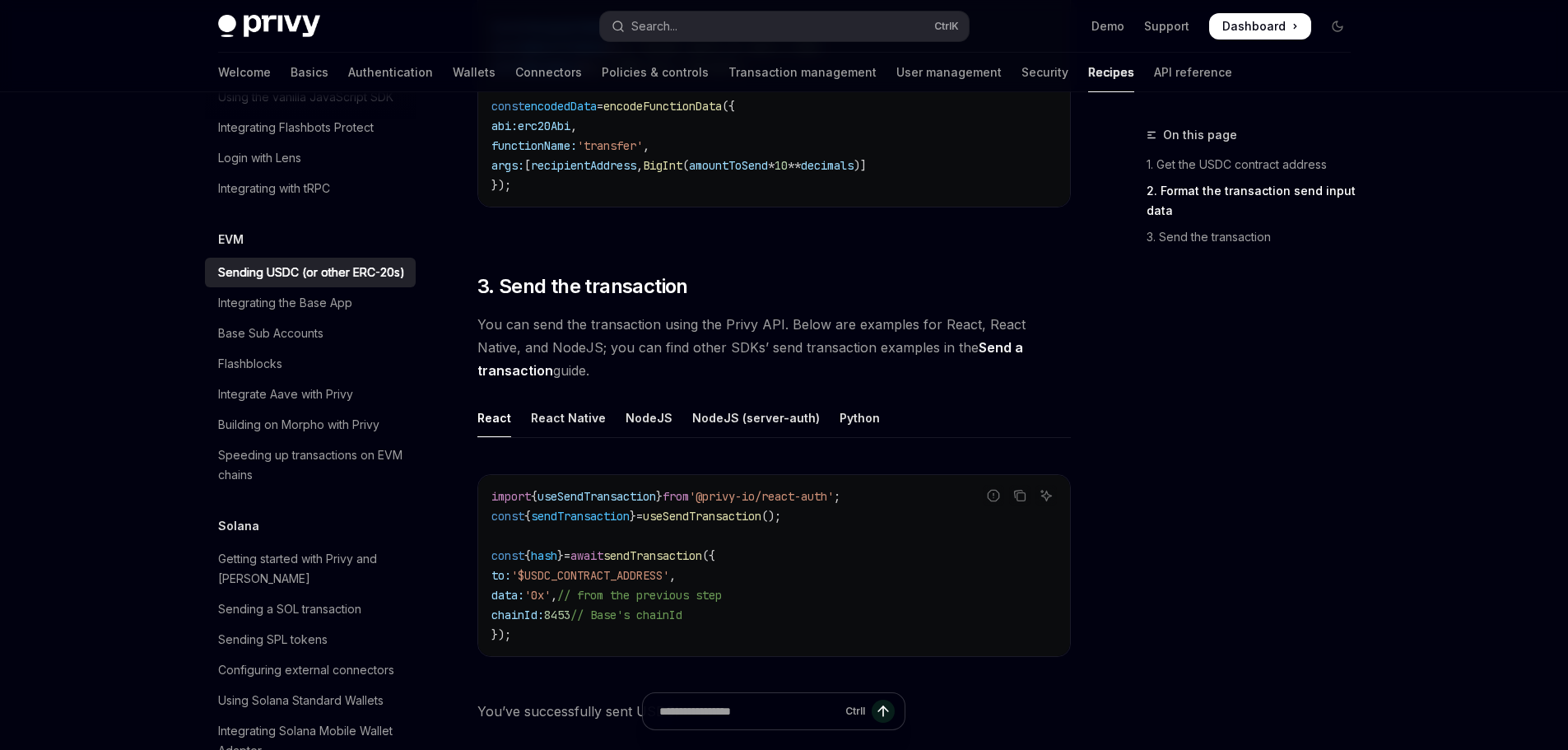
scroll to position [1065, 0]
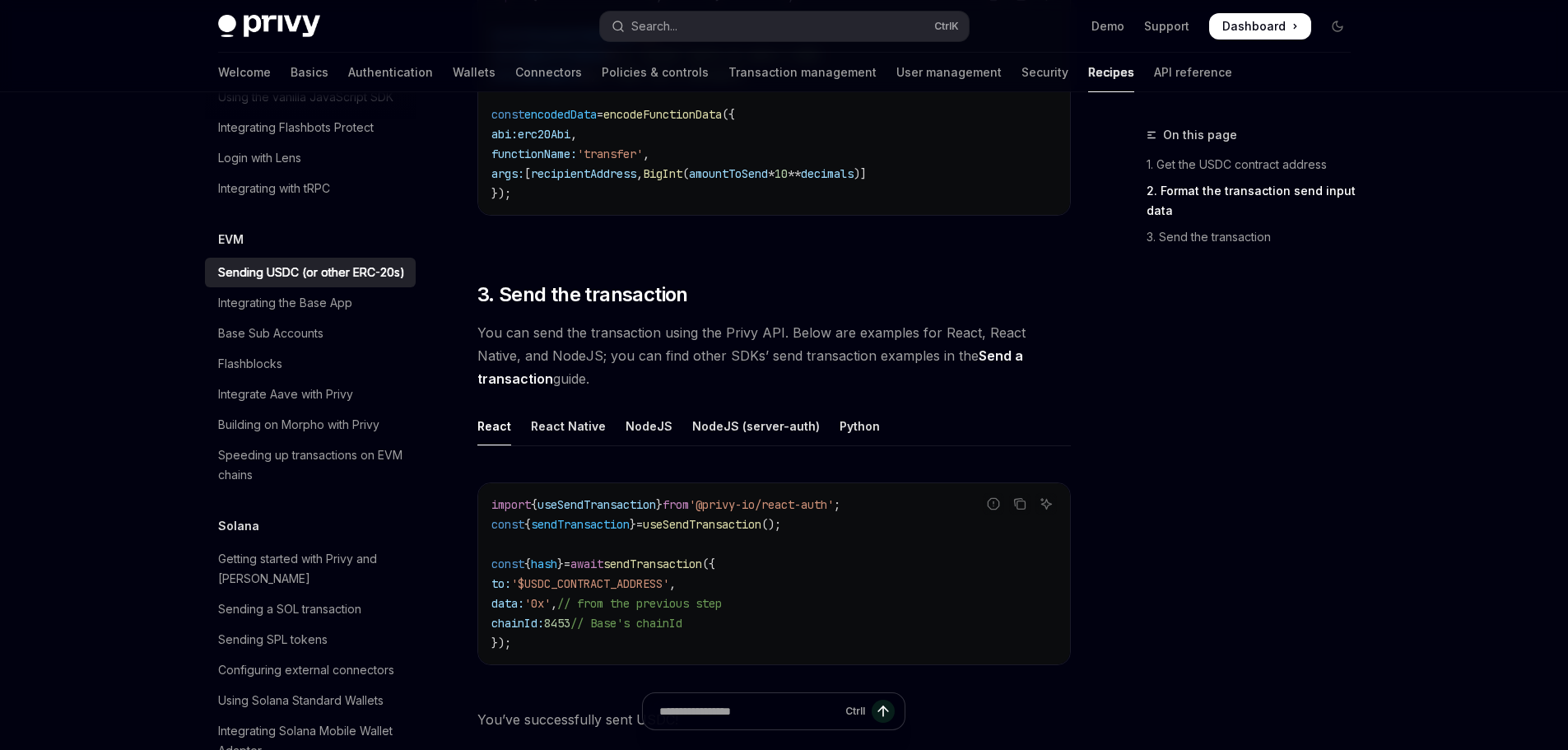
type textarea "*"
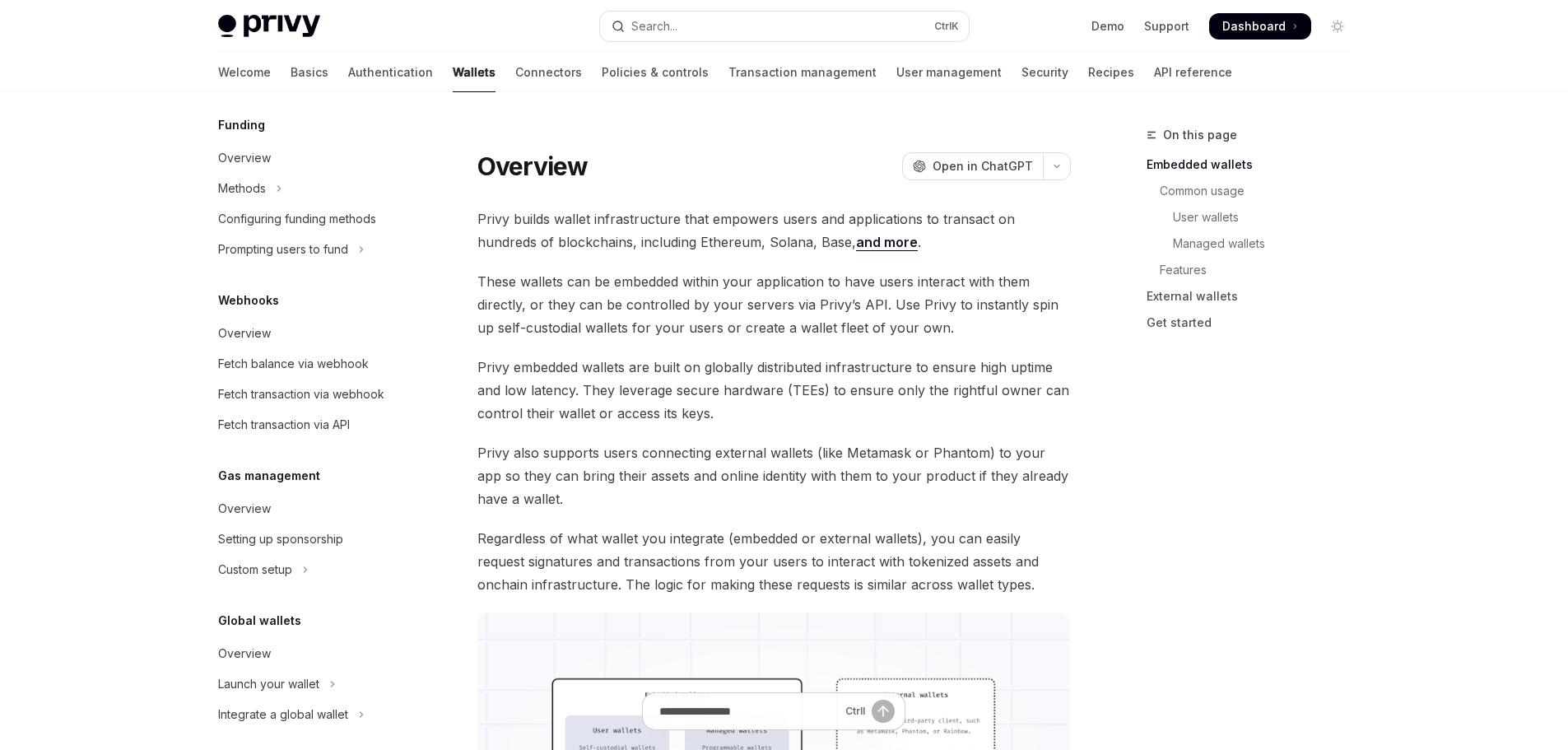
scroll to position [683, 0]
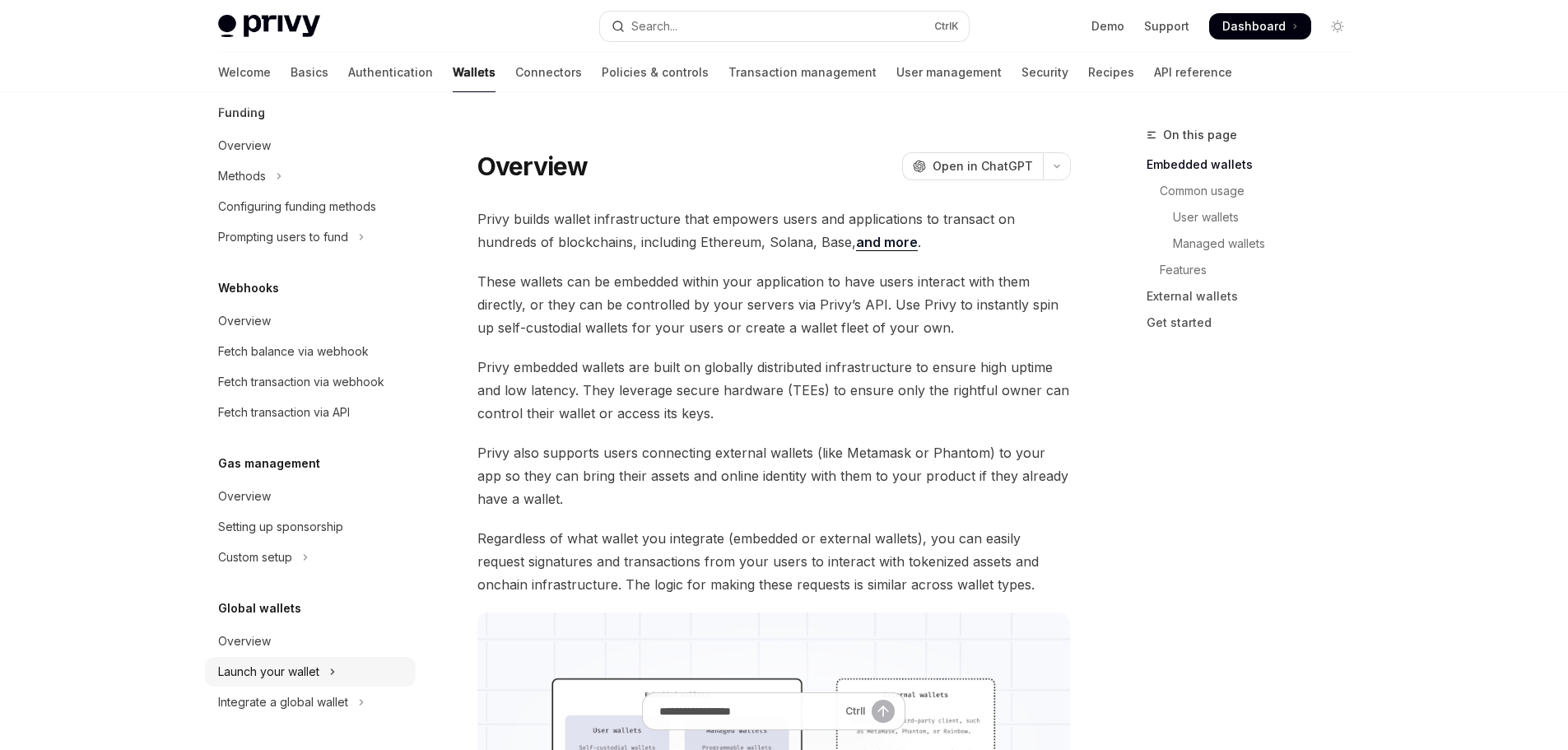
click at [285, 671] on div "Launch your wallet" at bounding box center [269, 671] width 102 height 20
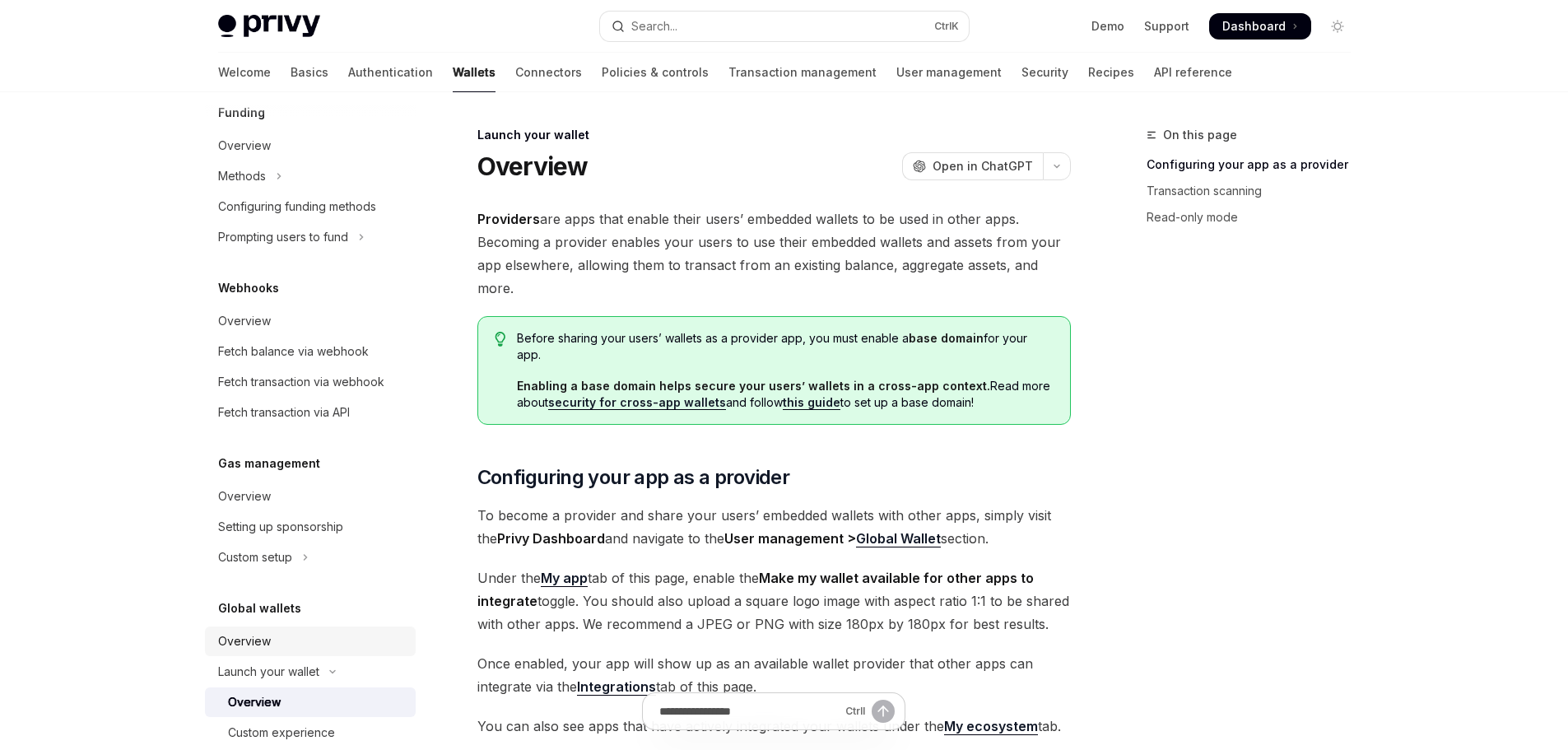
scroll to position [744, 0]
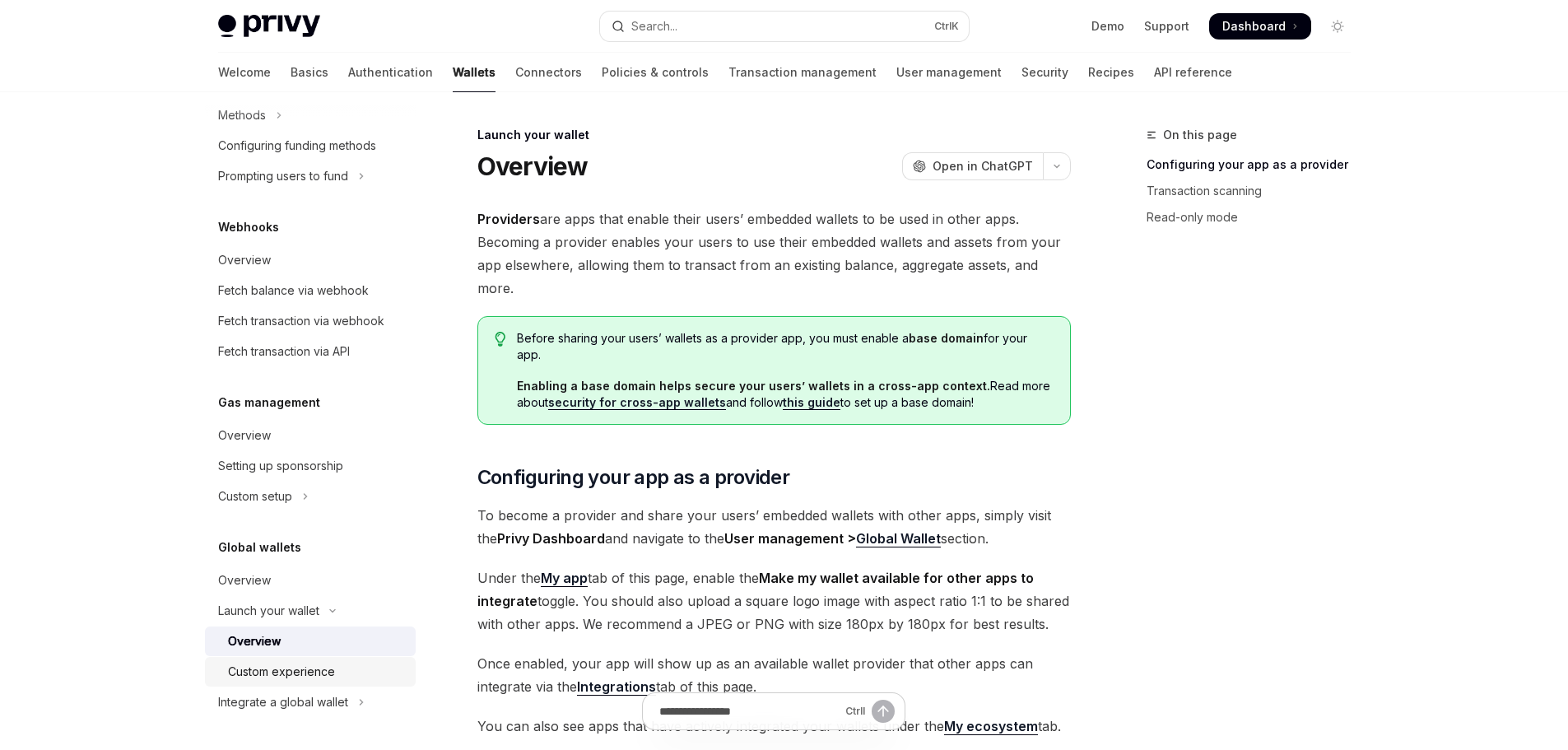
click at [271, 668] on div "Custom experience" at bounding box center [282, 671] width 107 height 20
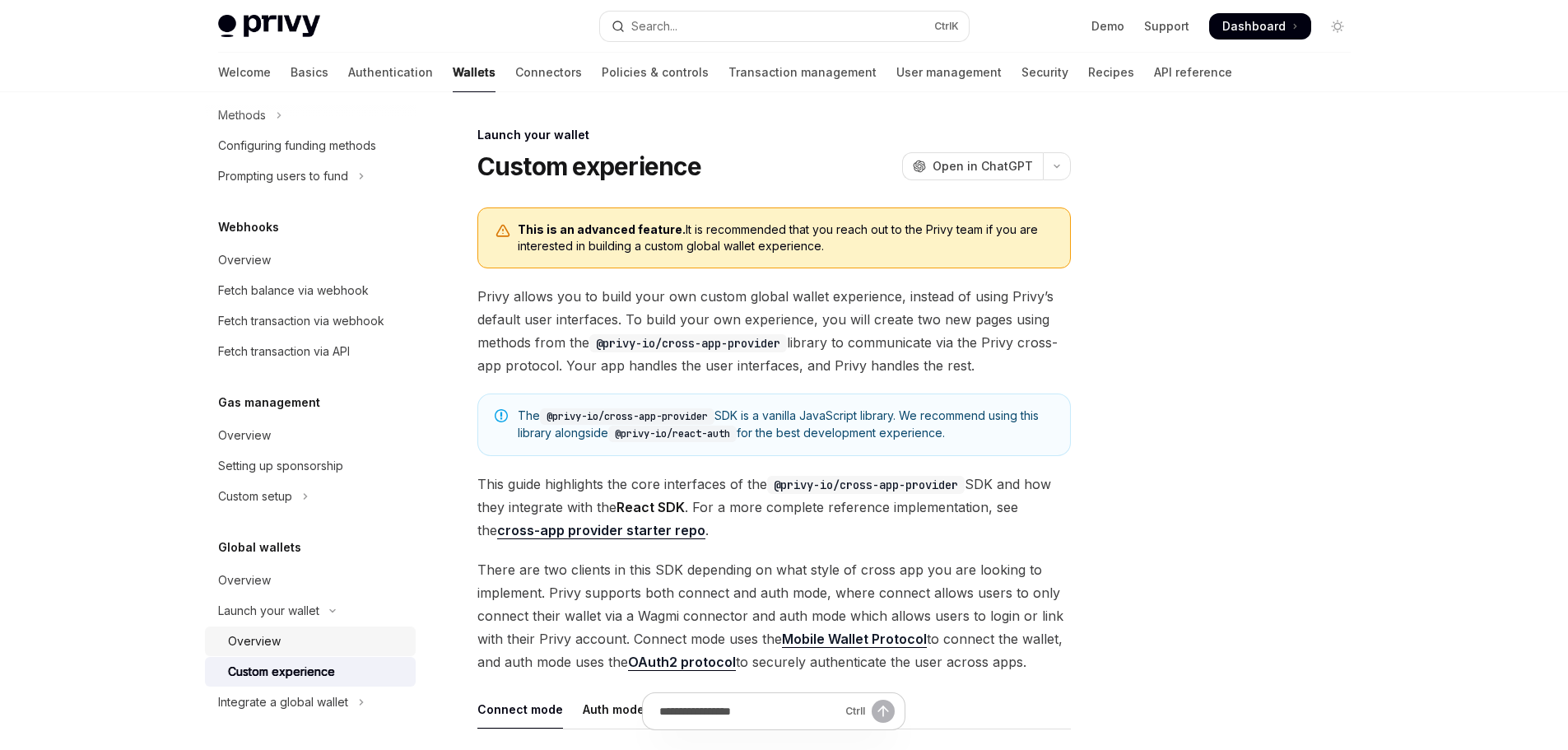
click at [281, 635] on div "Overview" at bounding box center [317, 641] width 177 height 20
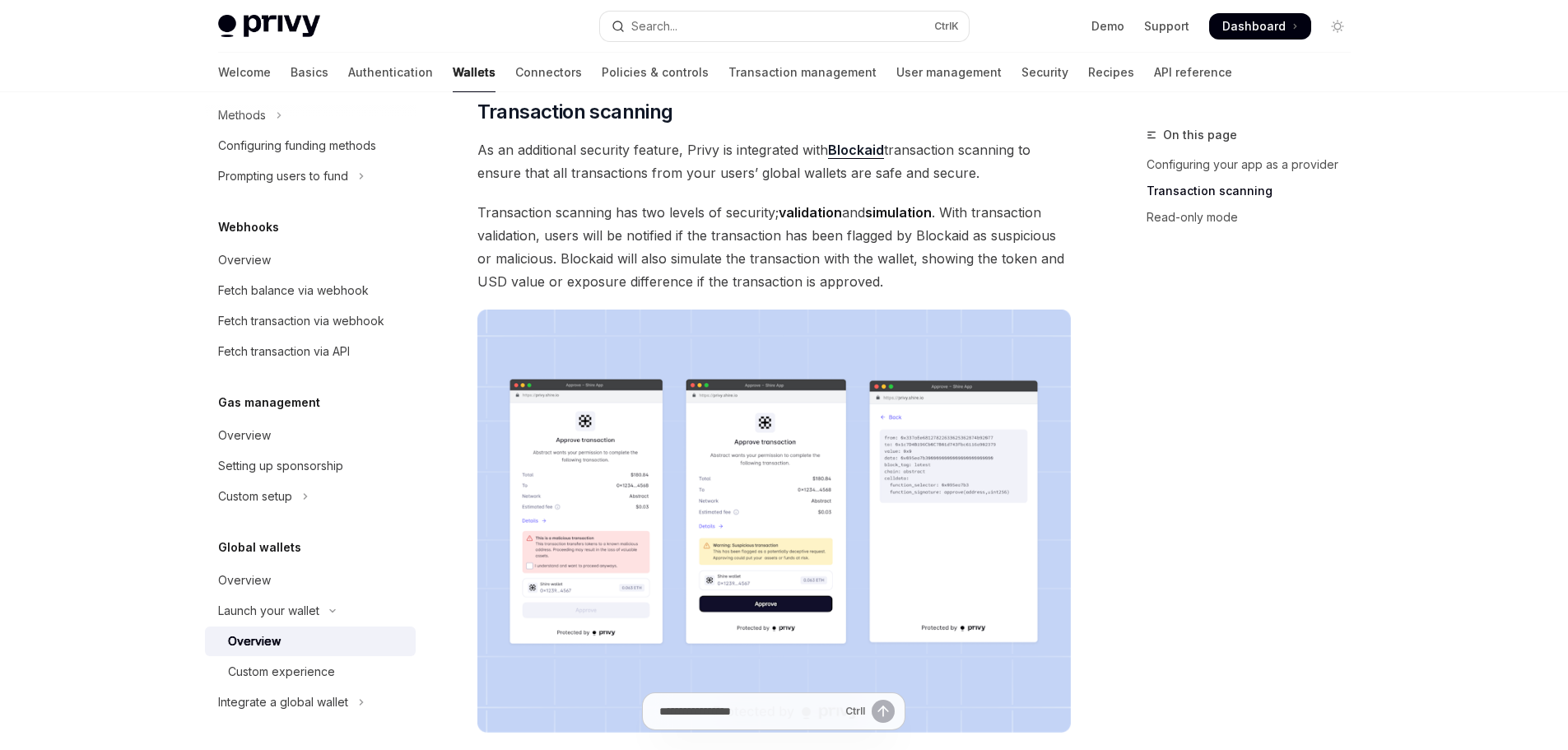
scroll to position [824, 0]
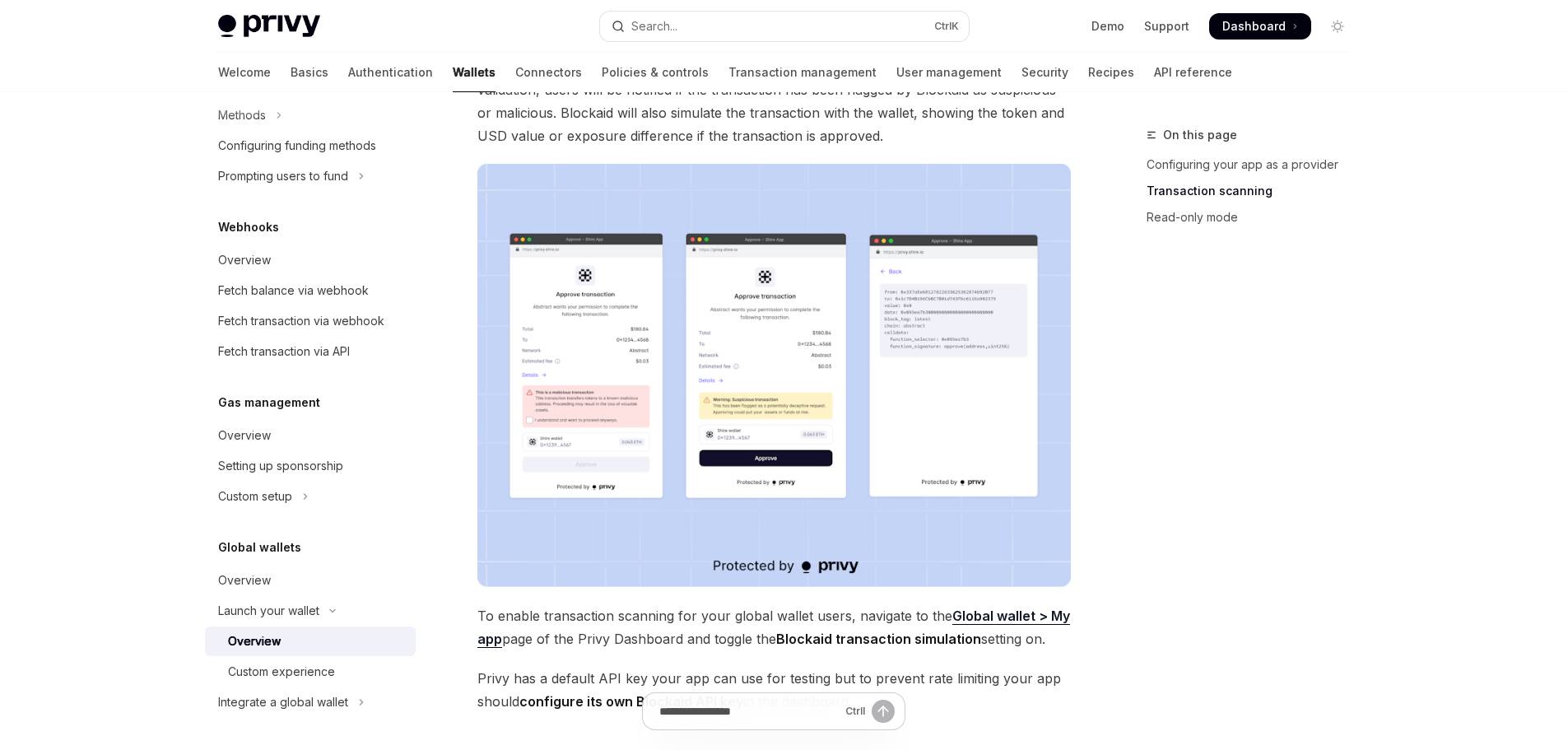
click at [614, 435] on img at bounding box center [774, 375] width 594 height 424
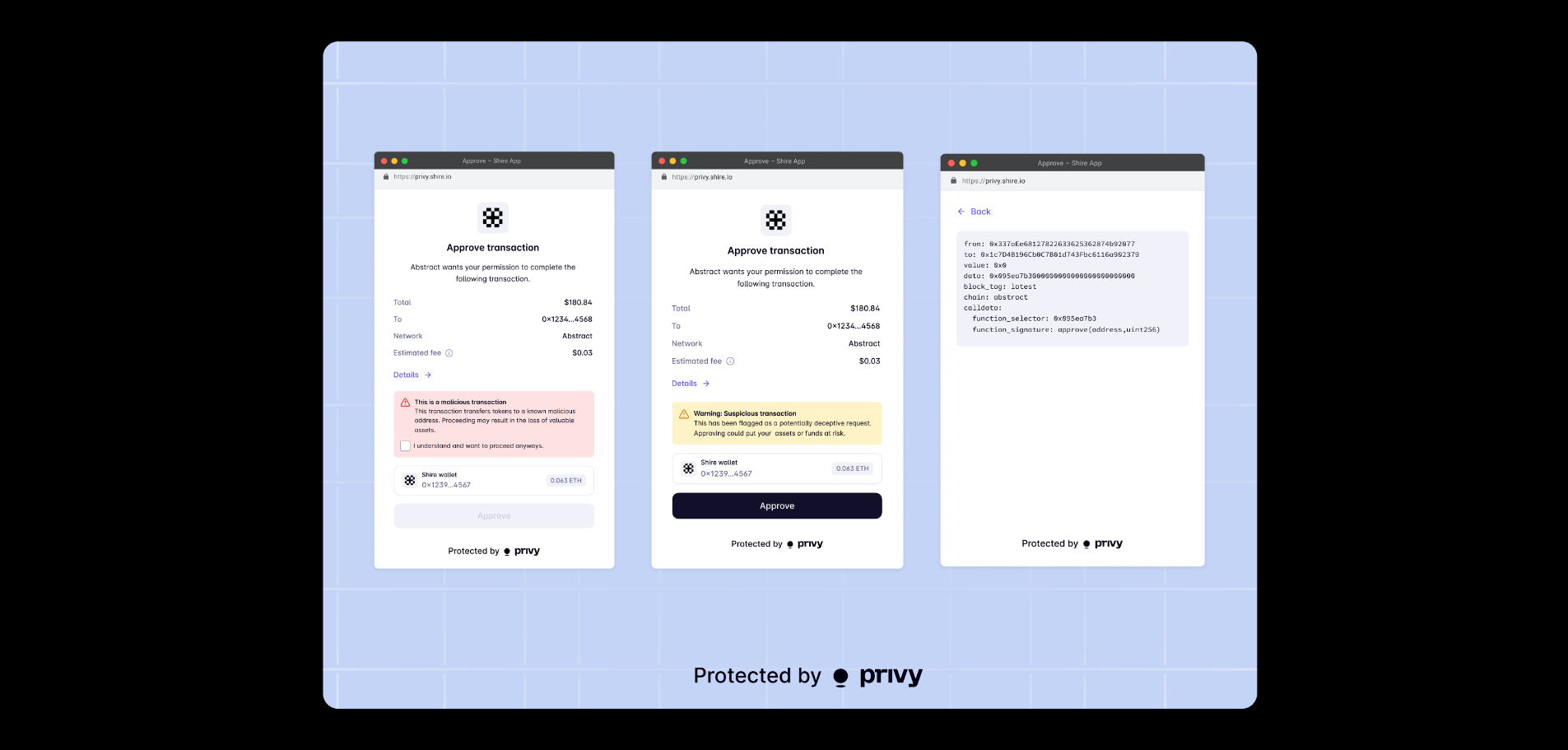
click at [1111, 483] on img at bounding box center [791, 375] width 936 height 667
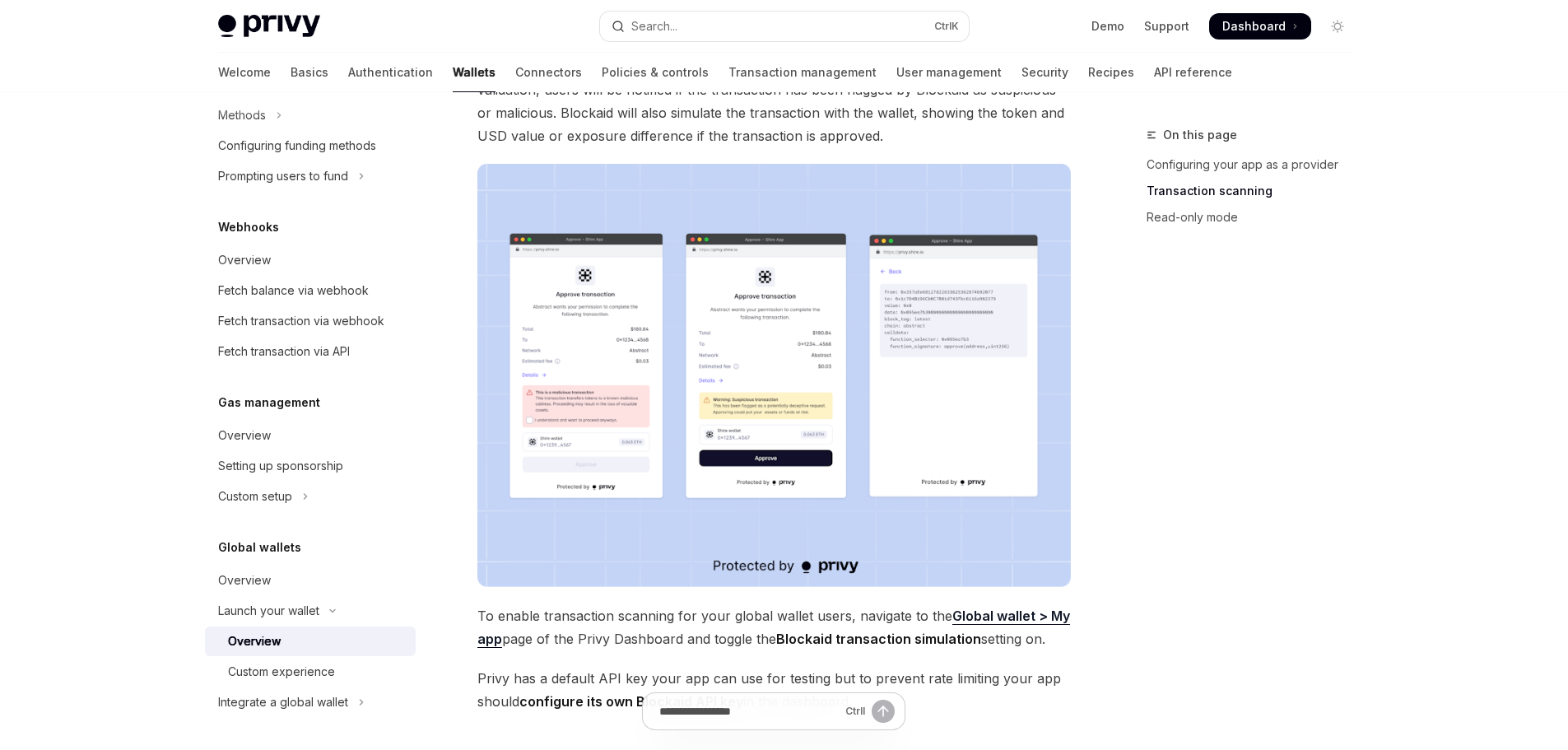
click at [967, 494] on img at bounding box center [774, 375] width 594 height 424
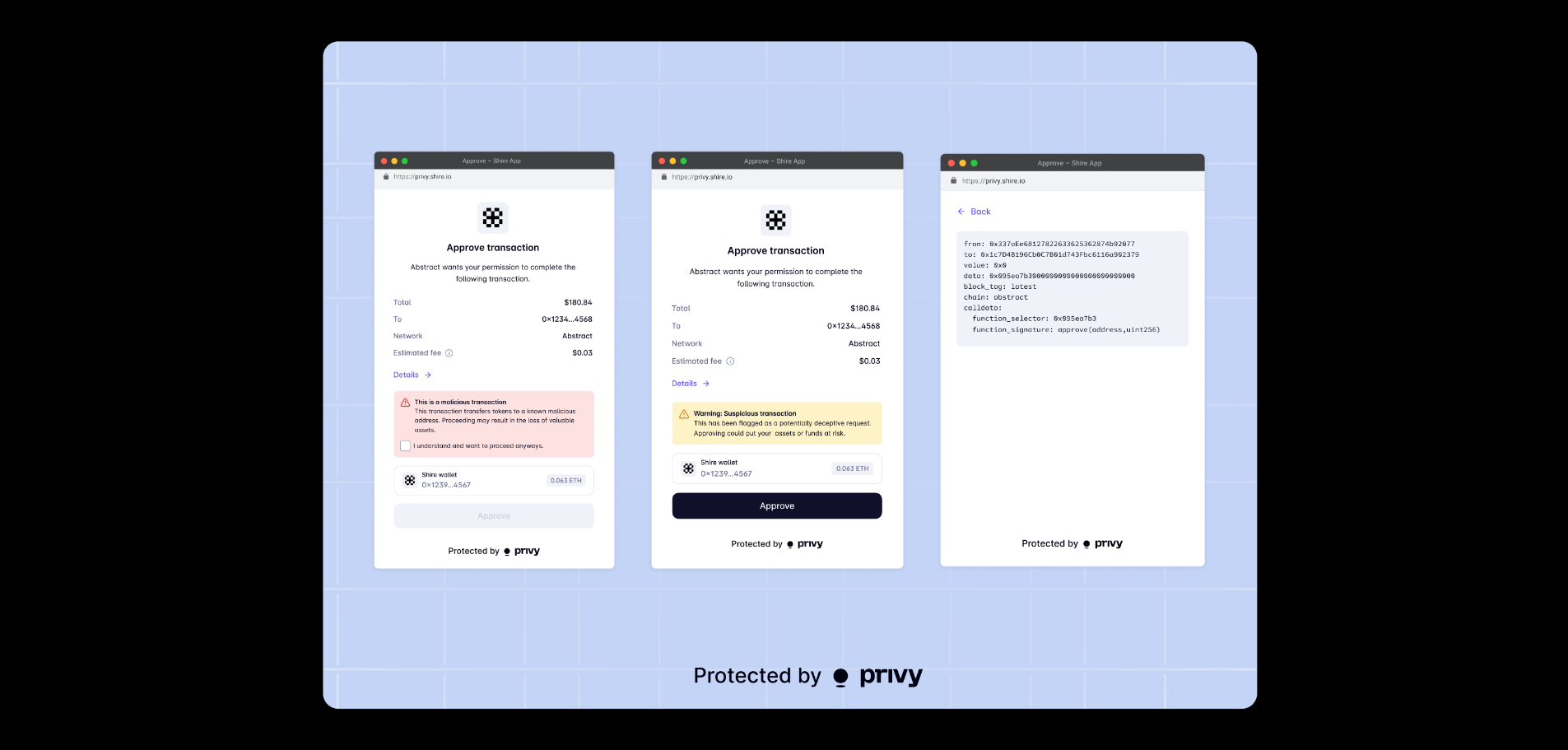
click at [967, 494] on img at bounding box center [791, 375] width 936 height 667
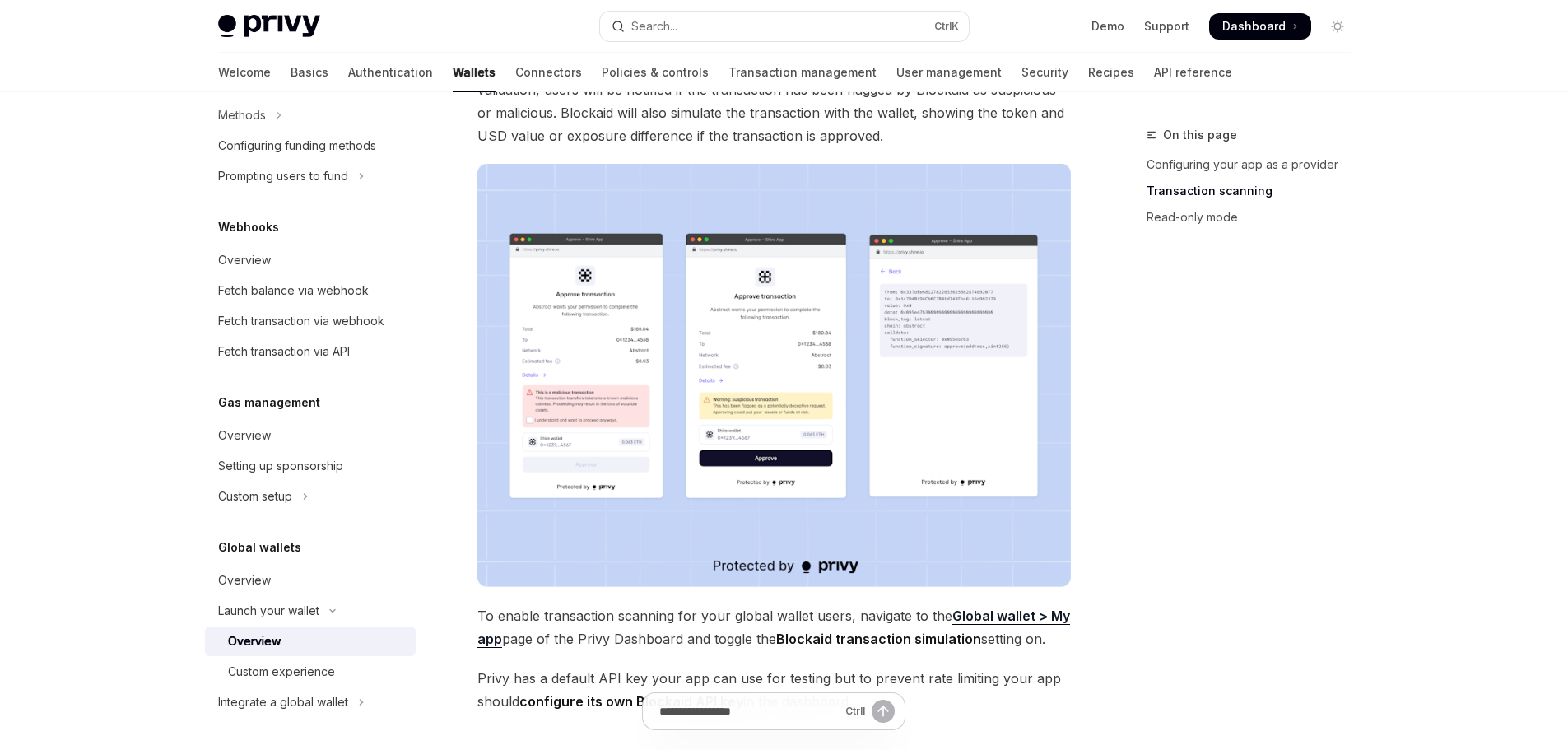
click at [1249, 456] on div "On this page Configuring your app as a provider Transaction scanning Read-only …" at bounding box center [1239, 437] width 251 height 624
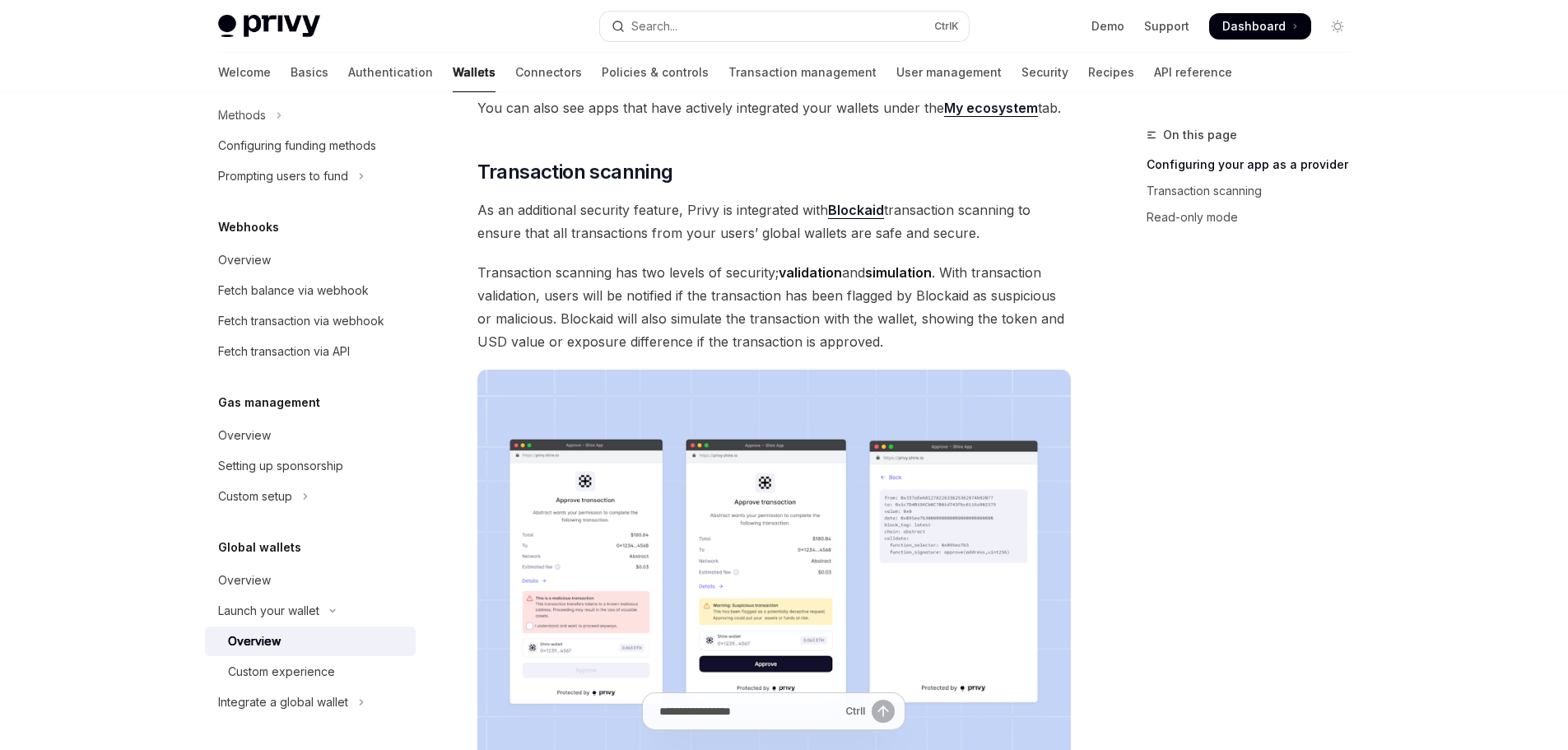
scroll to position [577, 0]
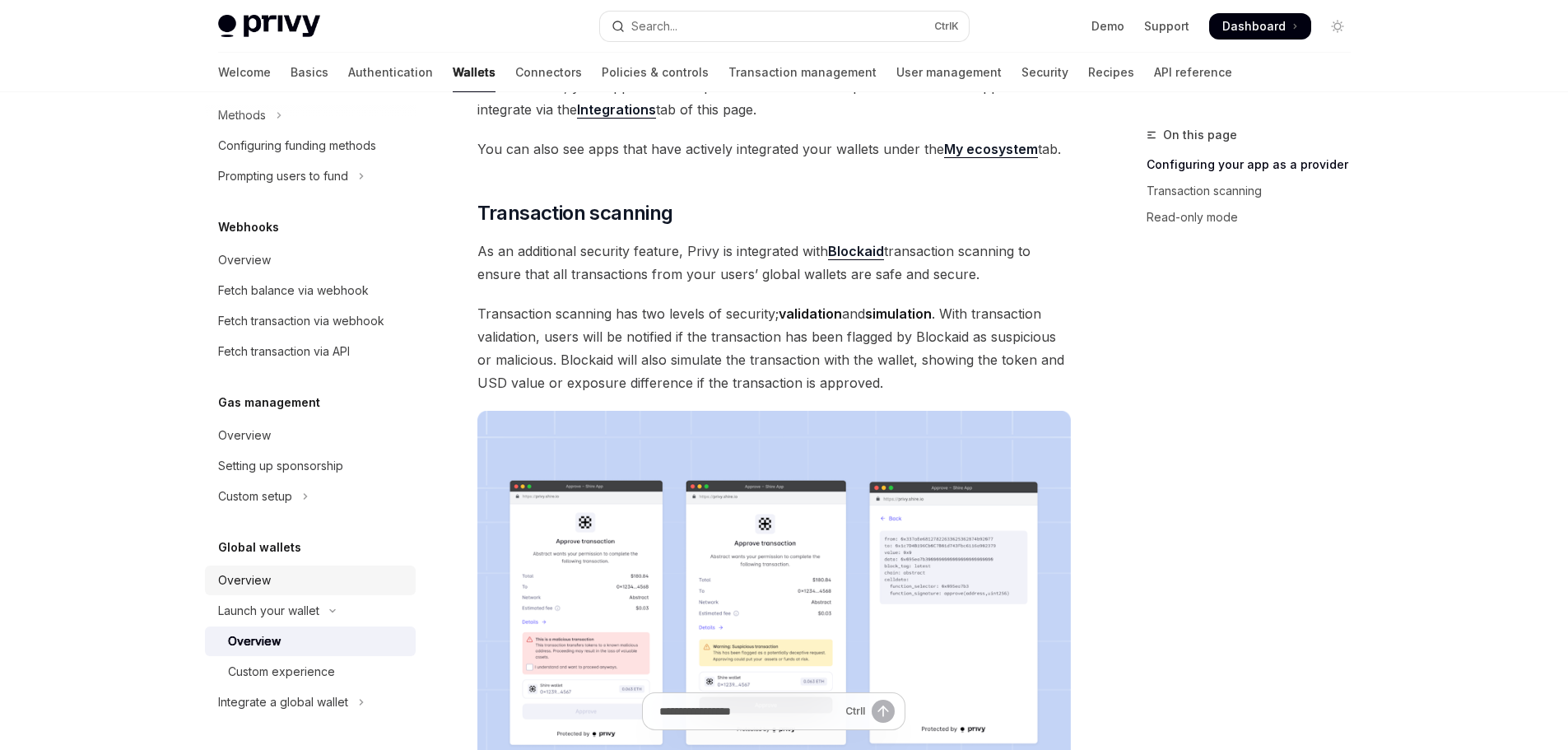
click at [283, 578] on div "Overview" at bounding box center [312, 580] width 188 height 20
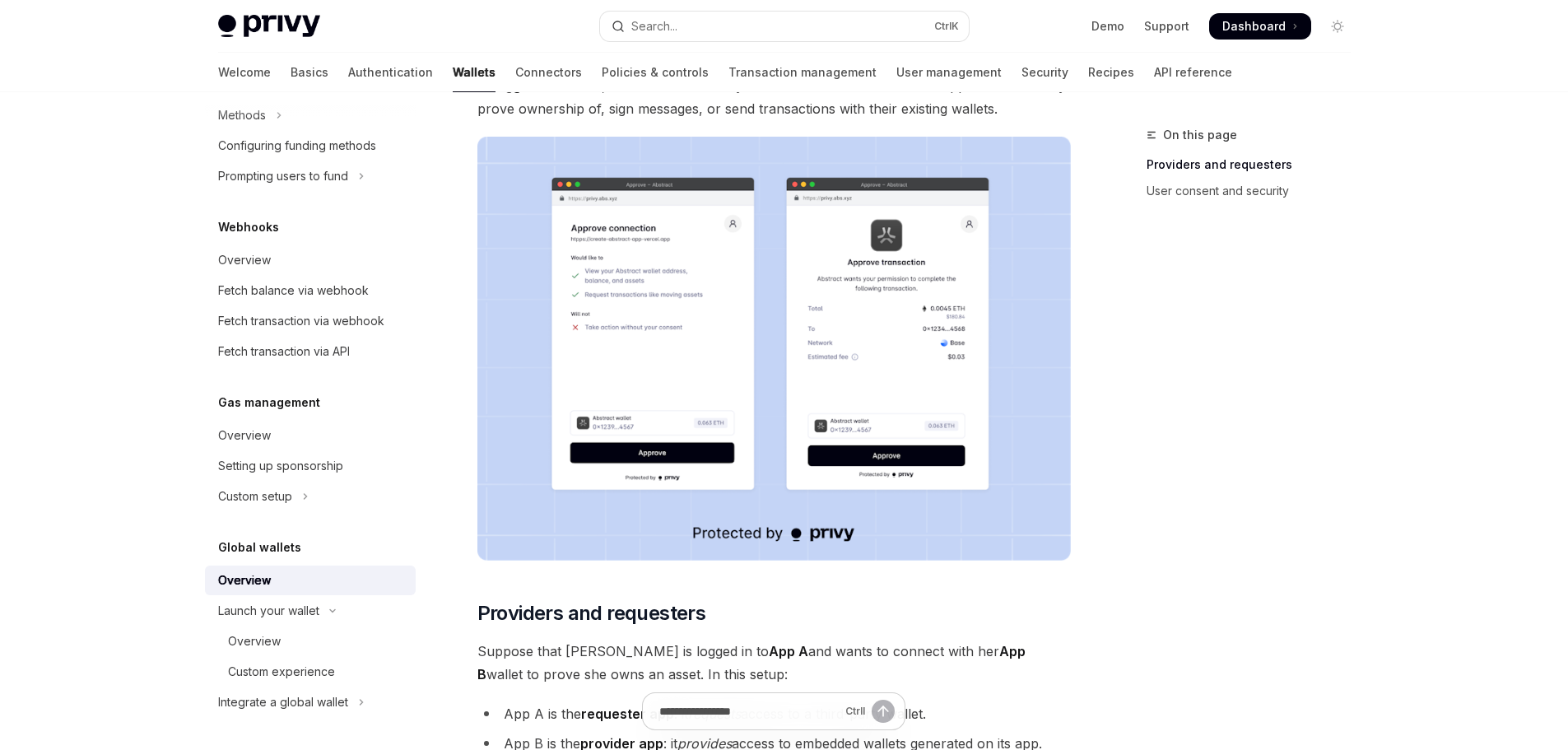
scroll to position [247, 0]
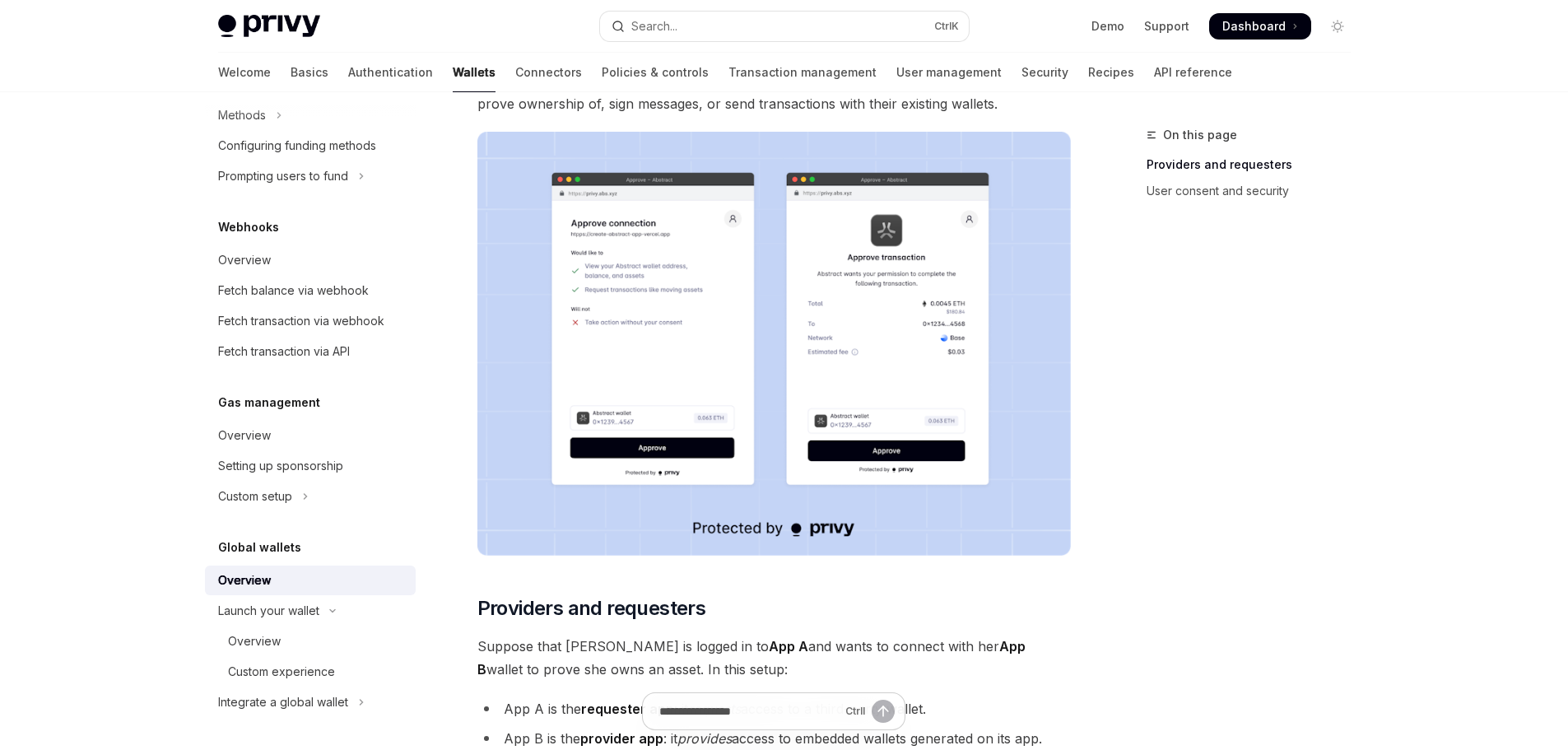
click at [667, 399] on img at bounding box center [774, 344] width 594 height 424
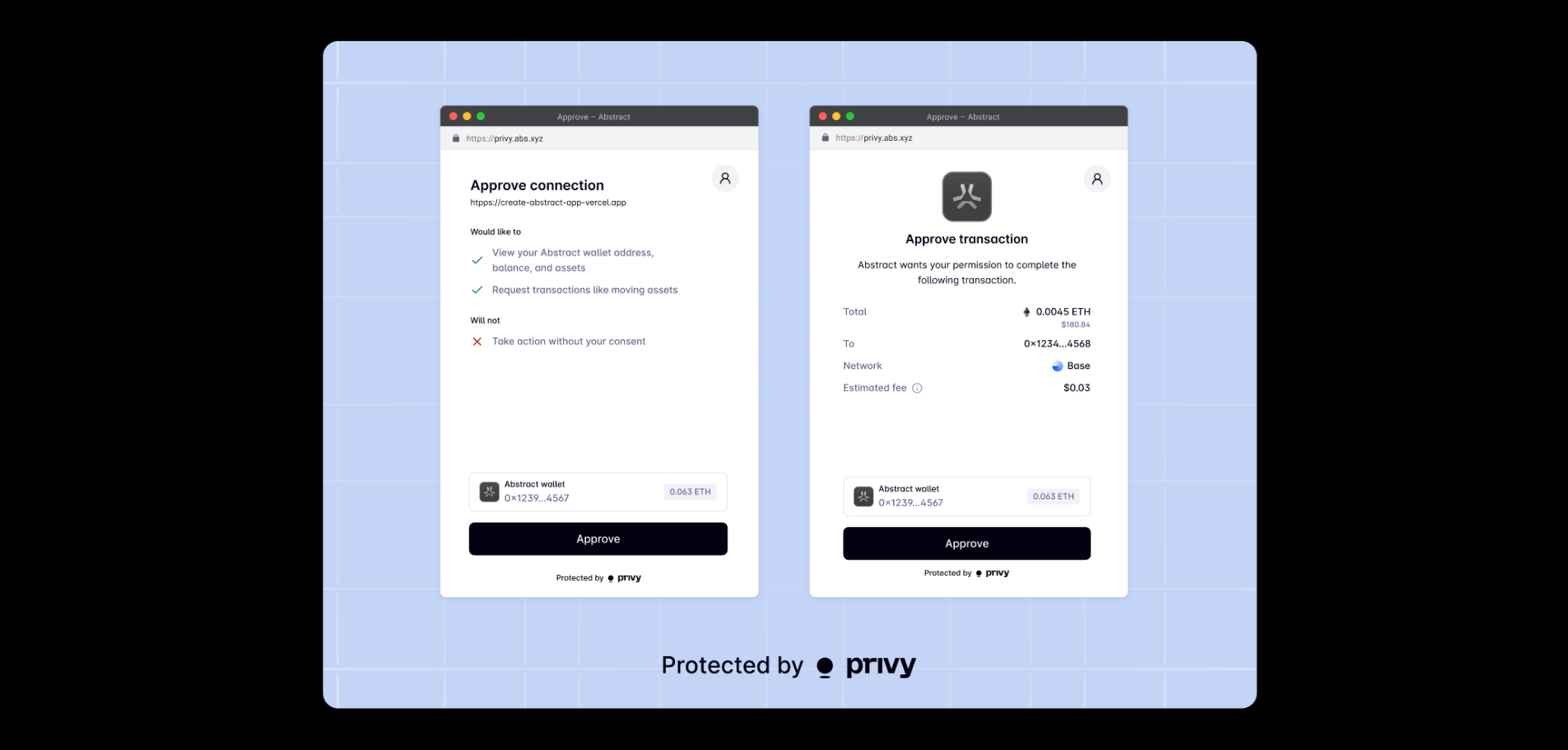
click at [1056, 427] on img at bounding box center [791, 375] width 936 height 667
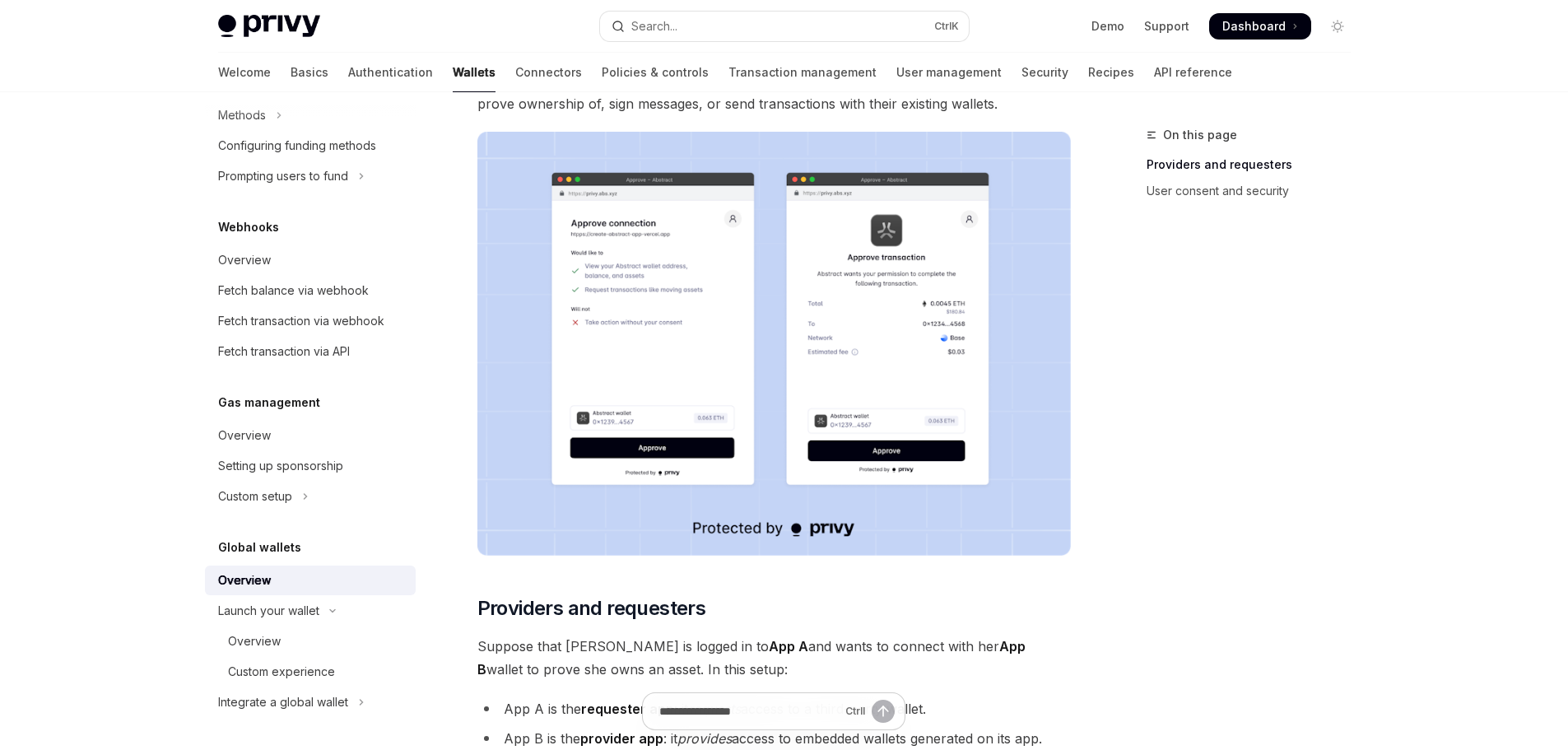
click at [974, 412] on img at bounding box center [774, 344] width 594 height 424
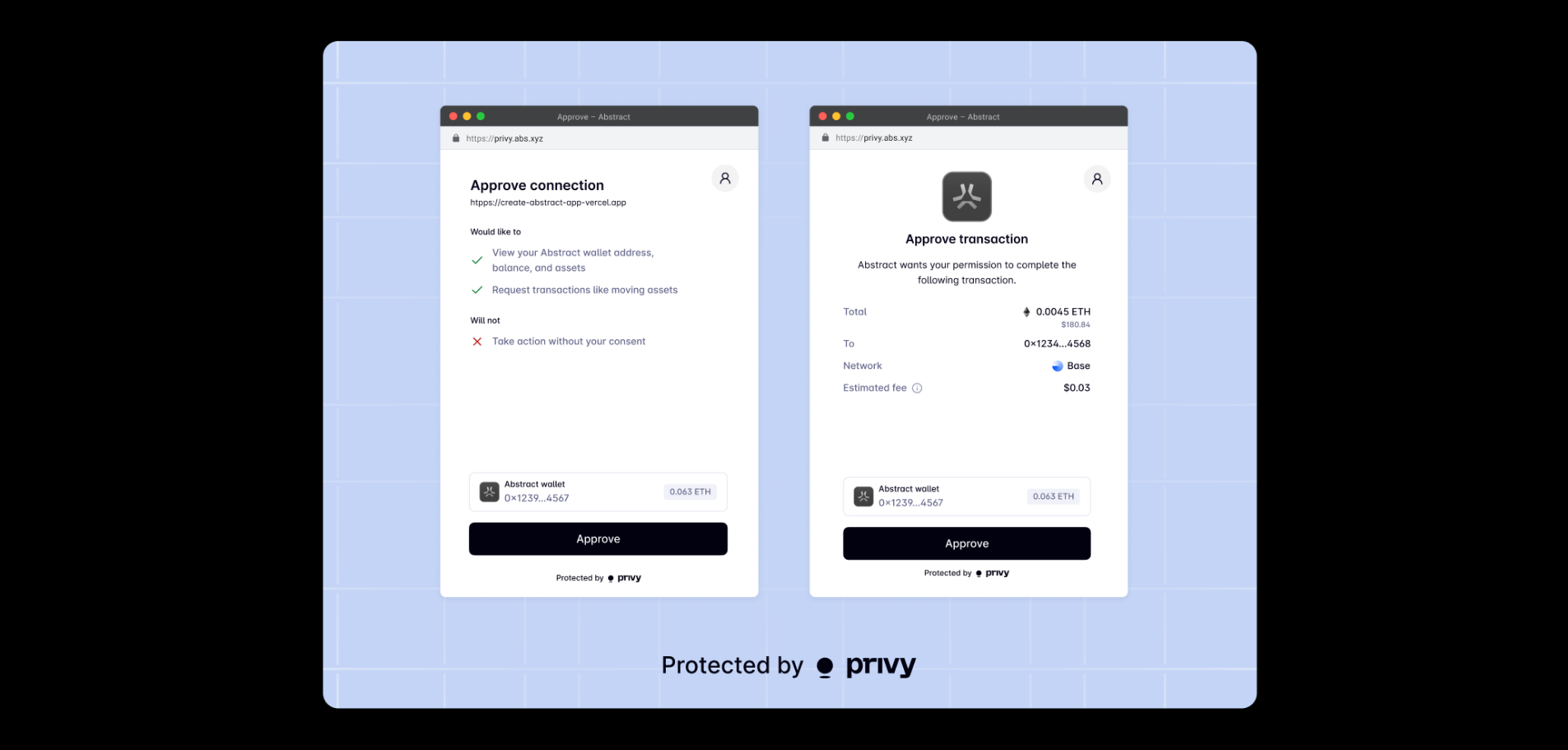
click at [1441, 359] on div at bounding box center [784, 375] width 1568 height 750
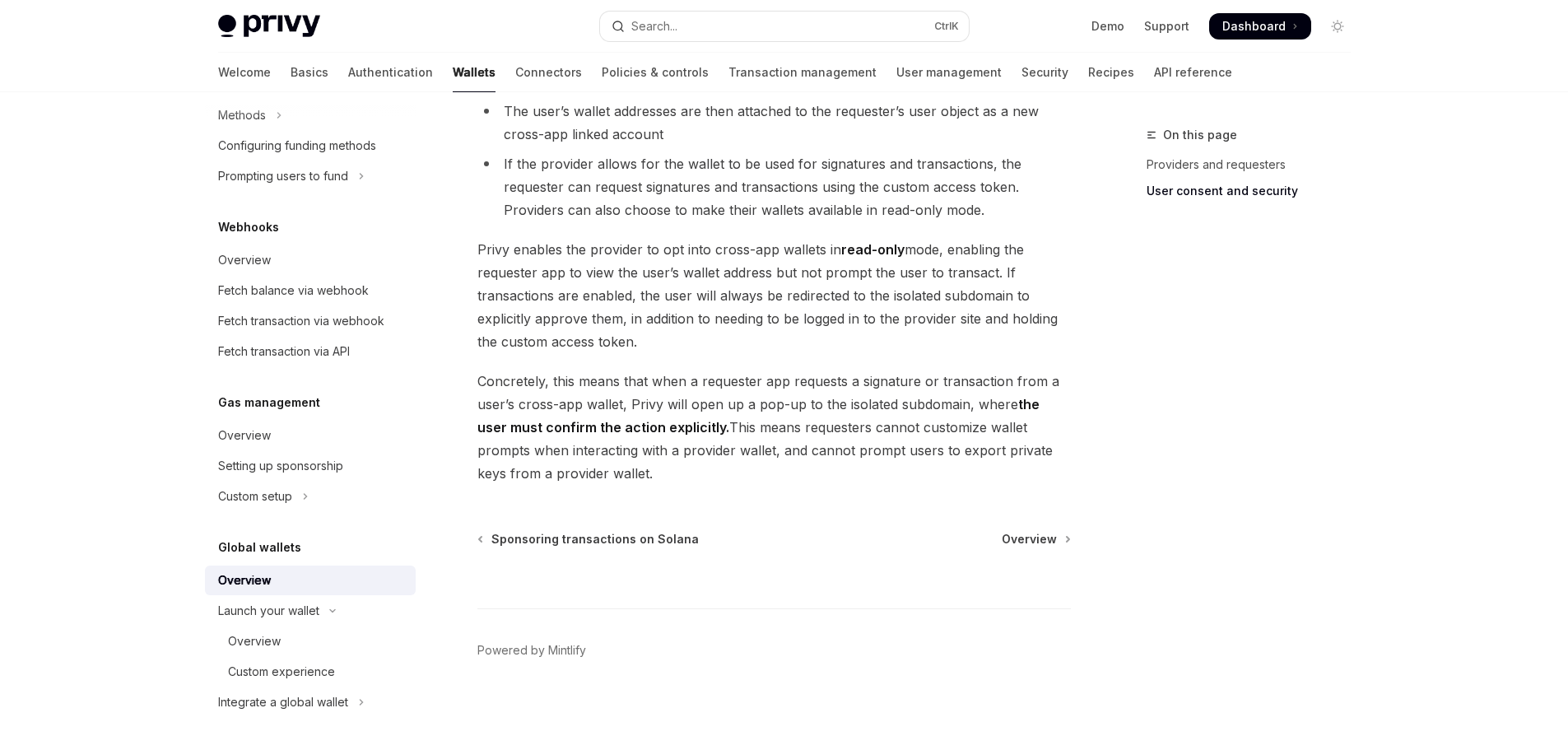
scroll to position [1348, 0]
click at [362, 548] on div "Global wallets" at bounding box center [310, 547] width 211 height 20
click at [267, 493] on div "Custom setup" at bounding box center [255, 496] width 74 height 20
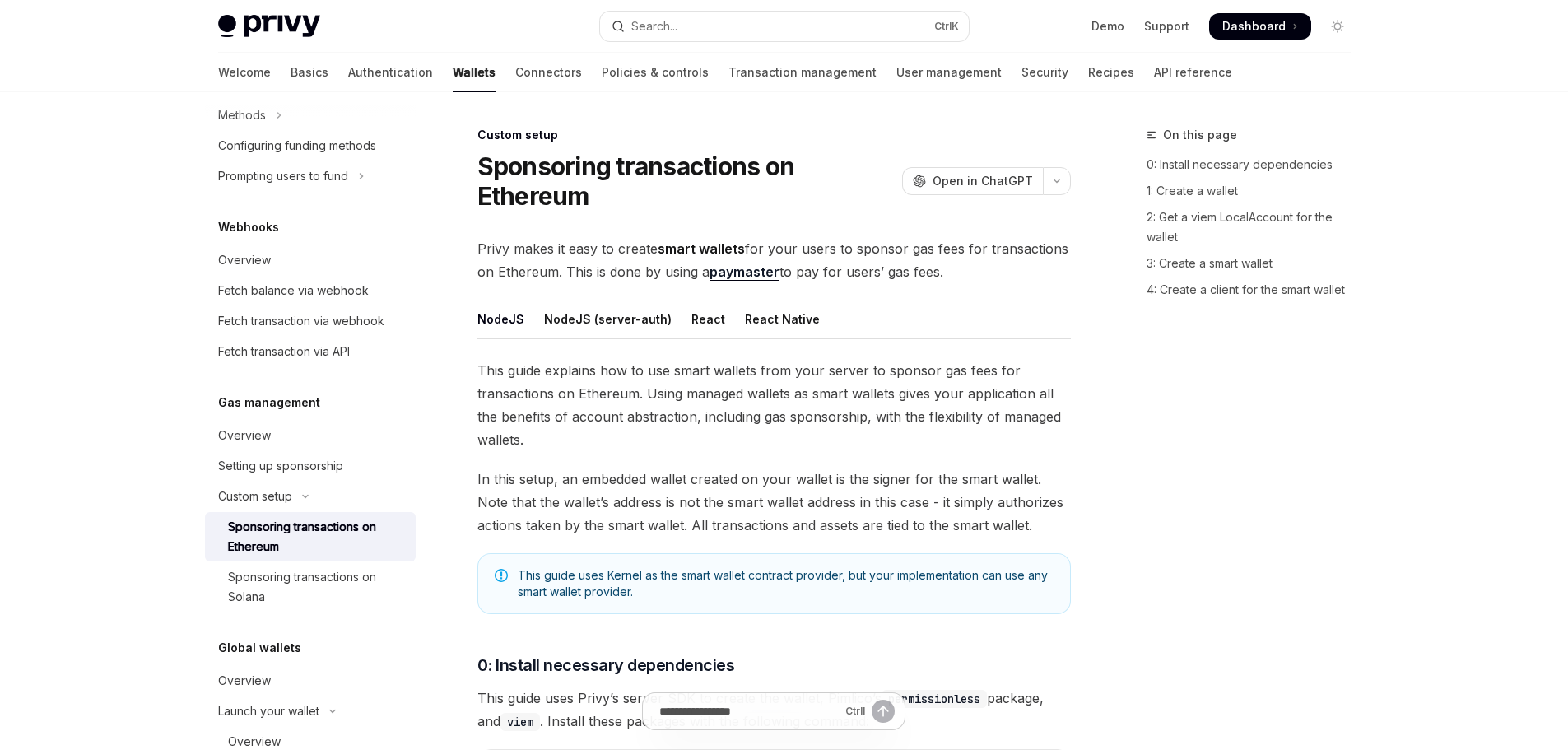
drag, startPoint x: 267, startPoint y: 493, endPoint x: 335, endPoint y: 536, distance: 80.5
click at [335, 536] on div "Sponsoring transactions on Ethereum" at bounding box center [317, 536] width 177 height 40
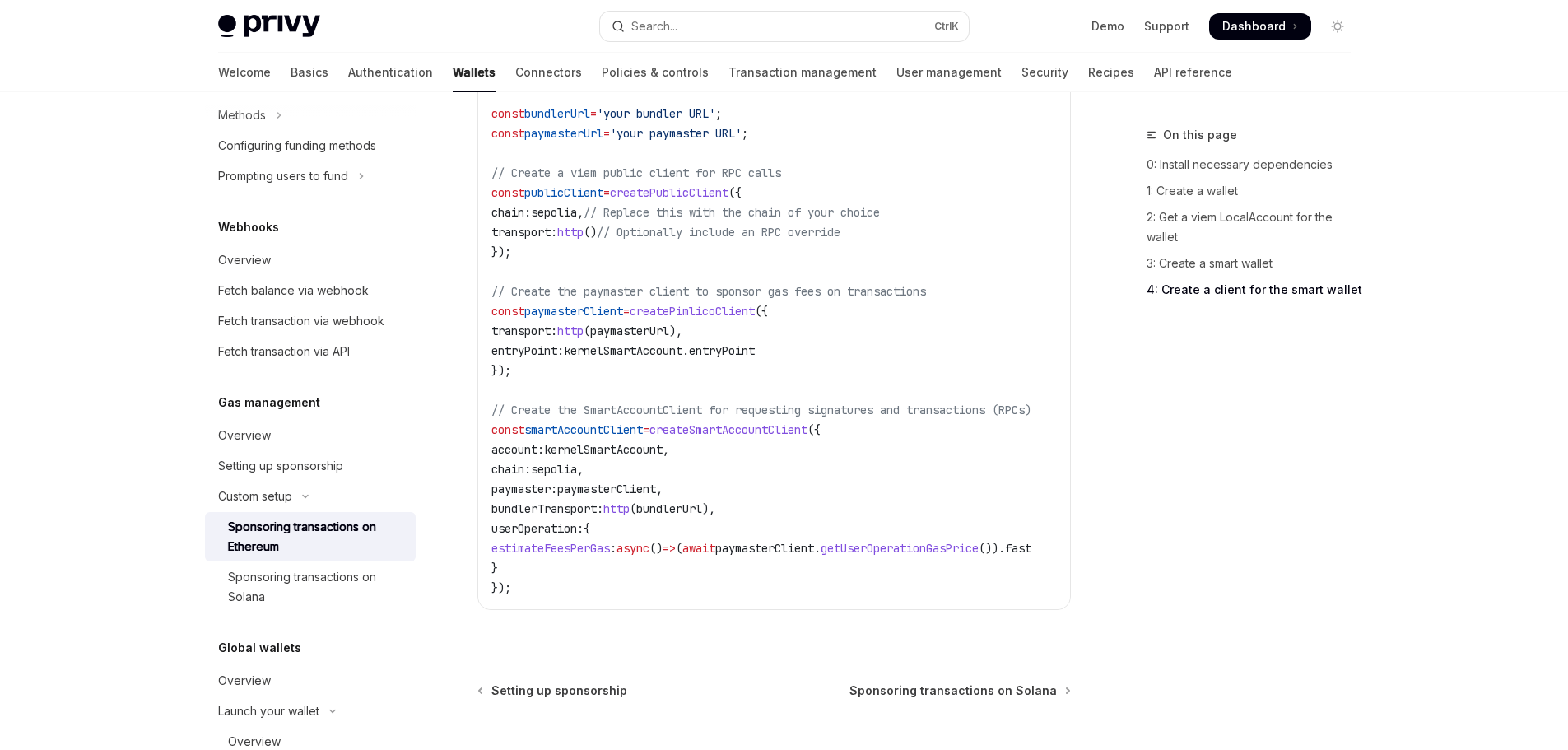
scroll to position [2459, 0]
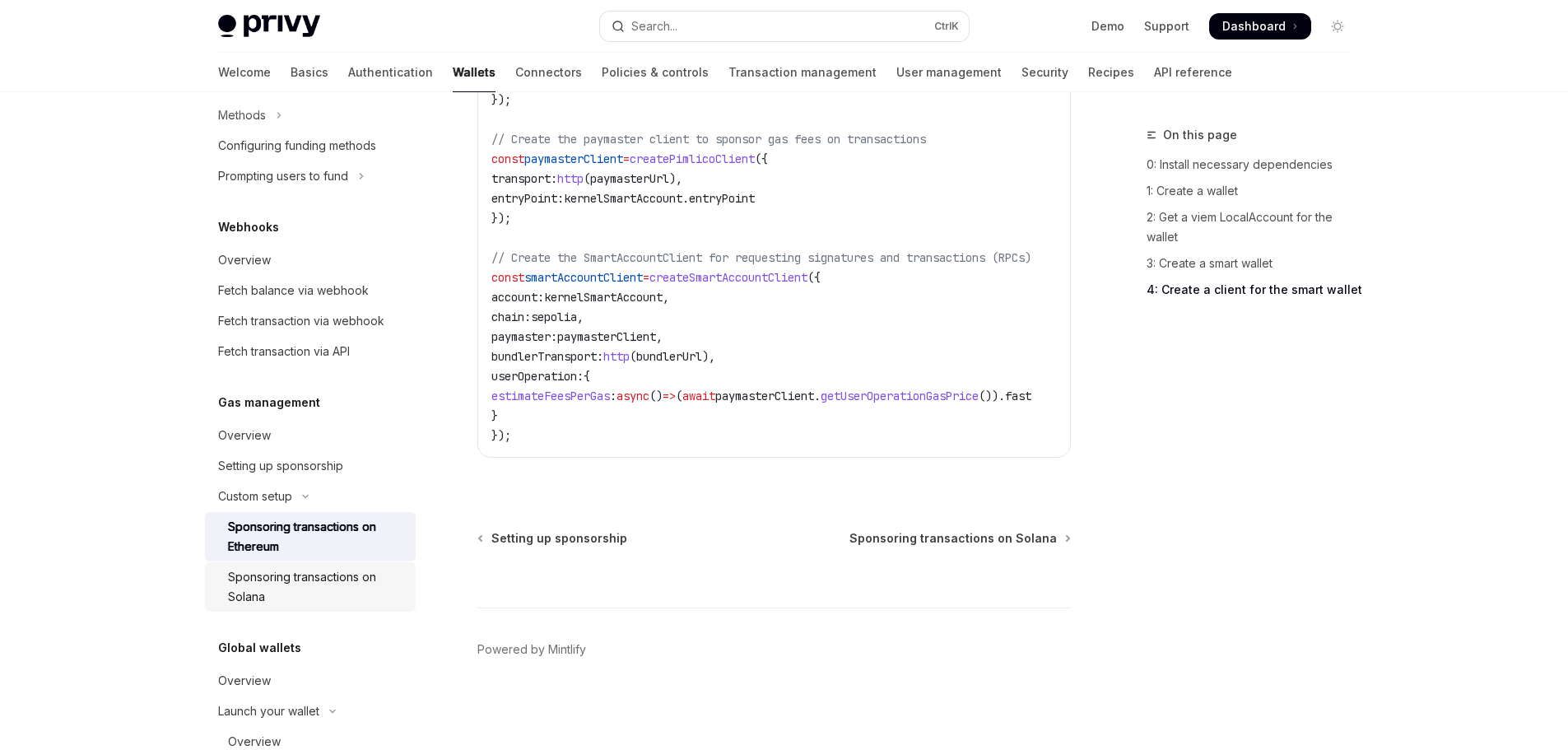
click at [322, 584] on div "Sponsoring transactions on Solana" at bounding box center [317, 586] width 177 height 40
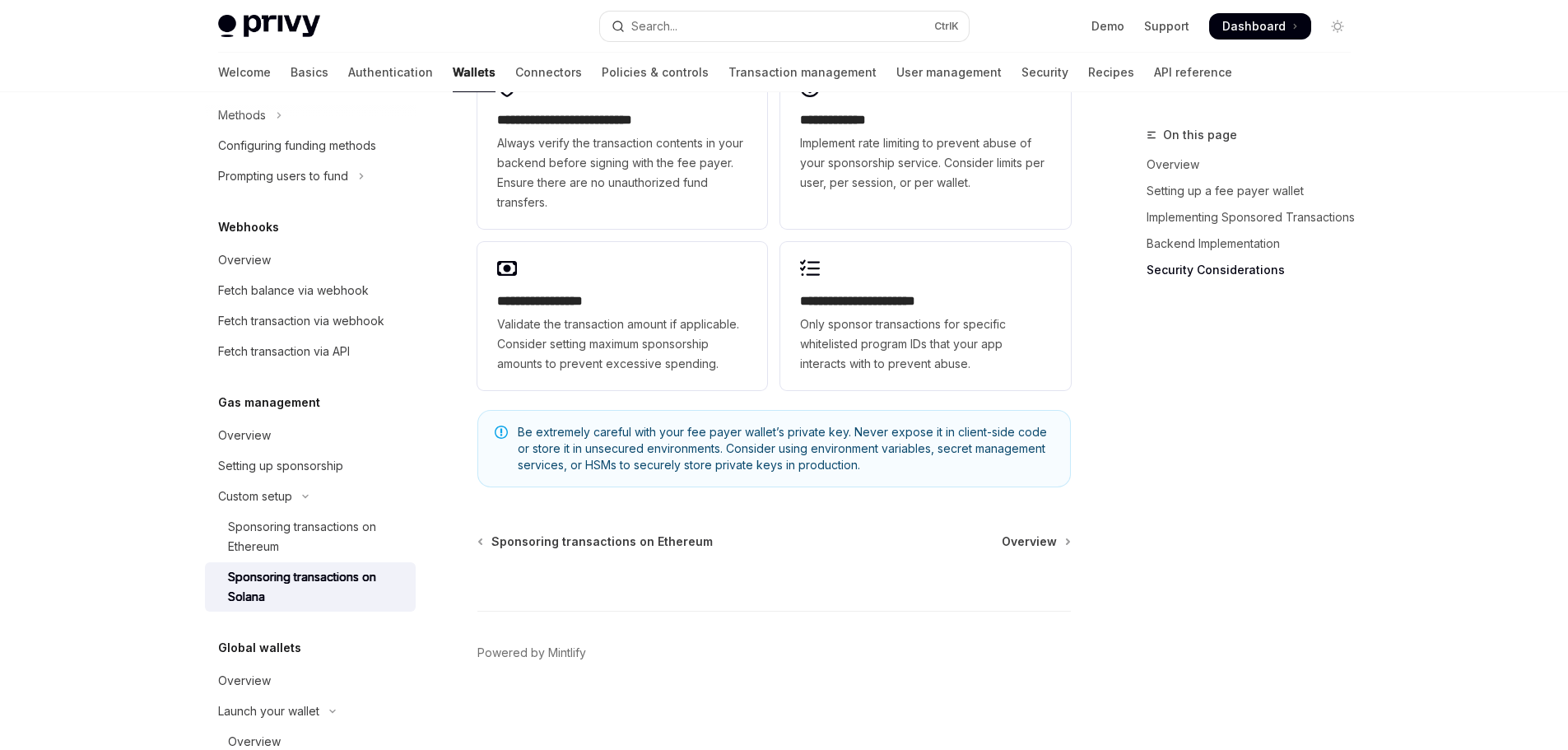
scroll to position [4511, 0]
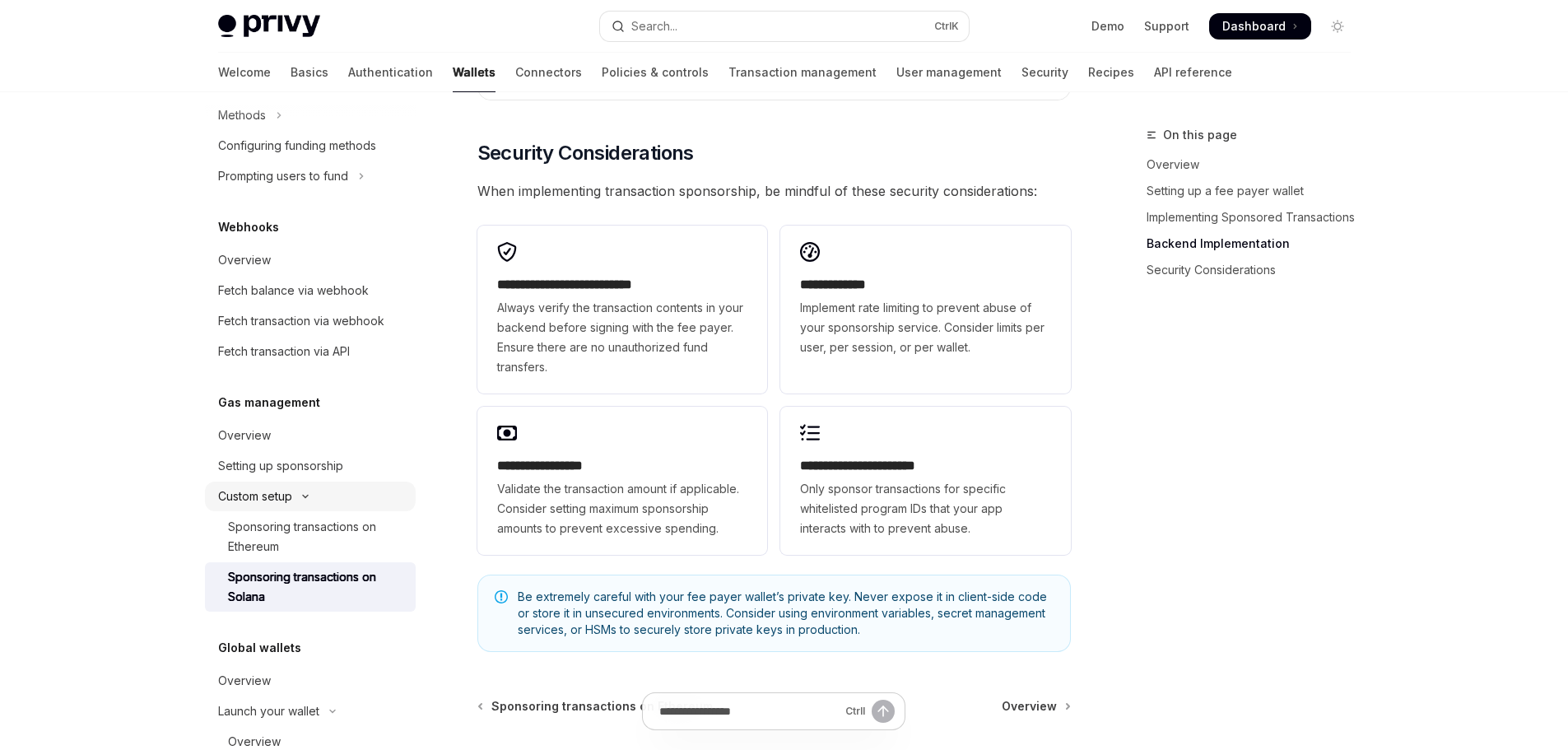
click at [308, 487] on button "Custom setup" at bounding box center [310, 496] width 211 height 29
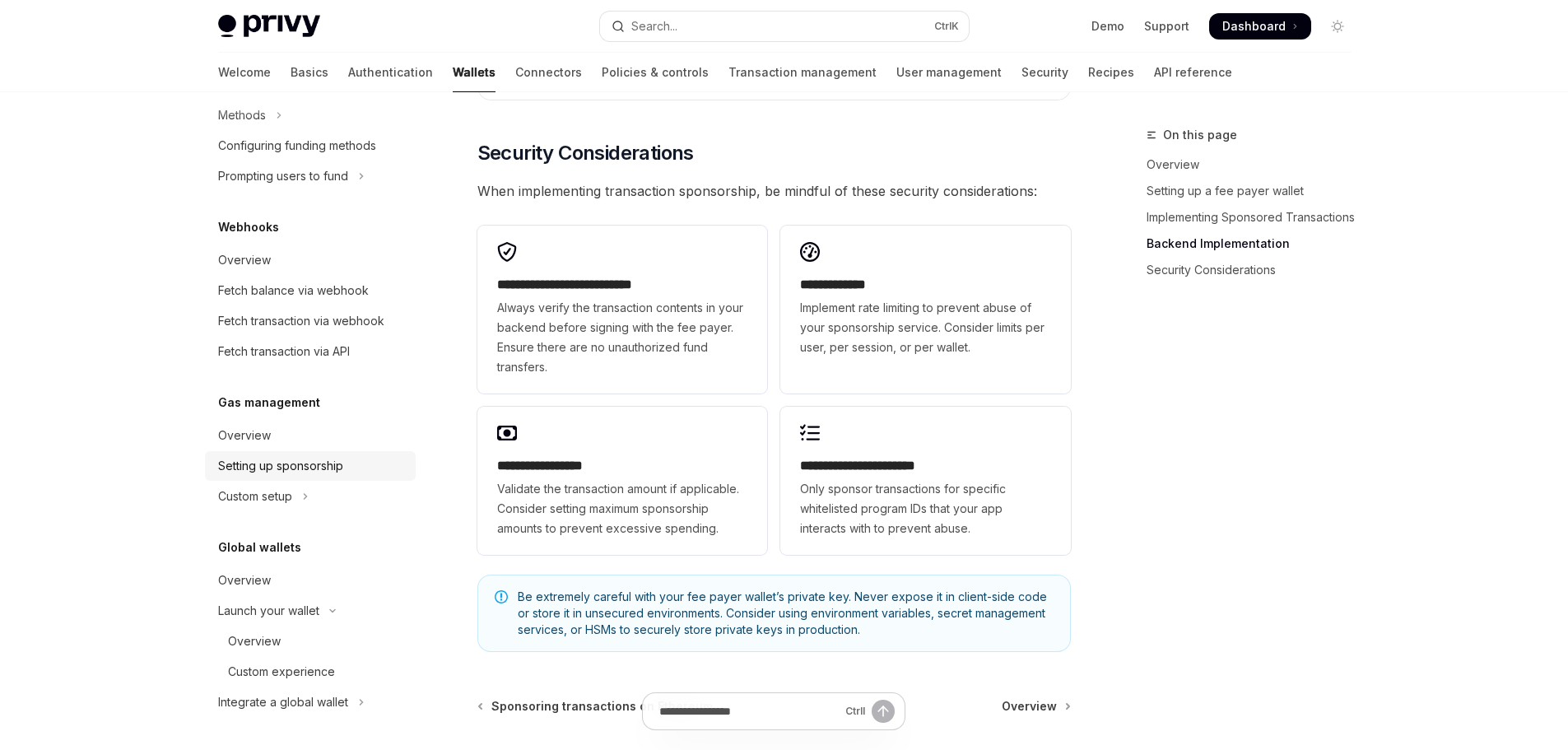
click at [334, 463] on div "Setting up sponsorship" at bounding box center [280, 465] width 125 height 20
type textarea "*"
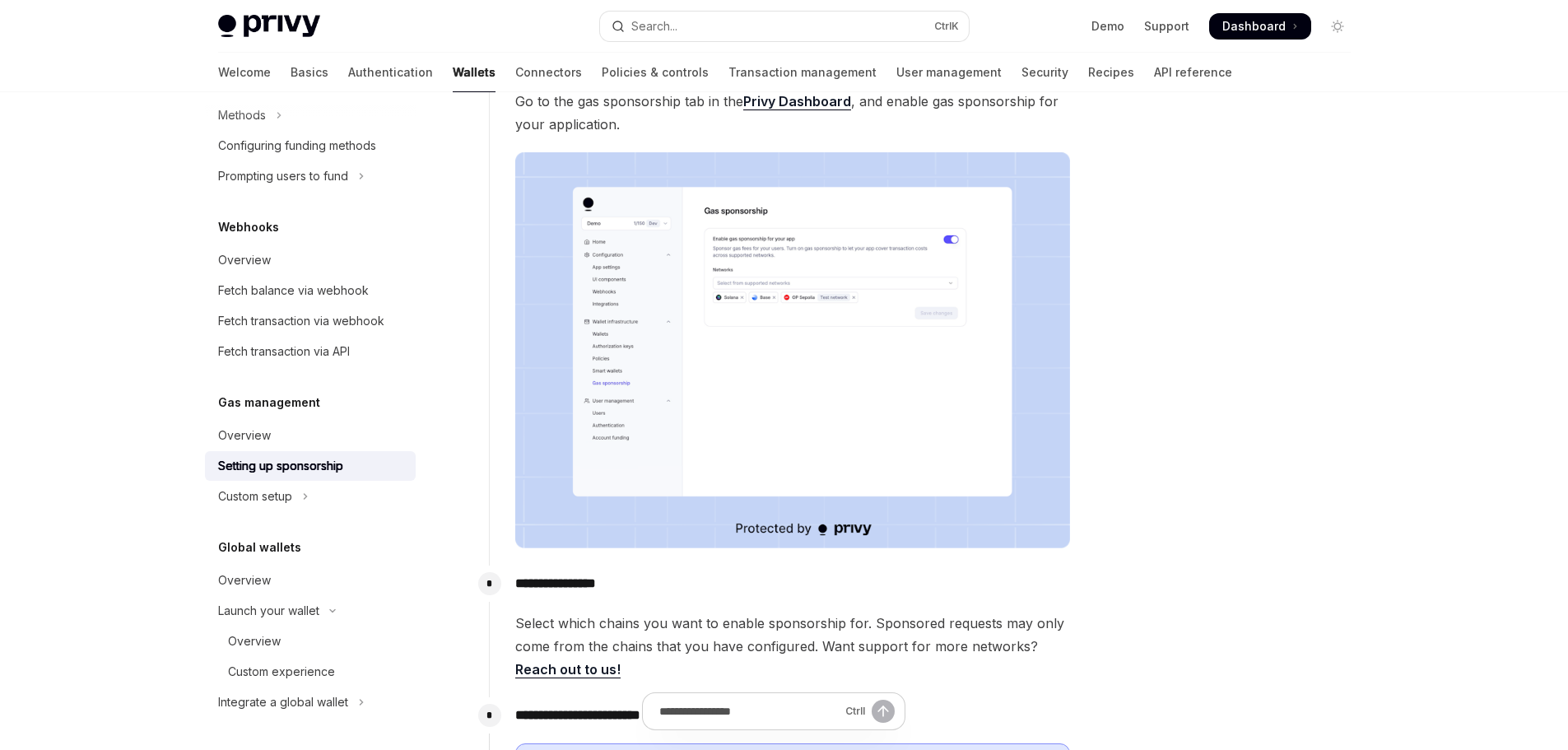
scroll to position [247, 0]
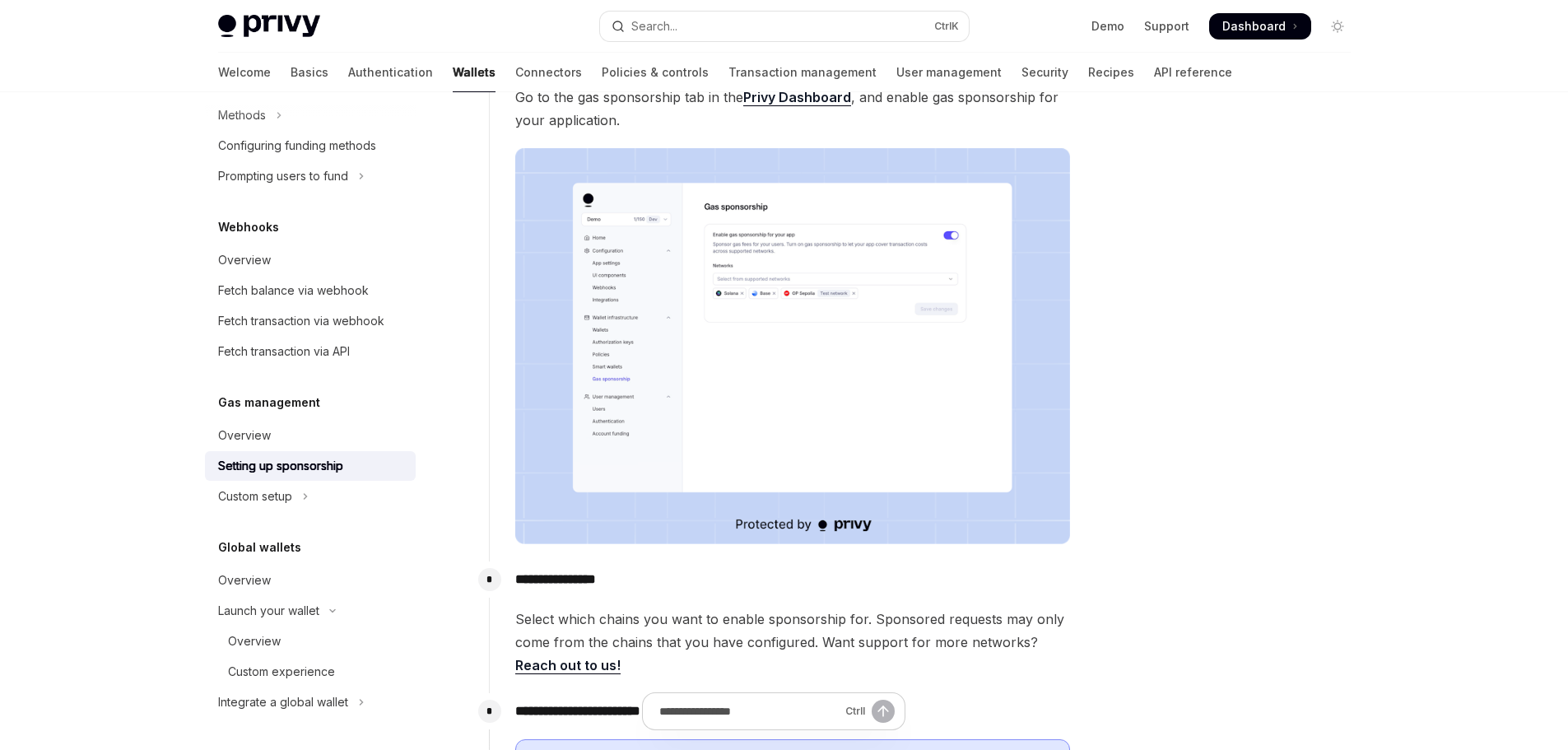
click at [926, 455] on img at bounding box center [793, 346] width 555 height 397
click at [967, 499] on img at bounding box center [793, 346] width 555 height 397
